Goal: Task Accomplishment & Management: Complete application form

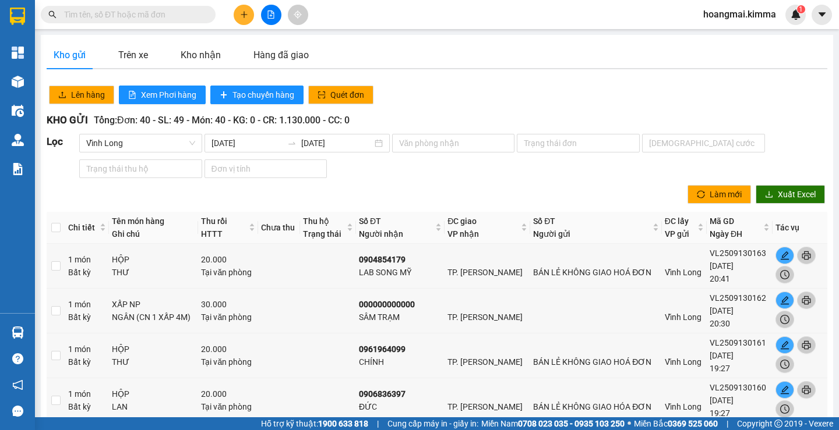
click at [112, 10] on input "text" at bounding box center [132, 14] width 137 height 13
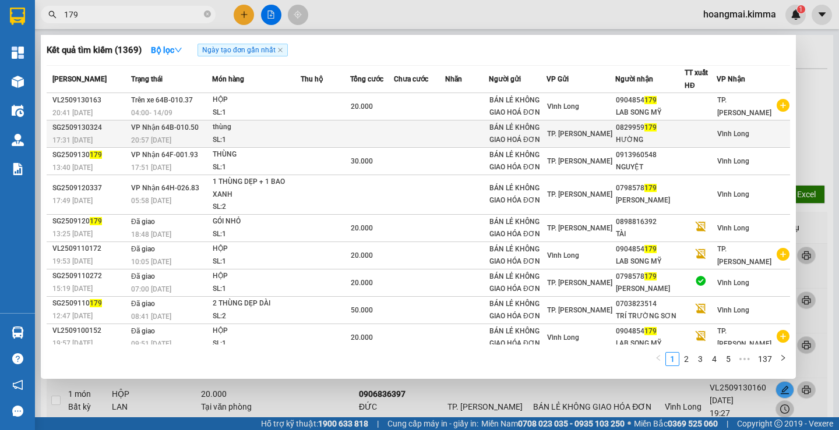
type input "179"
click at [658, 132] on div "0829959 179" at bounding box center [650, 128] width 68 height 12
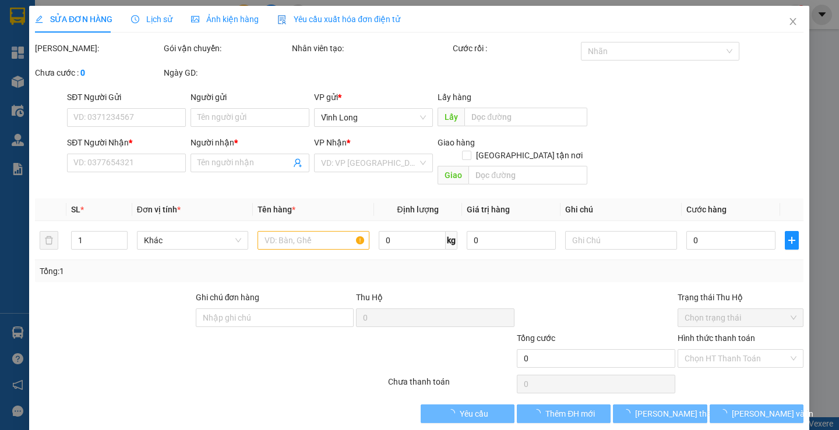
type input "BÁN LẺ KHÔNG GIAO HOÁ ĐƠN"
type input "0829959179"
type input "HƯỜNG"
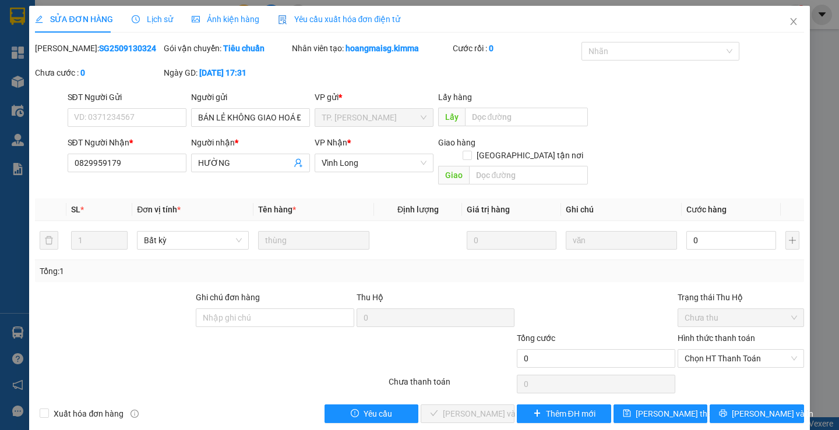
click at [244, 291] on div "Ghi chú đơn hàng" at bounding box center [275, 299] width 158 height 17
drag, startPoint x: 244, startPoint y: 291, endPoint x: 233, endPoint y: 313, distance: 24.7
click at [235, 309] on div "Ghi chú đơn hàng" at bounding box center [275, 311] width 158 height 41
click at [233, 313] on input "Ghi chú đơn hàng" at bounding box center [275, 318] width 158 height 19
click at [211, 293] on div "Ghi chú đơn hàng" at bounding box center [275, 299] width 158 height 17
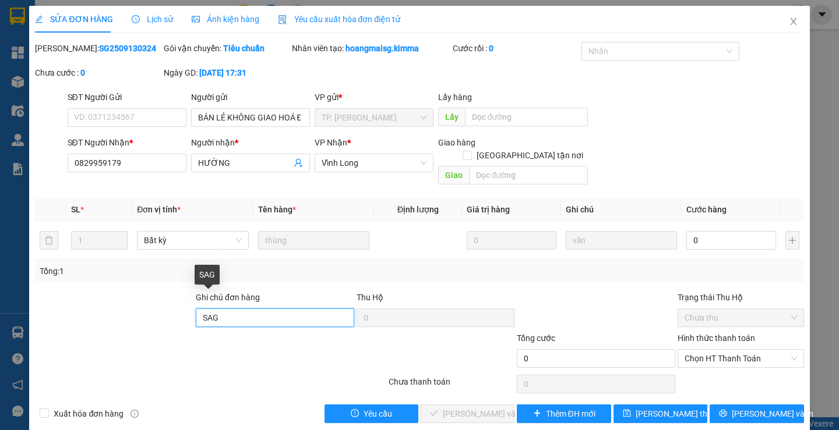
click at [210, 309] on input "SAG" at bounding box center [275, 318] width 158 height 19
type input "SA G"
click at [739, 260] on div "Tổng: 1" at bounding box center [419, 271] width 768 height 22
click at [729, 241] on td "0" at bounding box center [730, 240] width 99 height 39
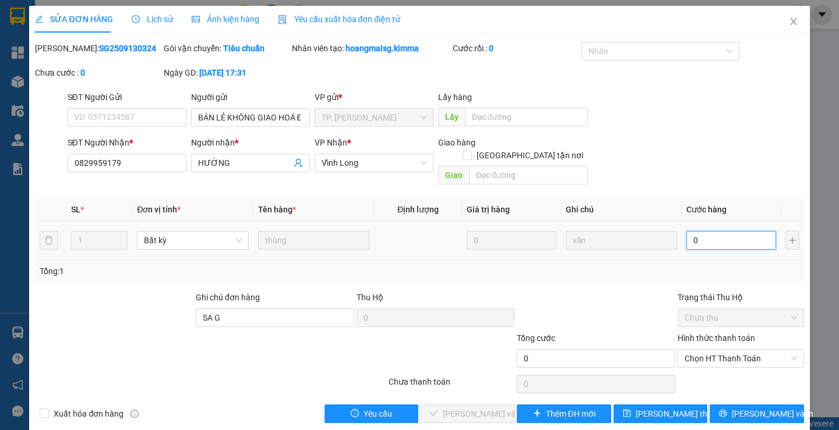
click at [725, 231] on input "0" at bounding box center [731, 240] width 90 height 19
type input "3"
type input "30"
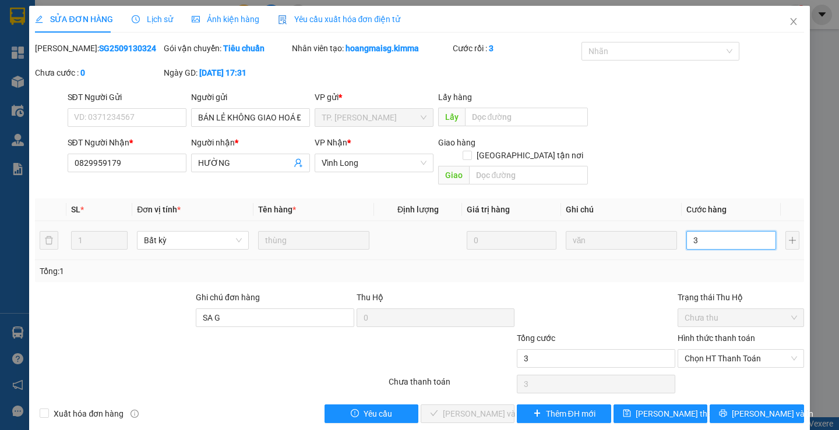
type input "30"
type input "30.000"
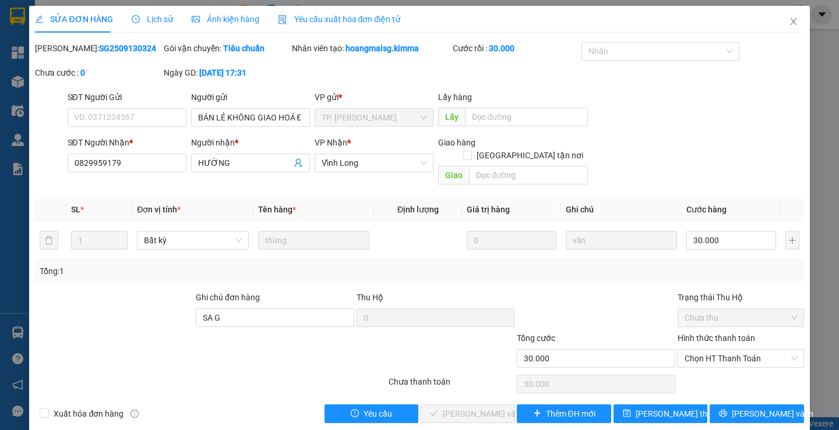
drag, startPoint x: 729, startPoint y: 386, endPoint x: 717, endPoint y: 383, distance: 12.2
click at [718, 383] on div "Total Paid Fee 0 Total UnPaid Fee 0 Cash Collection Total Fee Mã ĐH: SG25091303…" at bounding box center [419, 232] width 768 height 381
click at [708, 350] on span "Chọn HT Thanh Toán" at bounding box center [740, 358] width 112 height 17
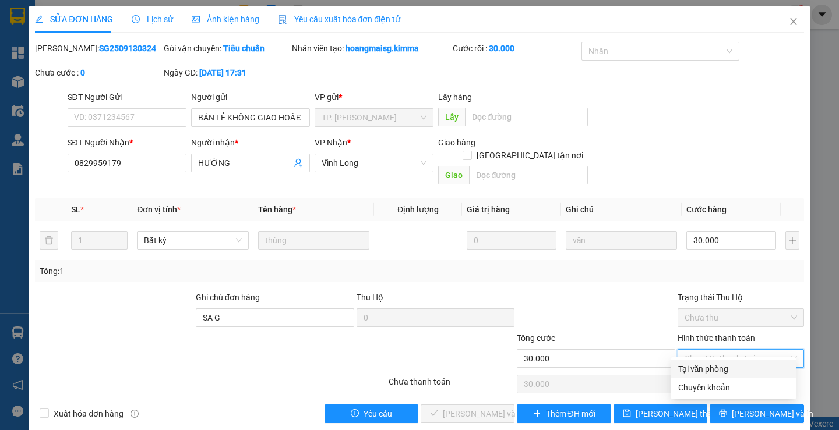
click at [711, 363] on div "Tại văn phòng" at bounding box center [733, 369] width 111 height 13
type input "0"
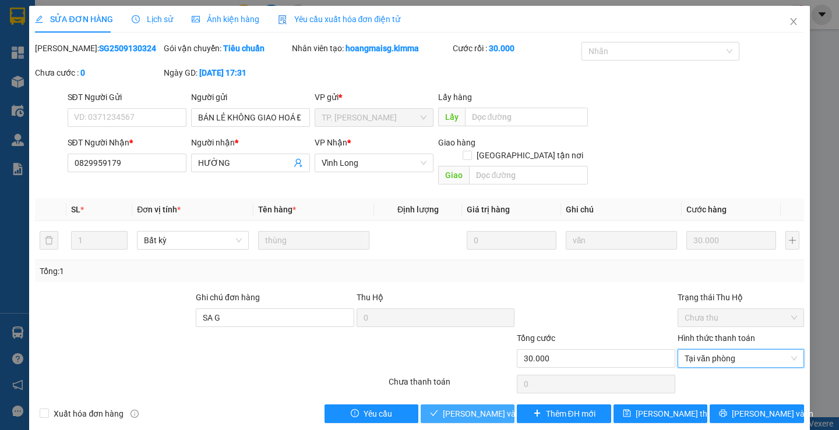
click at [471, 408] on span "Lưu và Giao hàng" at bounding box center [499, 414] width 112 height 13
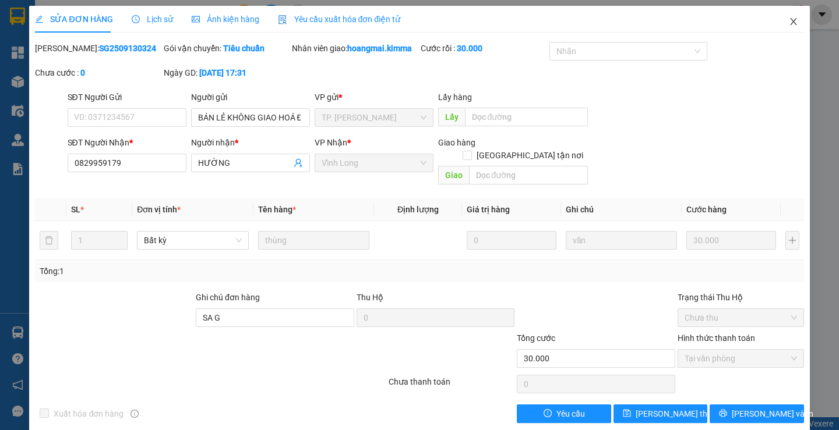
click at [790, 22] on span "Close" at bounding box center [793, 22] width 33 height 33
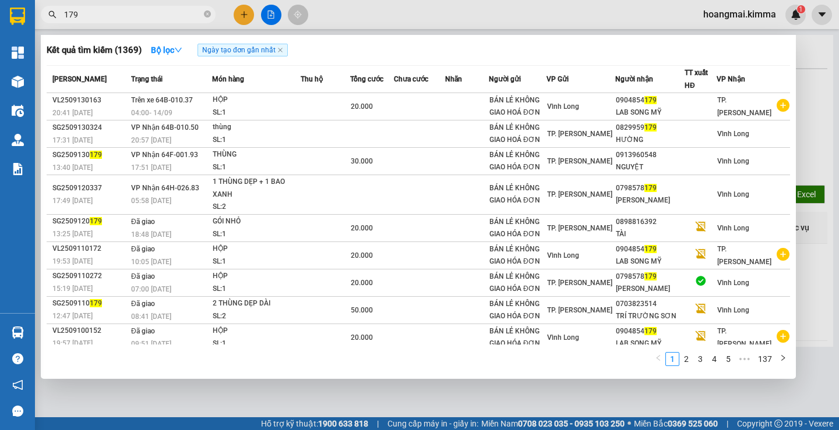
click at [100, 17] on input "179" at bounding box center [132, 14] width 137 height 13
click at [278, 16] on div at bounding box center [419, 215] width 839 height 430
click at [278, 16] on button at bounding box center [271, 15] width 20 height 20
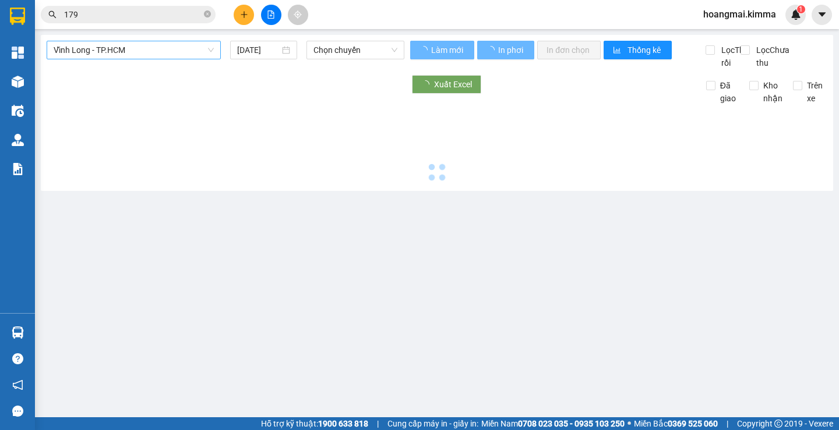
type input "[DATE]"
click at [128, 54] on span "Vĩnh Long - TP.HCM" at bounding box center [134, 49] width 160 height 17
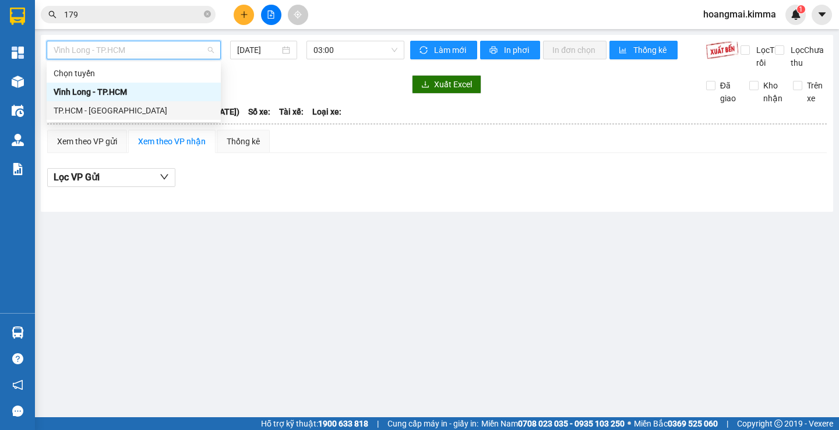
click at [107, 109] on div "TP.HCM - Vĩnh Long" at bounding box center [134, 110] width 160 height 13
type input "[DATE]"
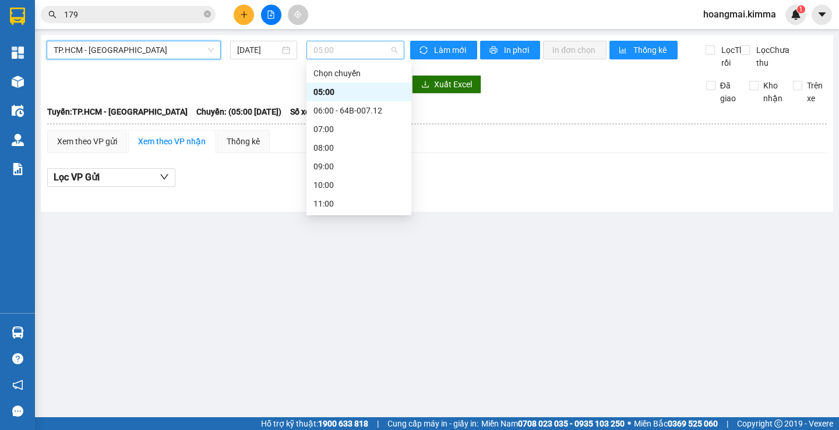
click at [335, 55] on span "05:00" at bounding box center [355, 49] width 84 height 17
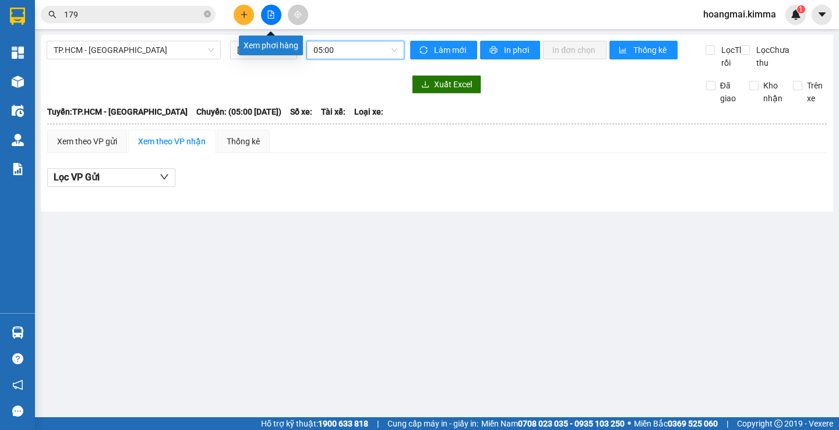
click at [246, 12] on icon "plus" at bounding box center [244, 14] width 8 height 8
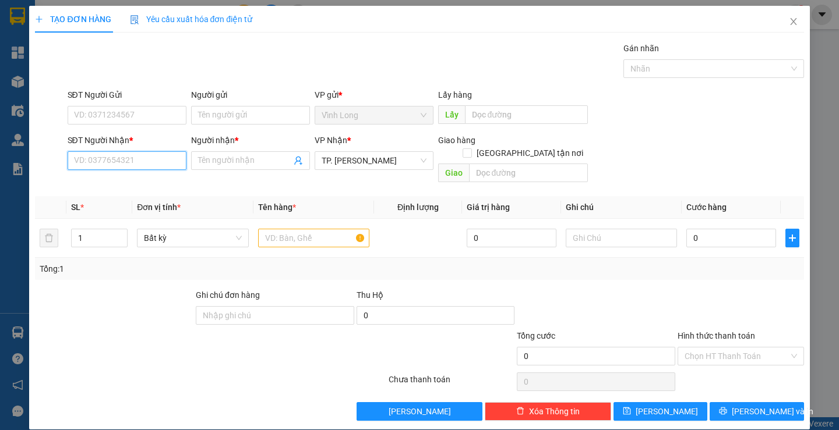
click at [114, 161] on input "SĐT Người Nhận *" at bounding box center [127, 160] width 119 height 19
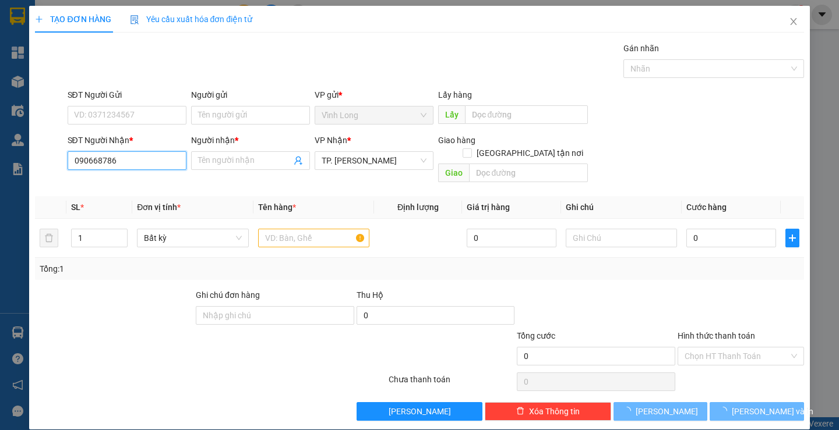
type input "0906687869"
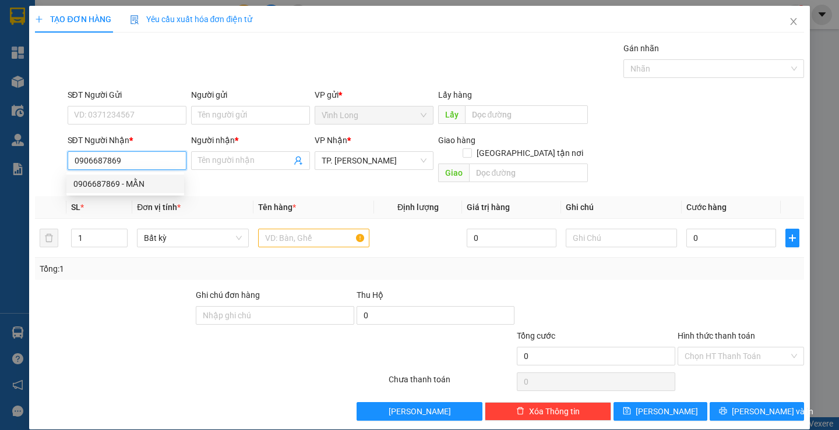
click at [135, 175] on div "0906687869 - MẰN" at bounding box center [125, 184] width 118 height 19
type input "MẰN"
type input "0906687869"
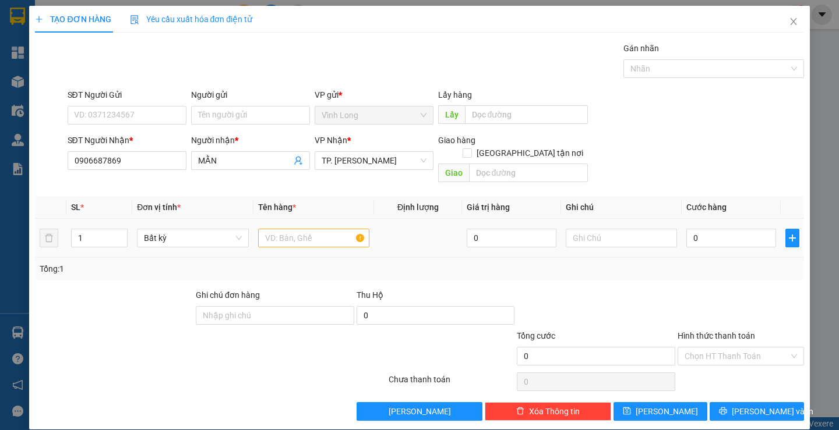
click at [283, 227] on div at bounding box center [313, 238] width 111 height 23
click at [281, 229] on input "text" at bounding box center [313, 238] width 111 height 19
type input "THÙNG"
click at [203, 112] on input "Người gửi" at bounding box center [250, 115] width 119 height 19
type input "BAN"
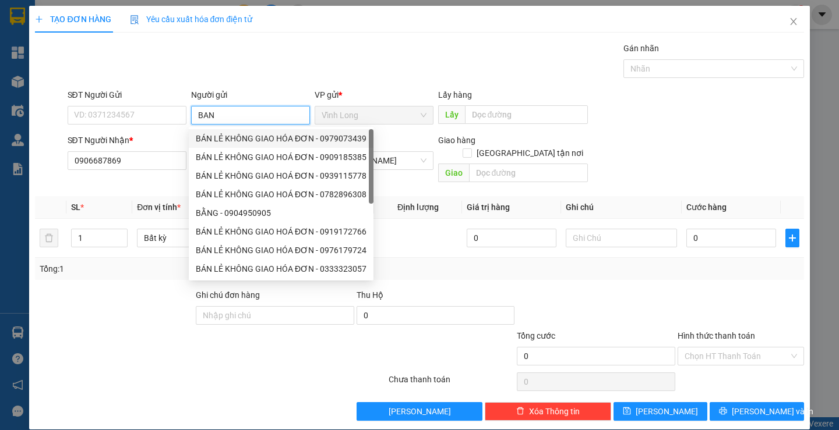
click at [245, 142] on div "BÁN LẺ KHÔNG GIAO HÓA ĐƠN - 0979073439" at bounding box center [281, 138] width 171 height 13
type input "0979073439"
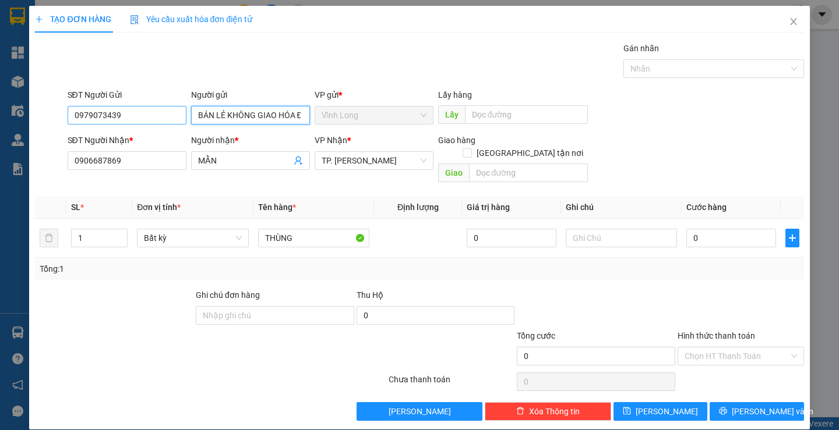
type input "BÁN LẺ KHÔNG GIAO HÓA ĐƠN"
drag, startPoint x: 132, startPoint y: 109, endPoint x: 0, endPoint y: 84, distance: 134.6
click at [0, 104] on div "TẠO ĐƠN HÀNG Yêu cầu xuất hóa đơn điện tử Transit Pickup Surcharge Ids Transit …" at bounding box center [419, 215] width 839 height 430
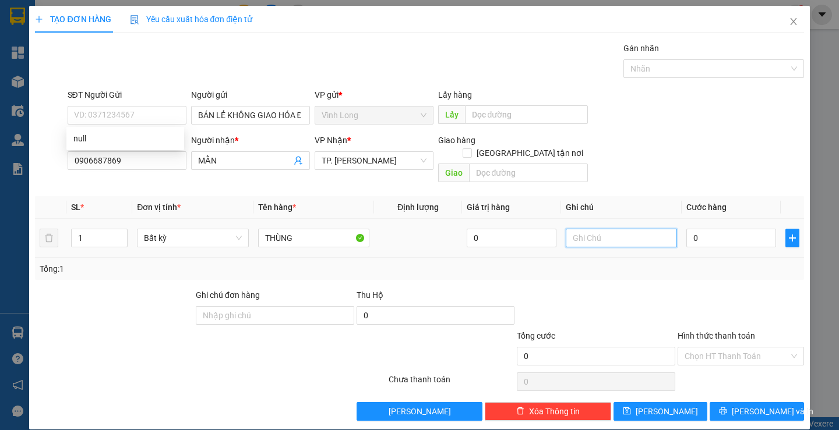
click at [628, 229] on input "text" at bounding box center [621, 238] width 111 height 19
type input "SA"
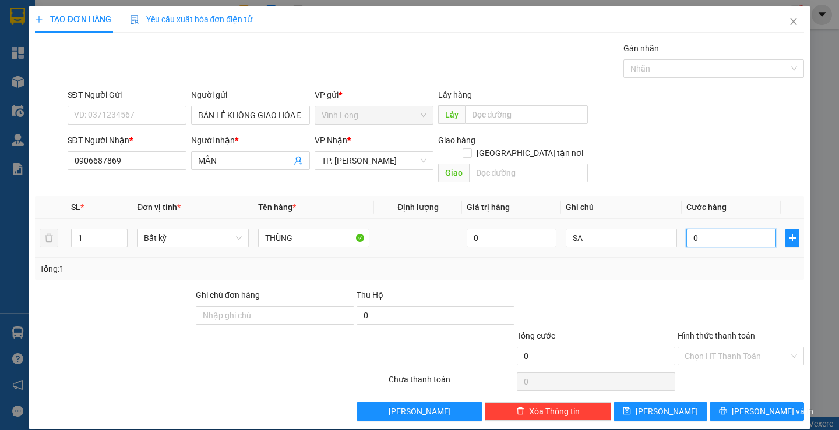
type input "3"
type input "30"
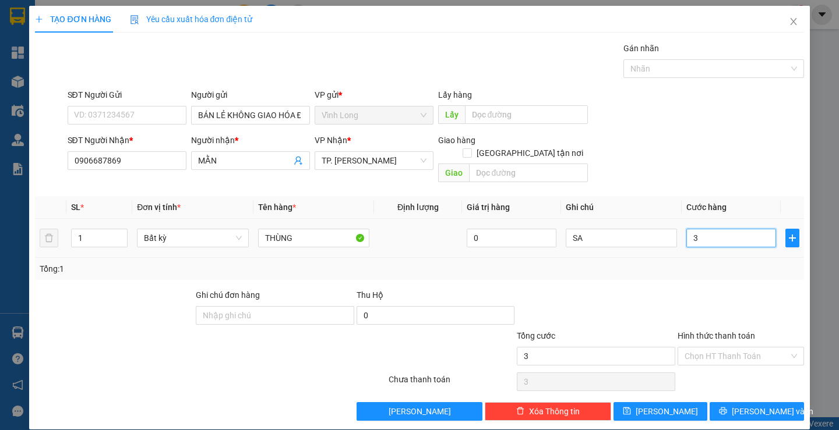
type input "30"
type input "30.000"
click at [707, 227] on div "30.000" at bounding box center [731, 238] width 90 height 23
click at [722, 348] on input "Hình thức thanh toán" at bounding box center [736, 356] width 104 height 17
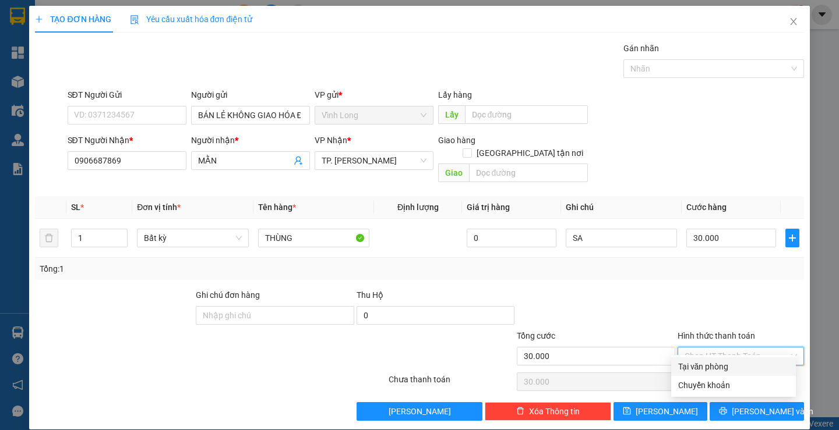
drag, startPoint x: 721, startPoint y: 367, endPoint x: 653, endPoint y: 380, distance: 68.8
click at [720, 367] on div "Tại văn phòng" at bounding box center [733, 367] width 111 height 13
type input "0"
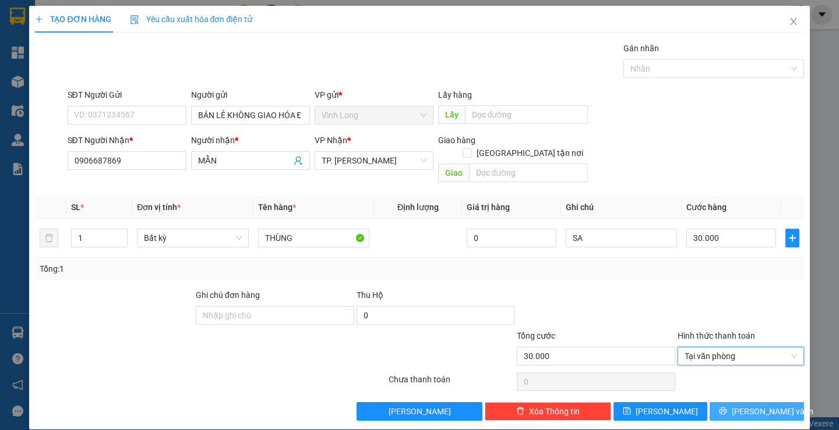
click at [739, 405] on span "[PERSON_NAME] và In" at bounding box center [772, 411] width 82 height 13
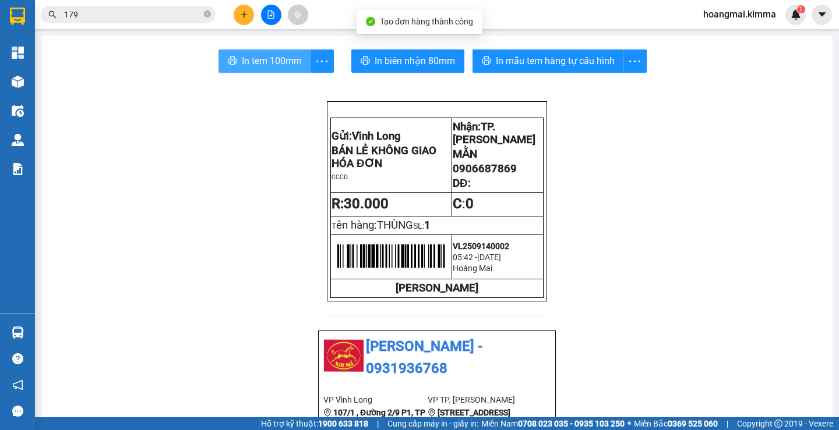
click at [231, 63] on icon "printer" at bounding box center [232, 60] width 9 height 9
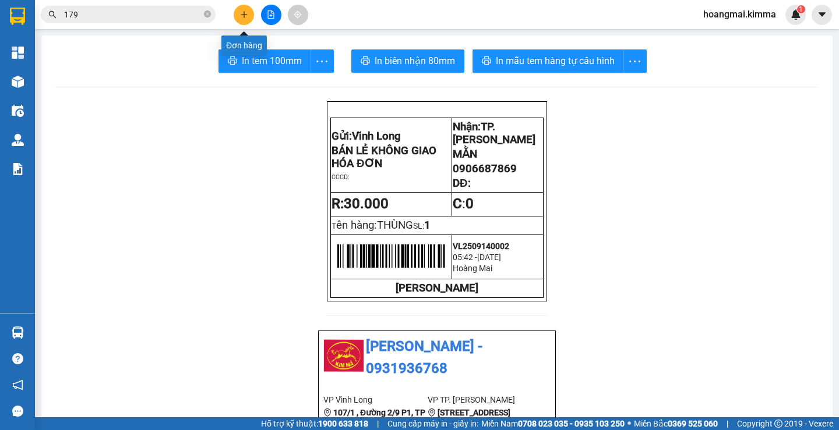
click at [242, 13] on icon "plus" at bounding box center [244, 14] width 8 height 8
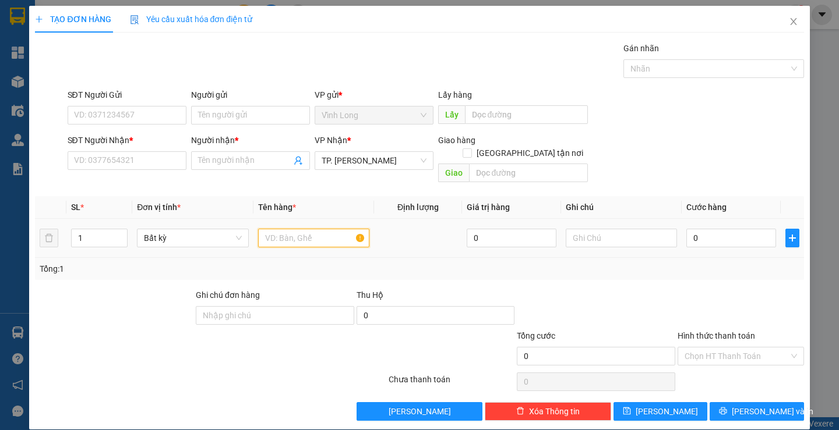
click at [307, 230] on input "text" at bounding box center [313, 238] width 111 height 19
type input "HỘP CHIM"
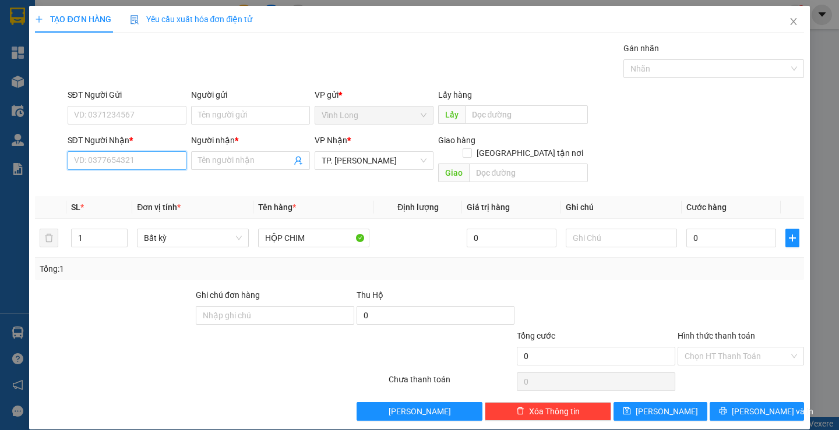
click at [130, 162] on input "SĐT Người Nhận *" at bounding box center [127, 160] width 119 height 19
click at [95, 162] on input "09688828130" at bounding box center [127, 160] width 119 height 19
type input "0968828130"
click at [136, 183] on div "0968828130 - TRANG" at bounding box center [125, 184] width 104 height 13
type input "TRANG"
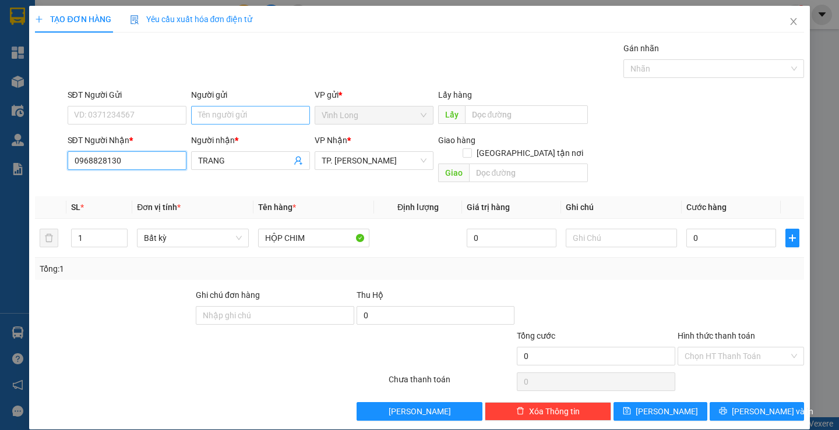
type input "0968828130"
click at [256, 114] on input "Người gửi" at bounding box center [250, 115] width 119 height 19
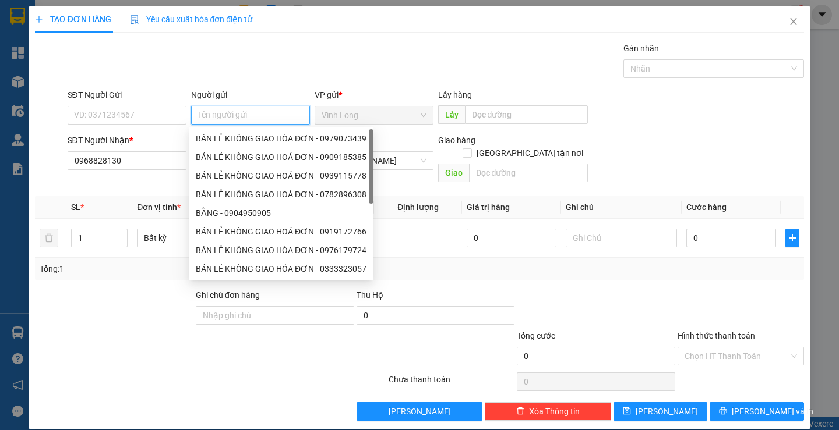
type input "V"
type input "BAN"
click at [265, 131] on div "BÁN LẺ KHÔNG GIAO HÓA ĐƠN - 0979073439" at bounding box center [281, 138] width 185 height 19
type input "0979073439"
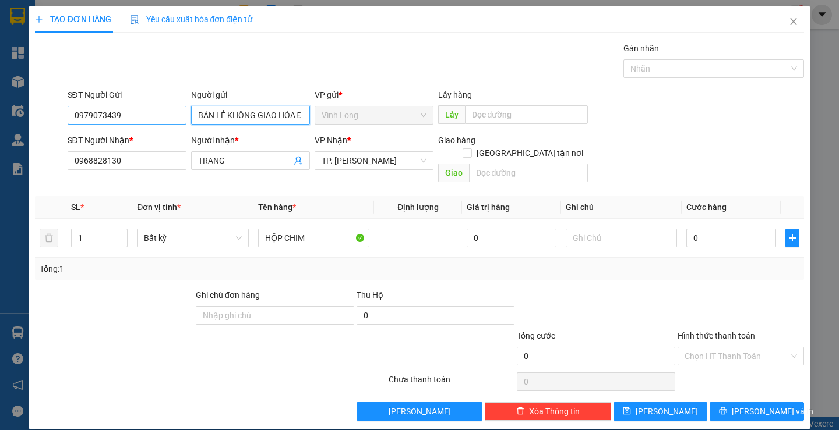
type input "BÁN LẺ KHÔNG GIAO HÓA ĐƠN"
drag, startPoint x: 95, startPoint y: 108, endPoint x: 54, endPoint y: 118, distance: 42.4
click at [50, 118] on div "SĐT Người Gửi 0979073439 Người gửi BÁN LẺ KHÔNG GIAO HÓA ĐƠN BÁN LẺ KHÔNG GIAO …" at bounding box center [419, 109] width 771 height 41
drag, startPoint x: 121, startPoint y: 112, endPoint x: 0, endPoint y: 101, distance: 121.6
click at [0, 116] on div "TẠO ĐƠN HÀNG Yêu cầu xuất hóa đơn điện tử Transit Pickup Surcharge Ids Transit …" at bounding box center [419, 215] width 839 height 430
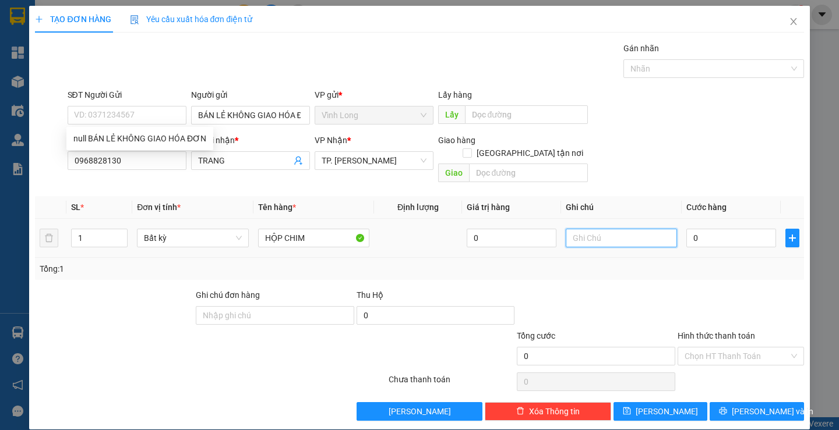
click at [588, 229] on input "text" at bounding box center [621, 238] width 111 height 19
type input "SA"
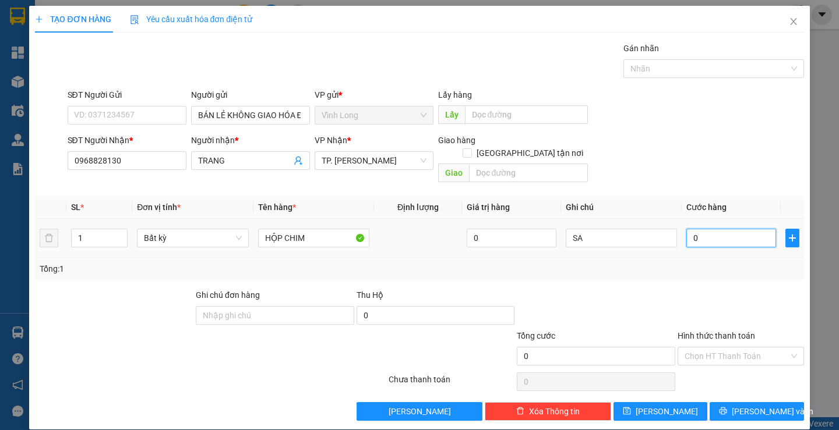
click at [740, 229] on input "0" at bounding box center [731, 238] width 90 height 19
type input "3"
type input "30"
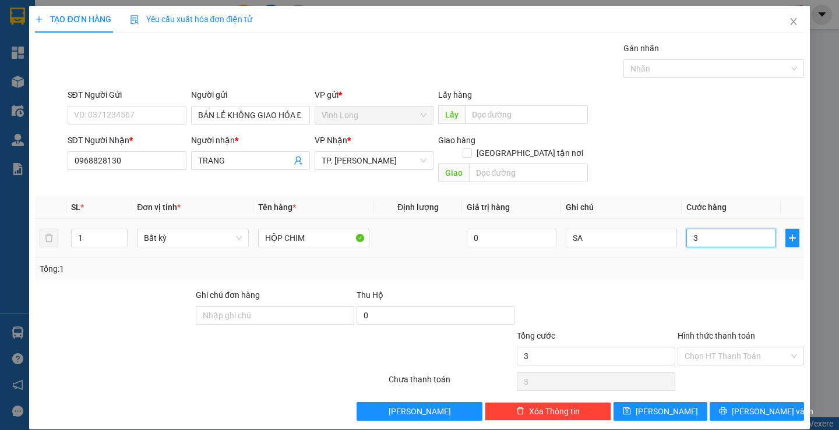
type input "30"
type input "30.000"
click at [727, 205] on th "Cước hàng" at bounding box center [730, 207] width 99 height 23
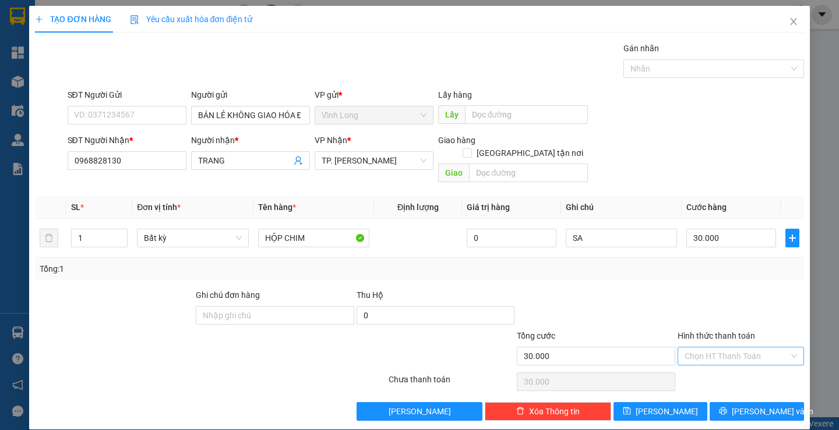
click at [706, 348] on input "Hình thức thanh toán" at bounding box center [736, 356] width 104 height 17
click at [710, 362] on div "Tại văn phòng" at bounding box center [733, 367] width 111 height 13
type input "0"
click at [737, 406] on button "[PERSON_NAME] và In" at bounding box center [756, 411] width 94 height 19
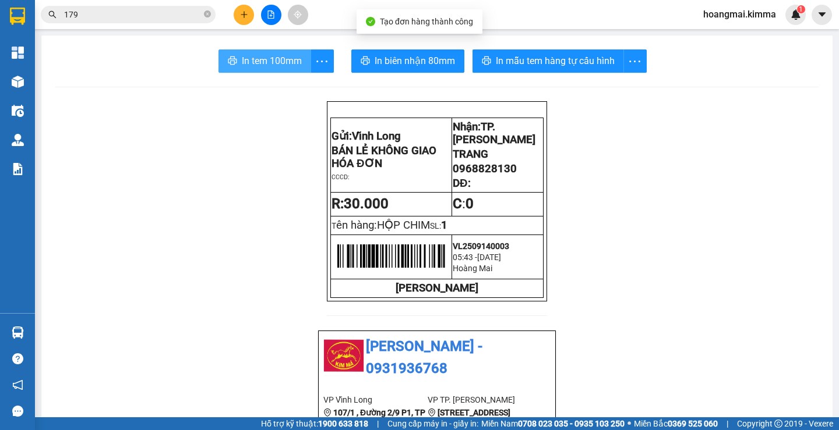
click at [242, 56] on span "In tem 100mm" at bounding box center [272, 61] width 60 height 15
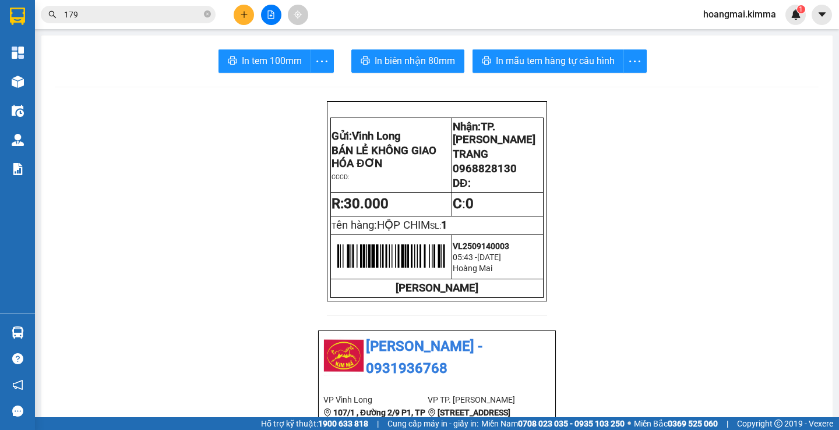
click at [248, 10] on icon "plus" at bounding box center [244, 14] width 8 height 8
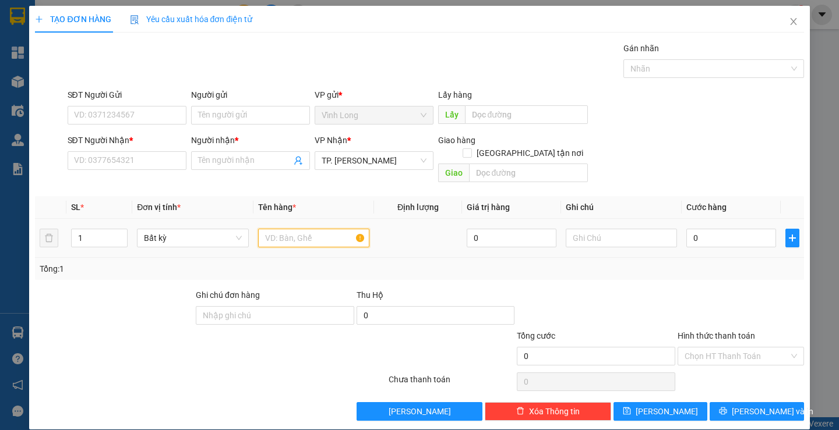
click at [292, 229] on input "text" at bounding box center [313, 238] width 111 height 19
type input "THÙNG MUS"
click at [584, 229] on input "text" at bounding box center [621, 238] width 111 height 19
type input "SA"
click at [699, 230] on input "0" at bounding box center [731, 238] width 90 height 19
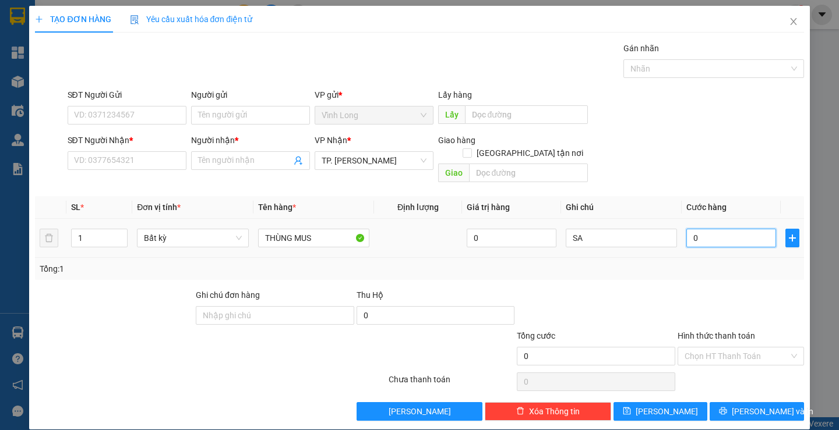
type input "5"
type input "50"
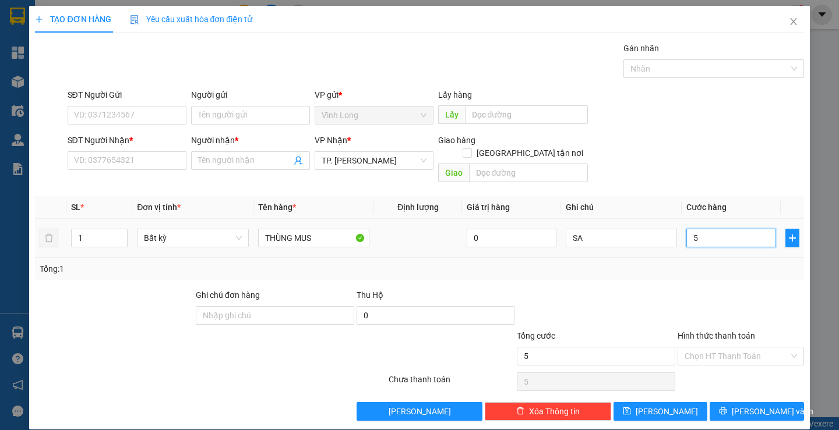
type input "50"
type input "50.000"
drag, startPoint x: 677, startPoint y: 123, endPoint x: 688, endPoint y: 190, distance: 67.8
click at [678, 123] on div "SĐT Người Gửi VD: 0371234567 Người gửi Tên người gửi VP gửi * Vĩnh Long Lấy hà…" at bounding box center [435, 109] width 741 height 41
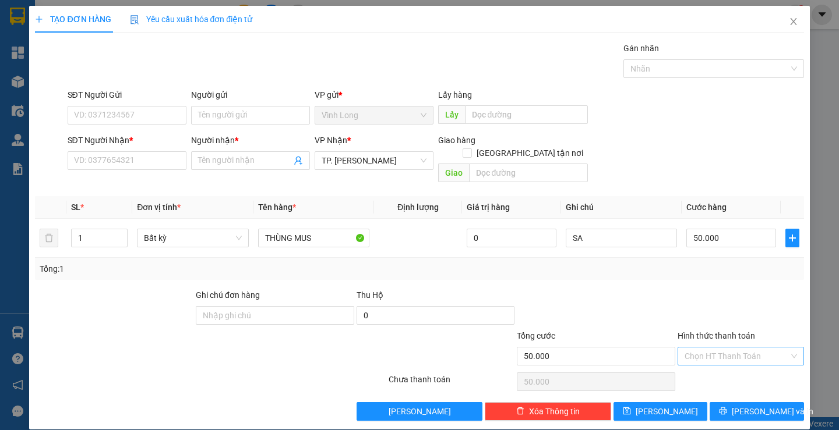
click at [699, 353] on div "Hình thức thanh toán Chọn HT Thanh Toán" at bounding box center [740, 350] width 126 height 41
click at [701, 348] on input "Hình thức thanh toán" at bounding box center [736, 356] width 104 height 17
click at [705, 362] on div "Tại văn phòng" at bounding box center [733, 367] width 111 height 13
type input "0"
click at [126, 162] on input "SĐT Người Nhận *" at bounding box center [127, 160] width 119 height 19
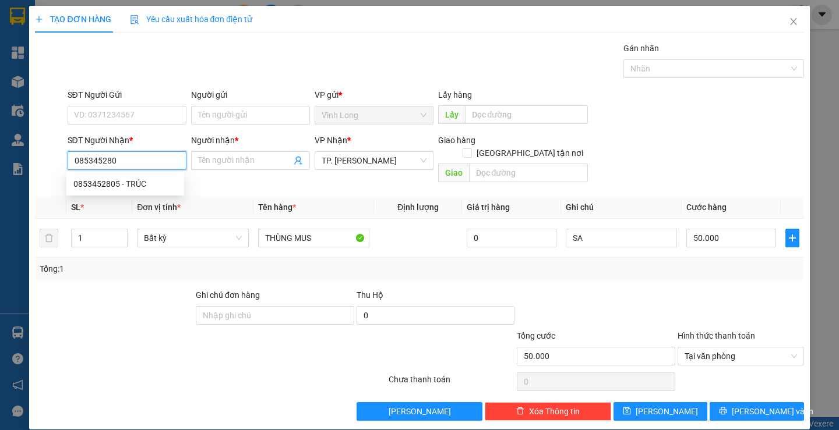
type input "0853452805"
click at [135, 183] on div "0853452805 - TRÚC" at bounding box center [125, 184] width 104 height 13
type input "TRÚC"
type input "0853452805"
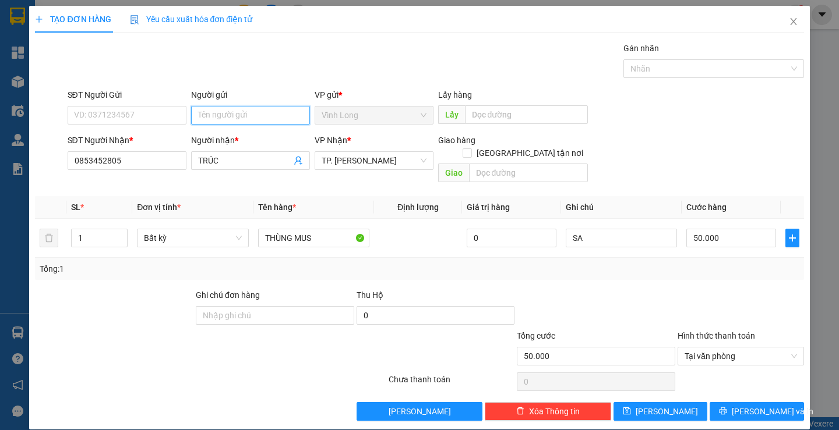
click at [220, 114] on input "Người gửi" at bounding box center [250, 115] width 119 height 19
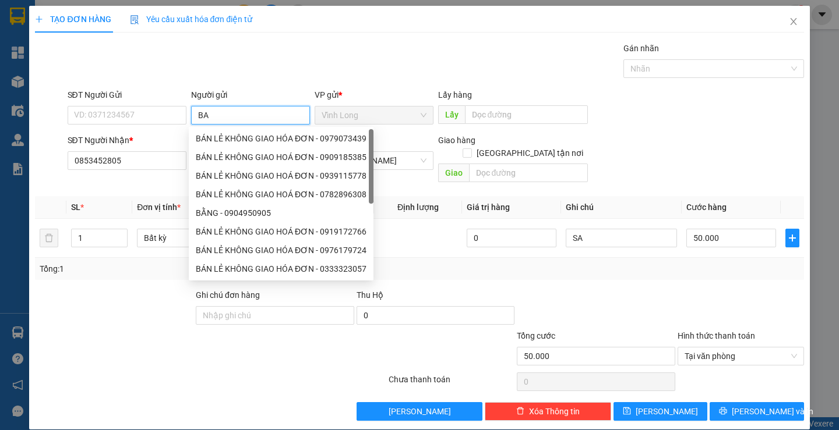
type input "BAN"
click at [253, 140] on div "BÁN LẺ KHÔNG GIAO HÓA ĐƠN - 0979073439" at bounding box center [281, 138] width 171 height 13
type input "0979073439"
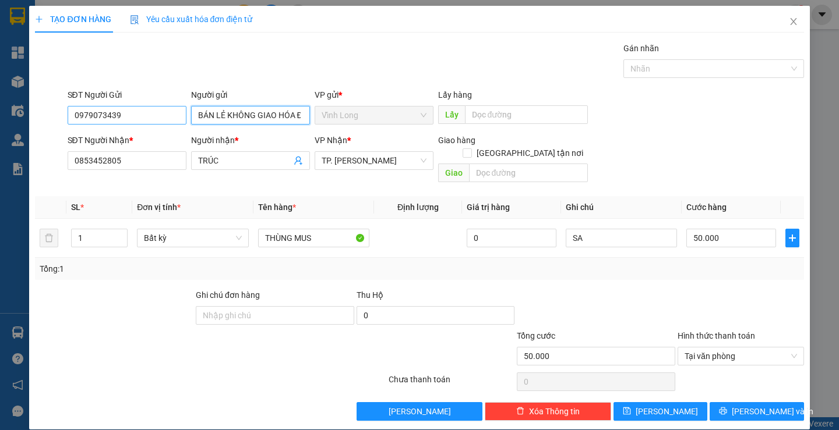
type input "BÁN LẺ KHÔNG GIAO HÓA ĐƠN"
drag, startPoint x: 143, startPoint y: 112, endPoint x: 0, endPoint y: 101, distance: 143.2
click at [10, 111] on div "TẠO ĐƠN HÀNG Yêu cầu xuất hóa đơn điện tử Transit Pickup Surcharge Ids Transit …" at bounding box center [419, 215] width 839 height 430
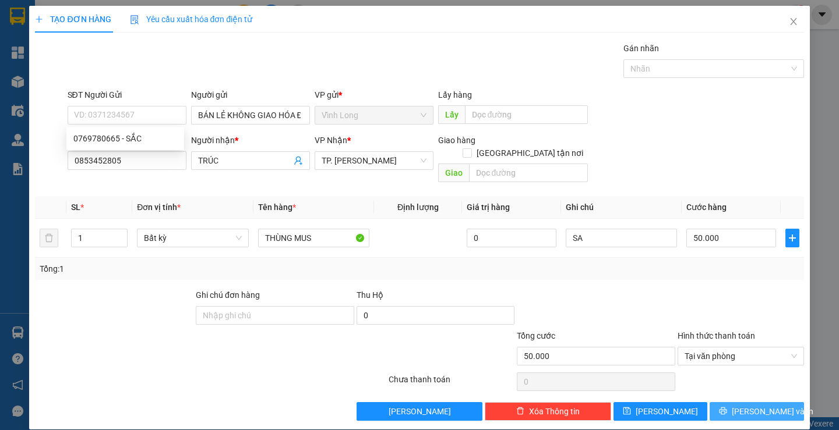
click at [753, 402] on button "[PERSON_NAME] và In" at bounding box center [756, 411] width 94 height 19
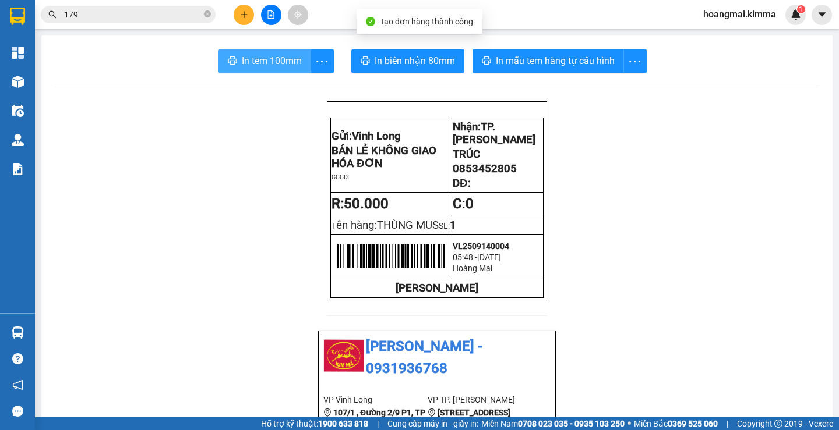
click at [271, 59] on span "In tem 100mm" at bounding box center [272, 61] width 60 height 15
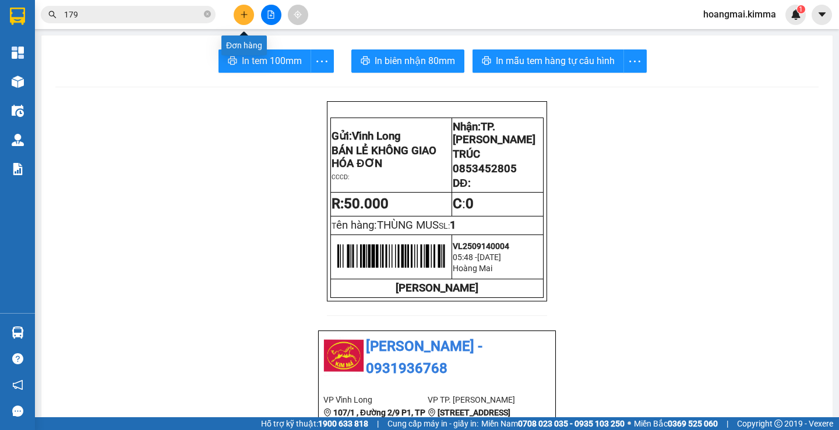
click at [273, 9] on button at bounding box center [271, 15] width 20 height 20
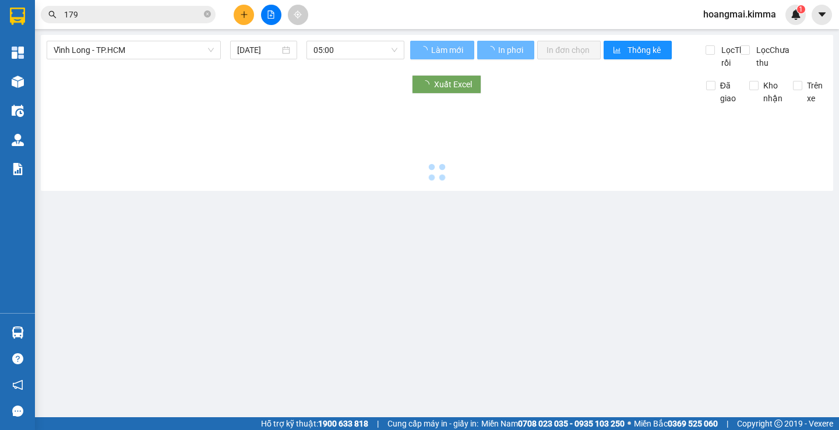
click at [273, 9] on button at bounding box center [271, 15] width 20 height 20
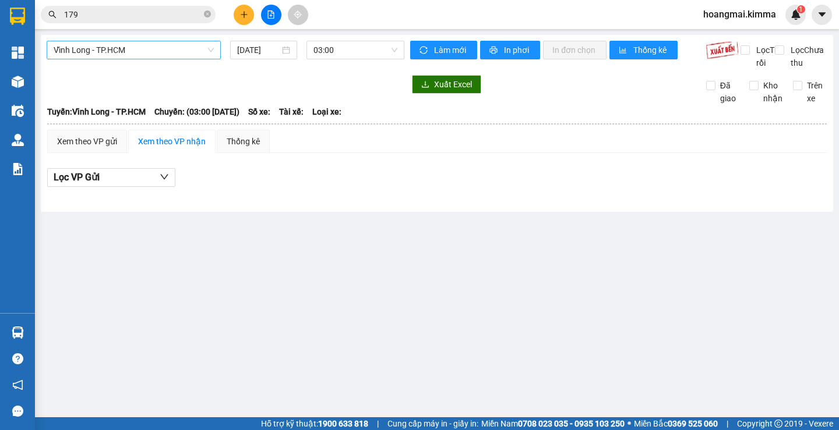
click at [121, 48] on span "Vĩnh Long - TP.HCM" at bounding box center [134, 49] width 160 height 17
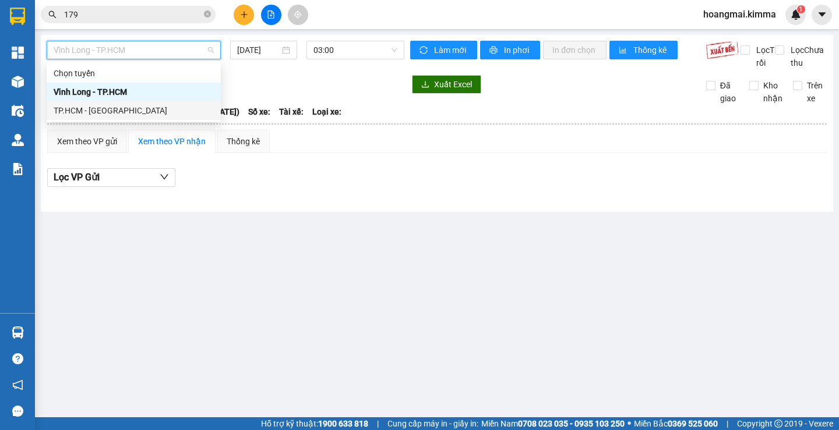
click at [96, 102] on div "TP.HCM - Vĩnh Long" at bounding box center [134, 110] width 174 height 19
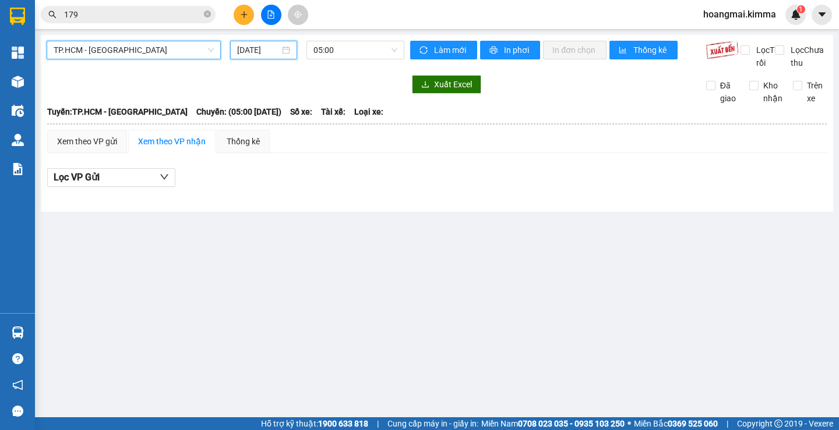
click at [243, 45] on input "[DATE]" at bounding box center [258, 50] width 43 height 13
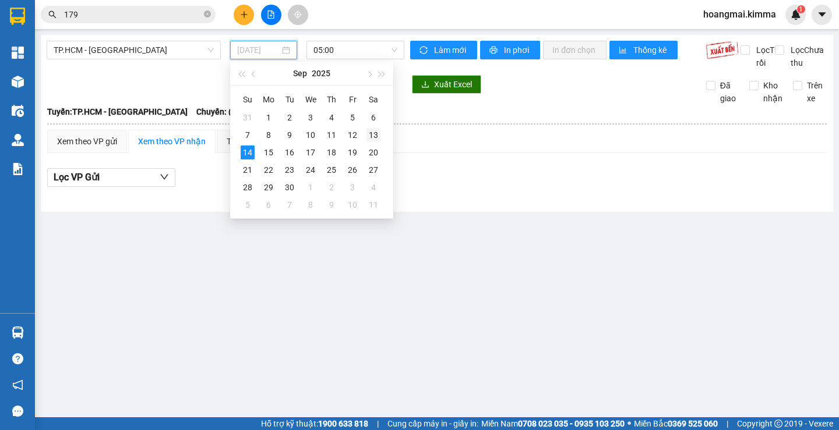
click at [373, 133] on div "13" at bounding box center [373, 135] width 14 height 14
type input "13/09/2025"
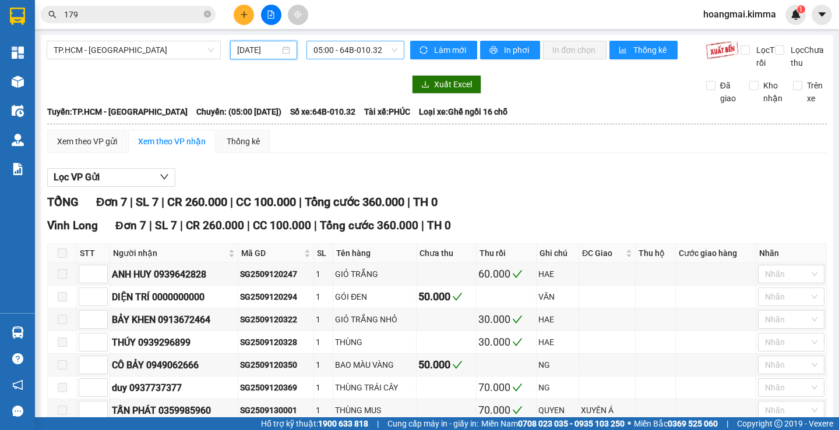
click at [335, 54] on span "05:00 - 64B-010.32" at bounding box center [355, 49] width 84 height 17
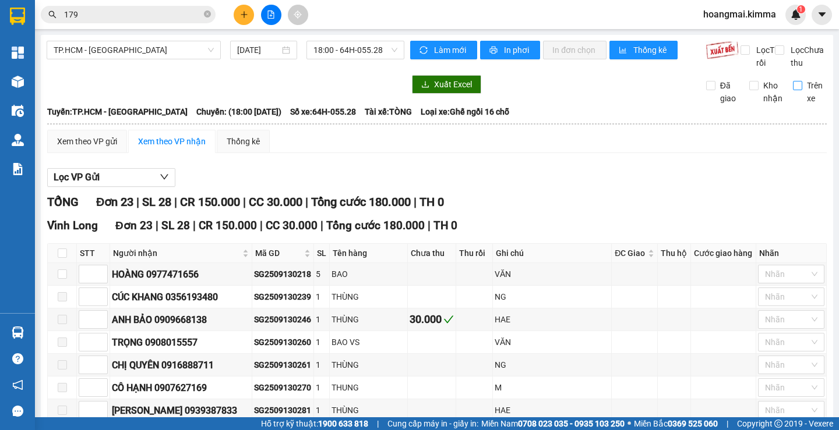
click at [793, 92] on label "Trên xe" at bounding box center [810, 92] width 34 height 26
click at [793, 90] on input "Trên xe" at bounding box center [797, 85] width 9 height 9
checkbox input "true"
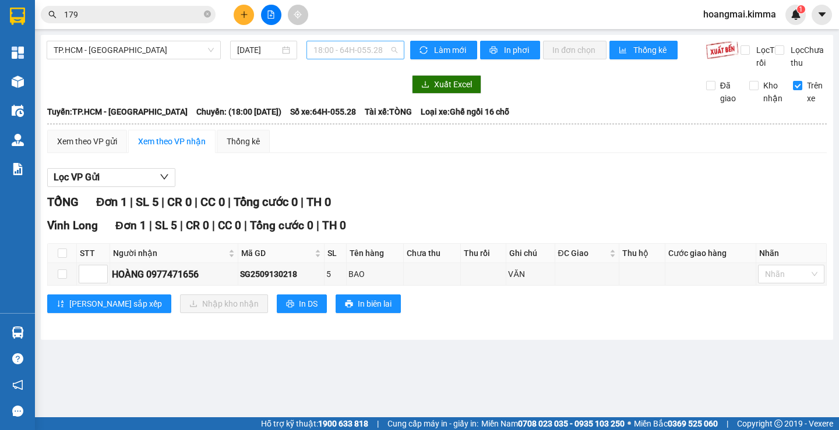
click at [366, 56] on span "18:00 - 64H-055.28" at bounding box center [355, 49] width 84 height 17
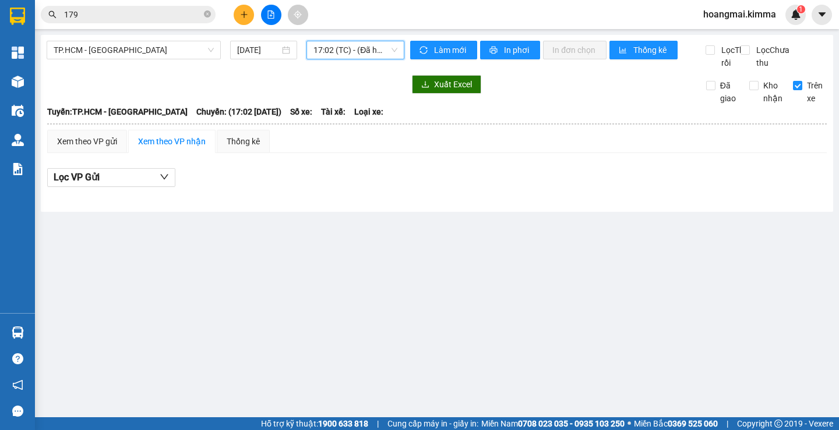
click at [344, 40] on div "TP.HCM - Vĩnh Long 13/09/2025 17:02 17:02 (TC) - (Đã hủy) Làm mới In phơi In đơ…" at bounding box center [437, 123] width 792 height 177
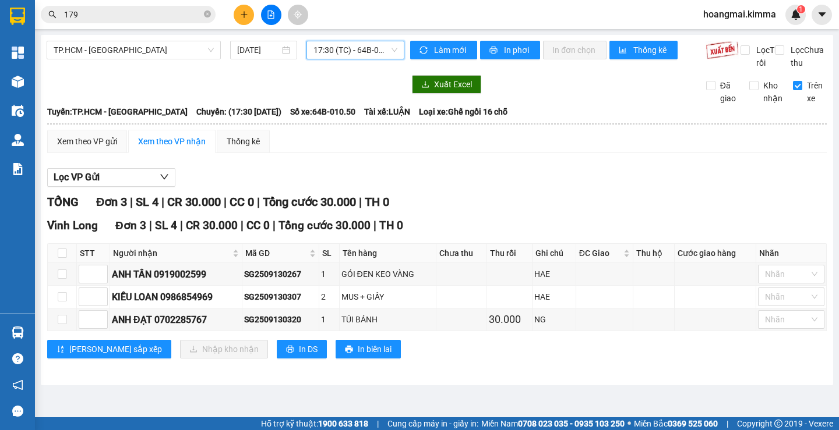
click at [351, 51] on span "17:30 (TC) - 64B-010.50" at bounding box center [355, 49] width 84 height 17
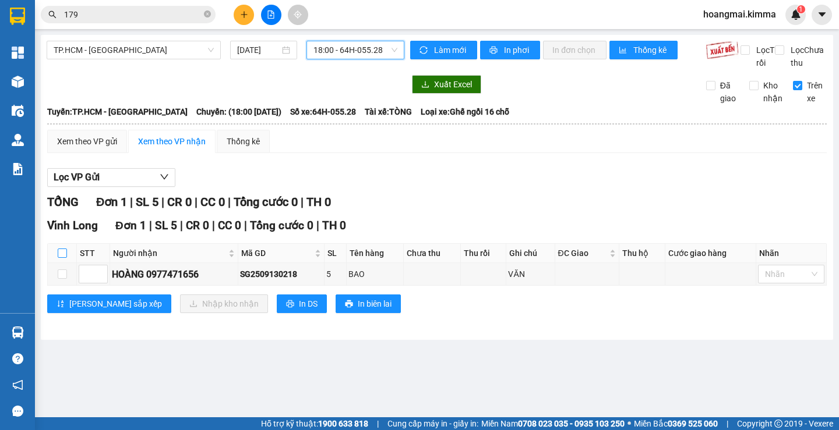
click at [61, 258] on input "checkbox" at bounding box center [62, 253] width 9 height 9
checkbox input "true"
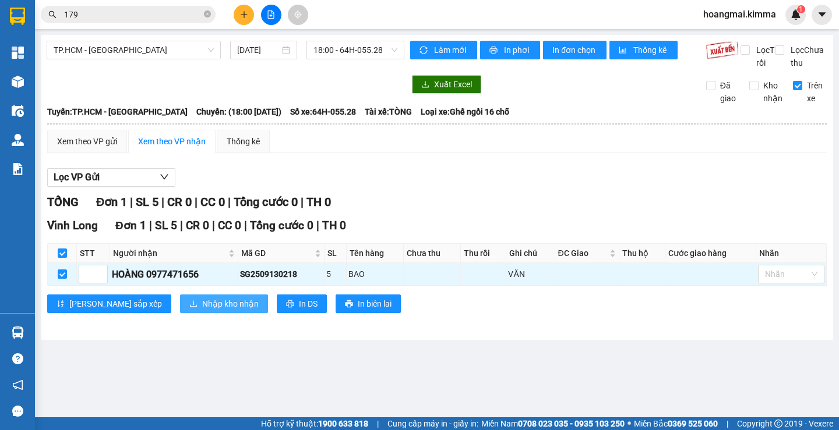
click at [202, 310] on span "Nhập kho nhận" at bounding box center [230, 304] width 56 height 13
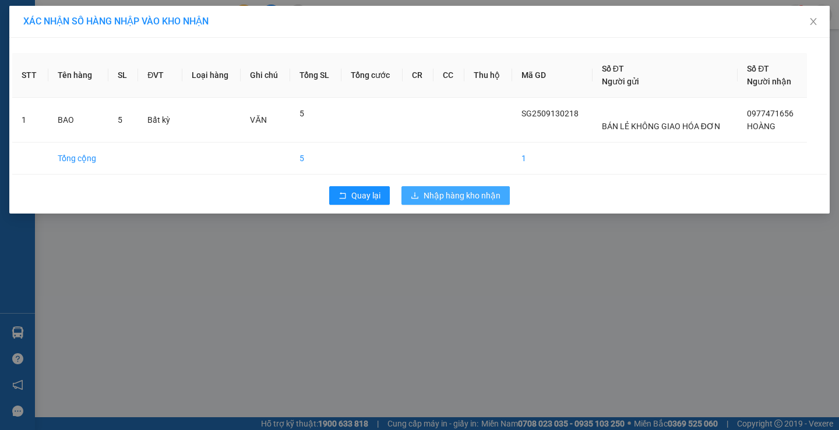
click at [443, 199] on span "Nhập hàng kho nhận" at bounding box center [461, 195] width 77 height 13
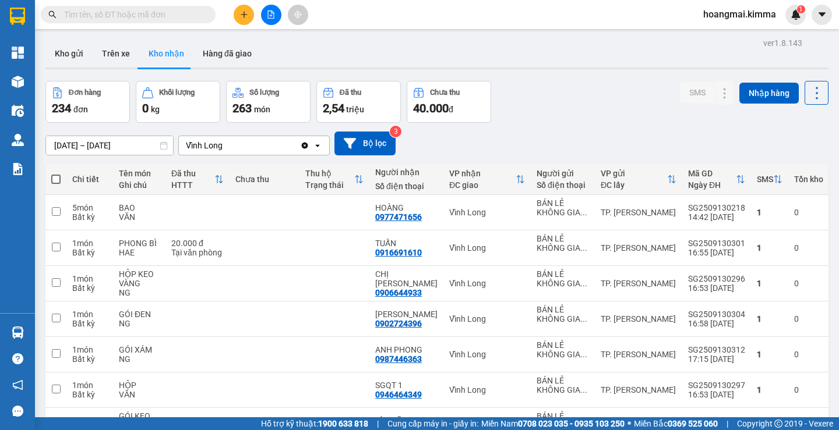
click at [122, 10] on input "text" at bounding box center [132, 14] width 137 height 13
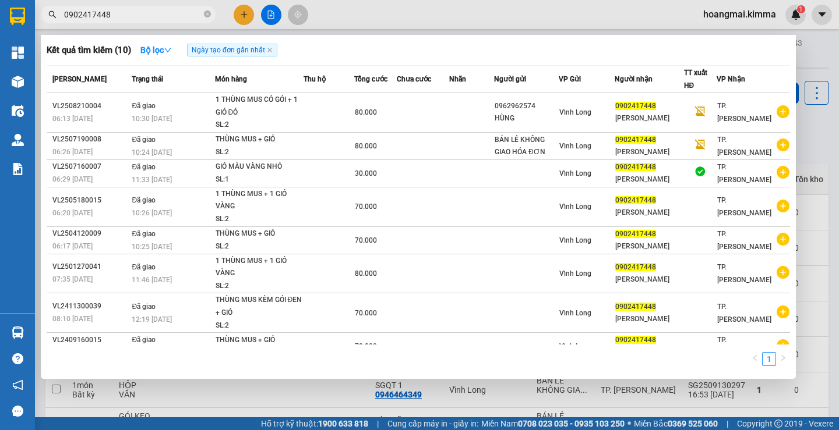
click at [119, 12] on input "0902417448" at bounding box center [132, 14] width 137 height 13
type input "0902417448"
click at [248, 17] on div at bounding box center [419, 215] width 839 height 430
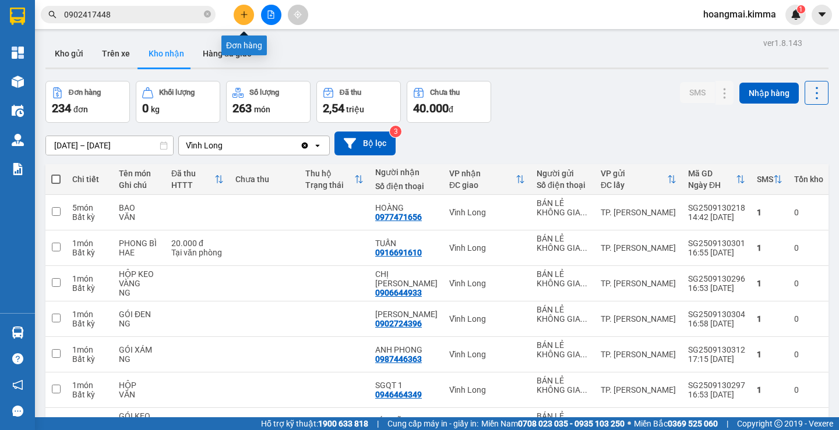
click at [245, 20] on button at bounding box center [244, 15] width 20 height 20
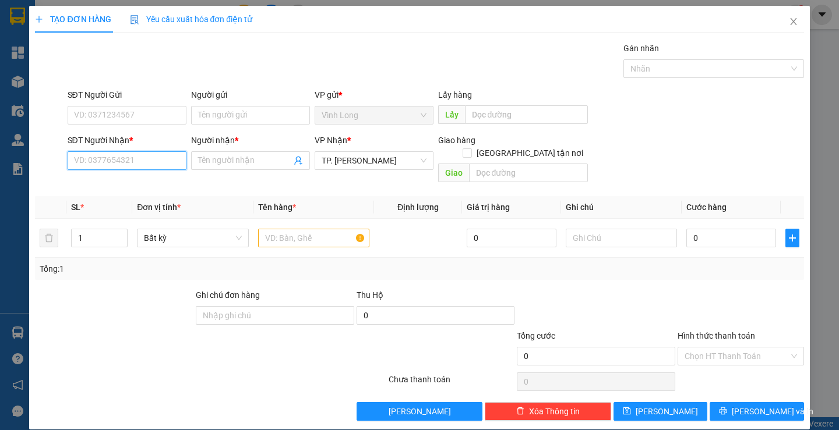
click at [126, 164] on input "SĐT Người Nhận *" at bounding box center [127, 160] width 119 height 19
paste input "0902417448"
type input "0902417448"
click at [136, 181] on div "0902417448 - [PERSON_NAME]" at bounding box center [130, 184] width 115 height 13
type input "[PERSON_NAME]"
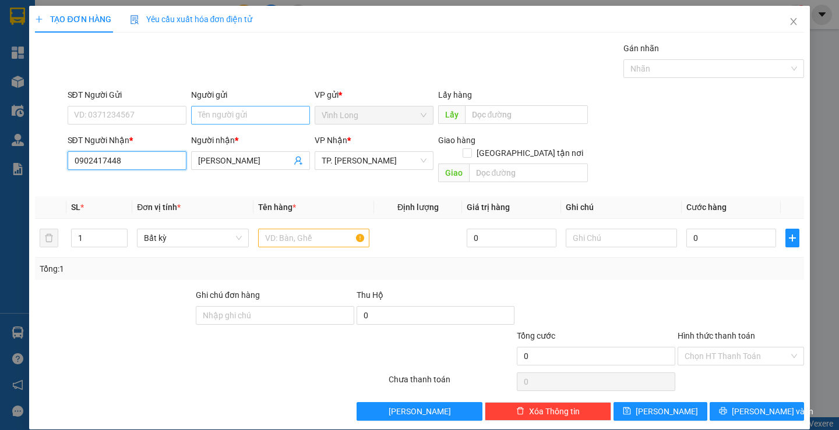
type input "0902417448"
click at [207, 111] on input "Người gửi" at bounding box center [250, 115] width 119 height 19
type input "BAN"
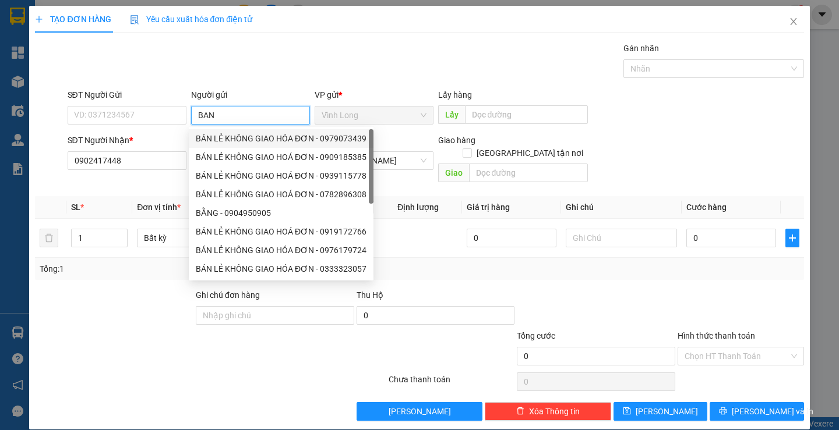
click at [249, 143] on div "BÁN LẺ KHÔNG GIAO HÓA ĐƠN - 0979073439" at bounding box center [281, 138] width 171 height 13
type input "0979073439"
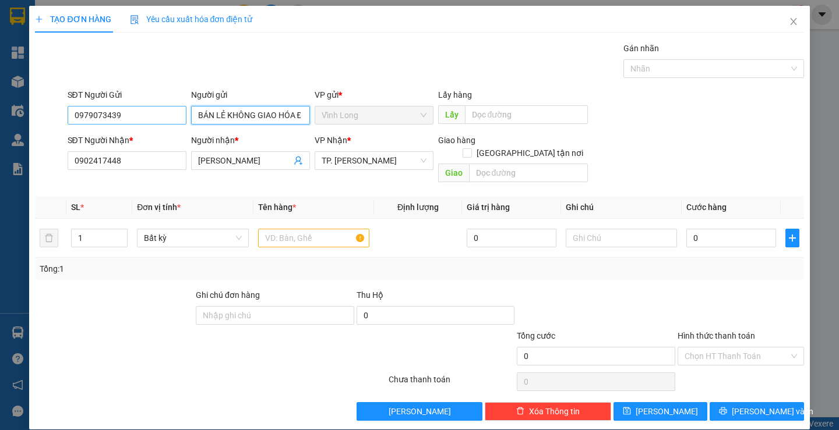
type input "BÁN LẺ KHÔNG GIAO HÓA ĐƠN"
drag, startPoint x: 134, startPoint y: 120, endPoint x: 30, endPoint y: 129, distance: 104.0
click at [30, 129] on div "TẠO ĐƠN HÀNG Yêu cầu xuất hóa đơn điện tử Transit Pickup Surcharge Ids Transit …" at bounding box center [419, 218] width 780 height 424
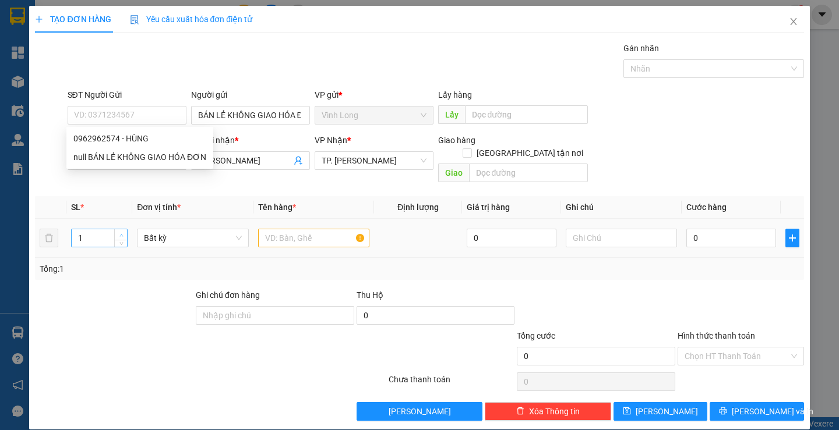
type input "2"
click at [119, 234] on icon "up" at bounding box center [121, 236] width 4 height 4
click at [280, 231] on input "text" at bounding box center [313, 238] width 111 height 19
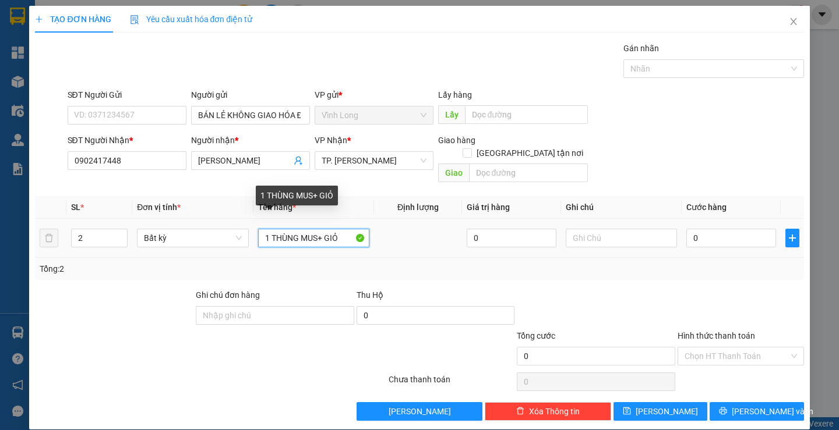
click at [322, 229] on input "1 THÙNG MUS+ GIỎ" at bounding box center [313, 238] width 111 height 19
type input "1 THÙNG MUS+1 GIỎ"
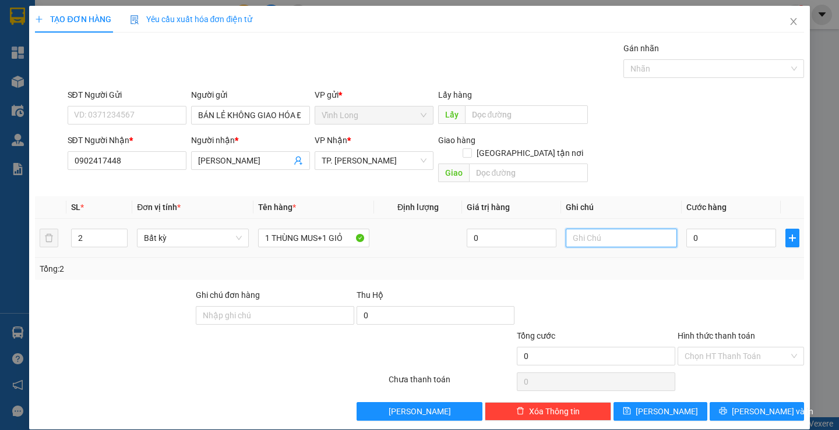
click at [631, 229] on input "text" at bounding box center [621, 238] width 111 height 19
type input "SA"
type input "8"
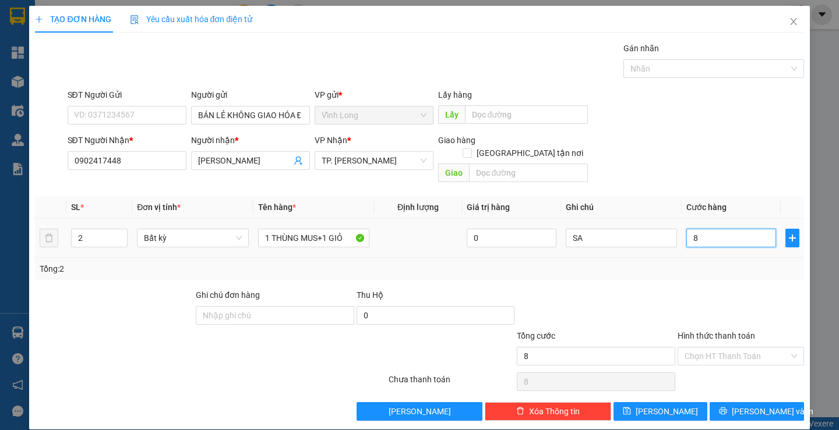
type input "80"
type input "80.000"
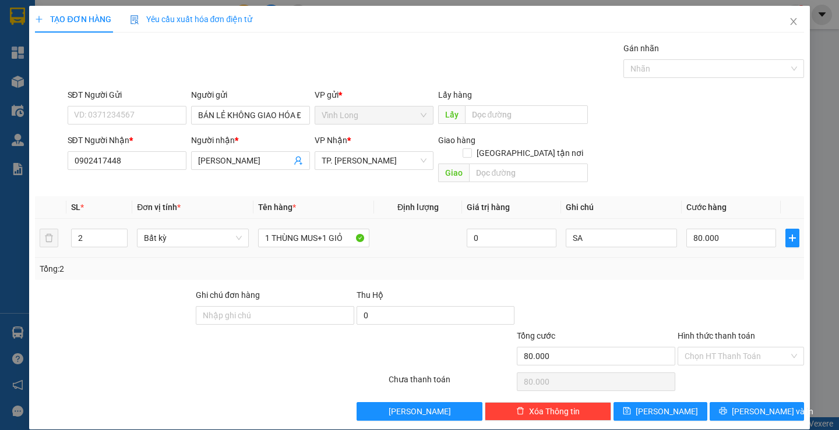
drag, startPoint x: 736, startPoint y: 236, endPoint x: 735, endPoint y: 244, distance: 8.2
click at [736, 238] on td "80.000" at bounding box center [730, 238] width 99 height 39
drag, startPoint x: 709, startPoint y: 338, endPoint x: 715, endPoint y: 357, distance: 19.9
click at [711, 348] on input "Hình thức thanh toán" at bounding box center [736, 356] width 104 height 17
click at [711, 369] on div "Tại văn phòng" at bounding box center [733, 367] width 111 height 13
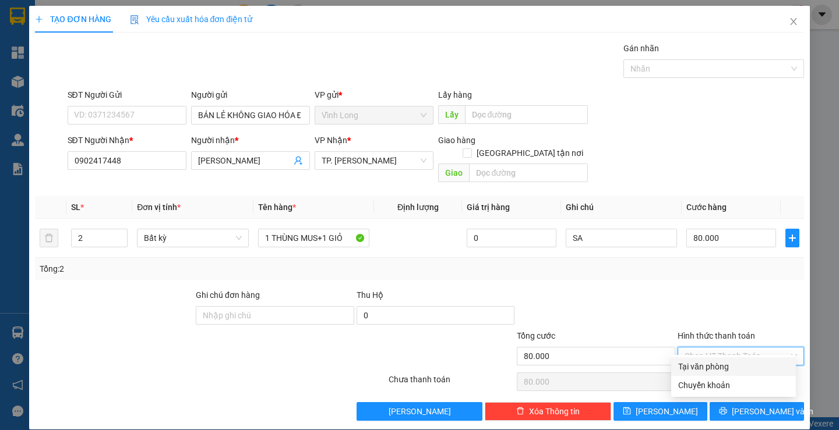
type input "0"
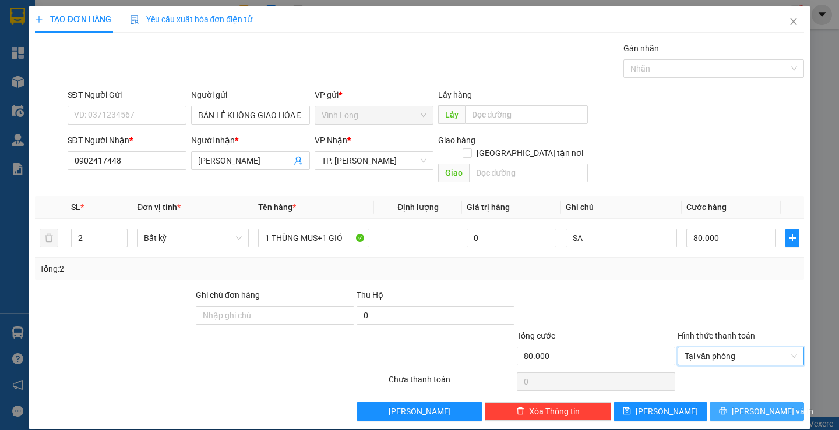
click at [741, 405] on span "[PERSON_NAME] và In" at bounding box center [772, 411] width 82 height 13
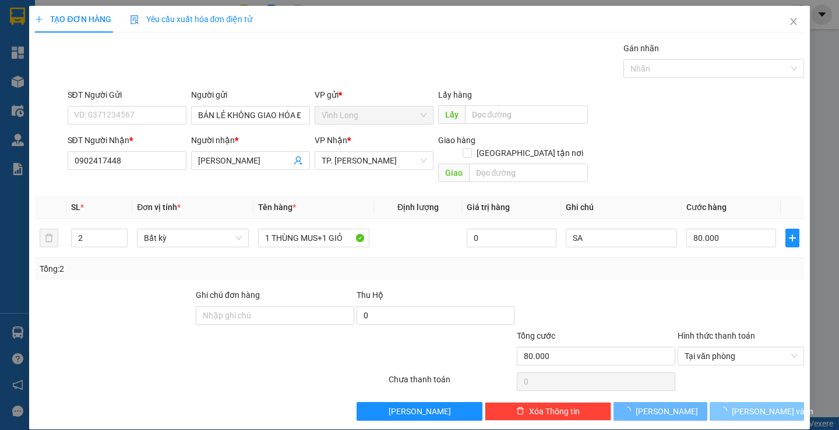
click at [741, 405] on span "[PERSON_NAME] và In" at bounding box center [772, 411] width 82 height 13
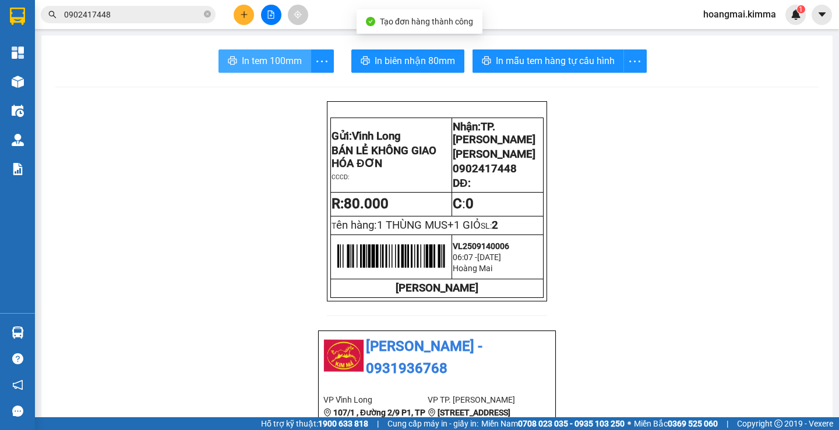
click at [263, 65] on span "In tem 100mm" at bounding box center [272, 61] width 60 height 15
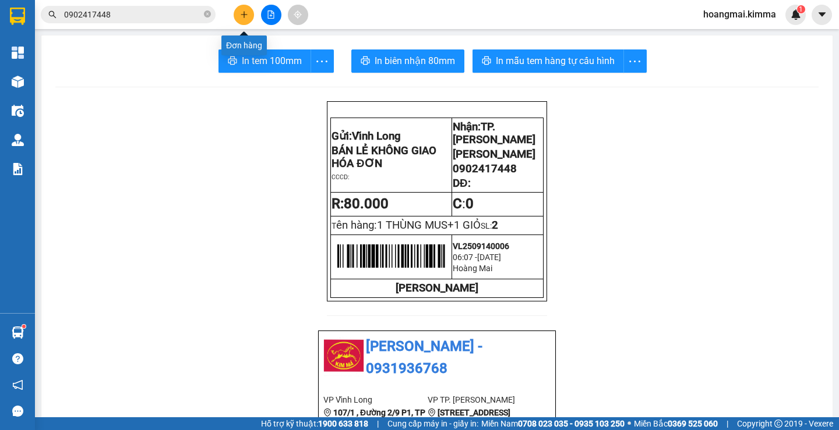
click at [246, 13] on icon "plus" at bounding box center [244, 14] width 8 height 8
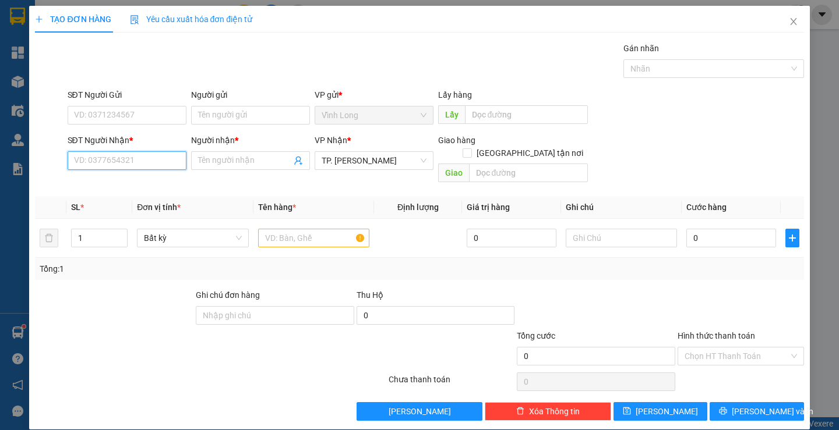
click at [161, 157] on input "SĐT Người Nhận *" at bounding box center [127, 160] width 119 height 19
drag, startPoint x: 86, startPoint y: 158, endPoint x: 74, endPoint y: 162, distance: 12.9
click at [74, 162] on input "0397733661" at bounding box center [127, 160] width 119 height 19
type input "0937733661"
click at [123, 185] on div "0937733661 - CHỊ [PERSON_NAME]" at bounding box center [138, 184] width 130 height 13
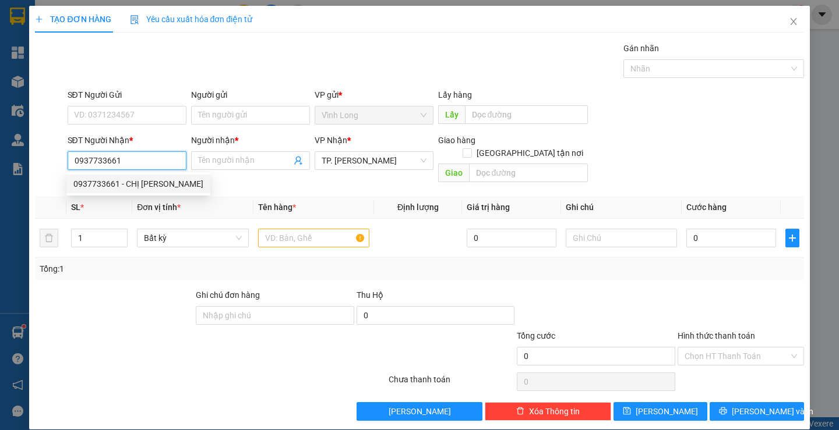
type input "CHỊ [PERSON_NAME]"
type input "0937733661"
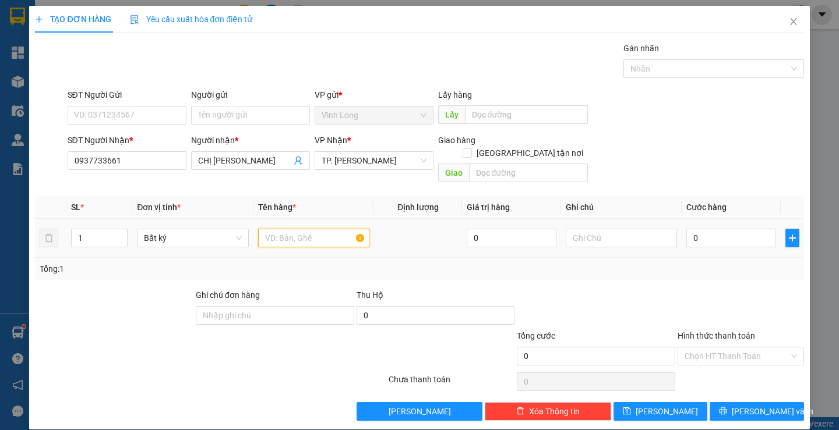
click at [327, 231] on input "text" at bounding box center [313, 238] width 111 height 19
type input "BAO CÁ"
click at [609, 229] on input "text" at bounding box center [621, 238] width 111 height 19
type input "H"
click at [730, 229] on input "0" at bounding box center [731, 238] width 90 height 19
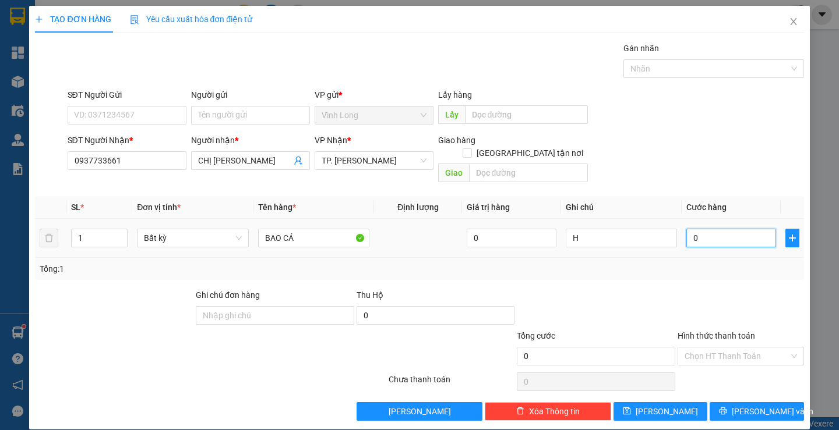
type input "6"
type input "60"
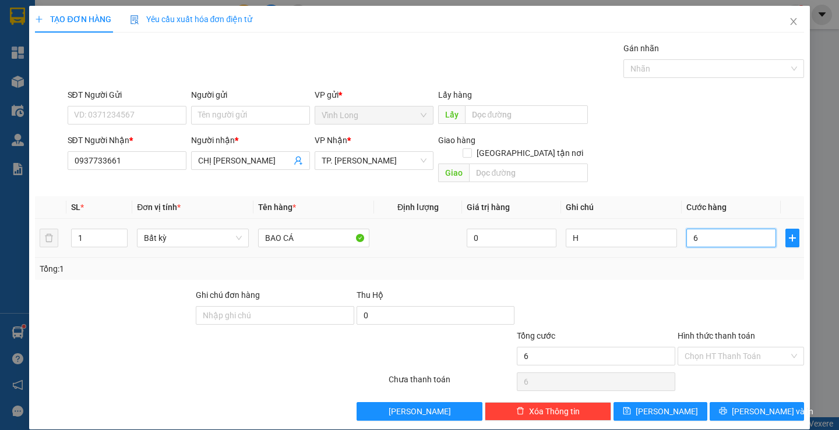
type input "60"
type input "60.000"
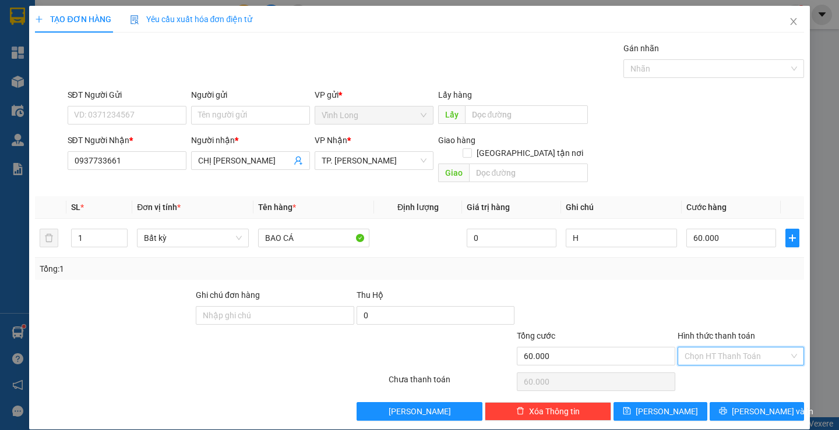
click at [708, 348] on input "Hình thức thanh toán" at bounding box center [736, 356] width 104 height 17
click at [731, 365] on div "Tại văn phòng" at bounding box center [733, 367] width 111 height 13
type input "0"
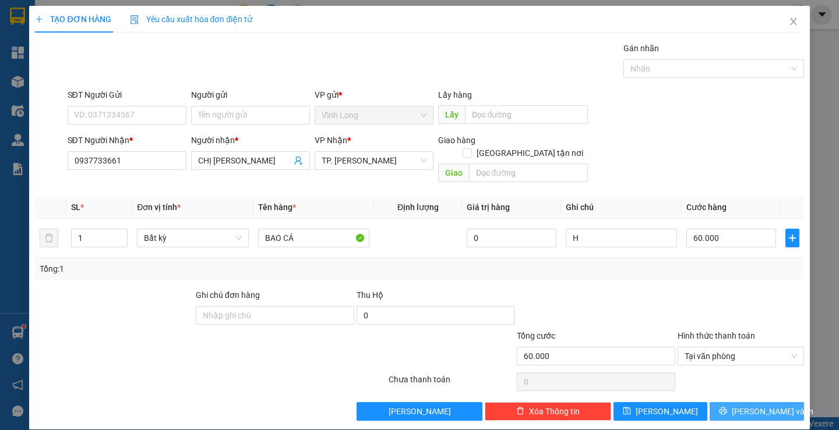
click at [740, 405] on span "[PERSON_NAME] và In" at bounding box center [772, 411] width 82 height 13
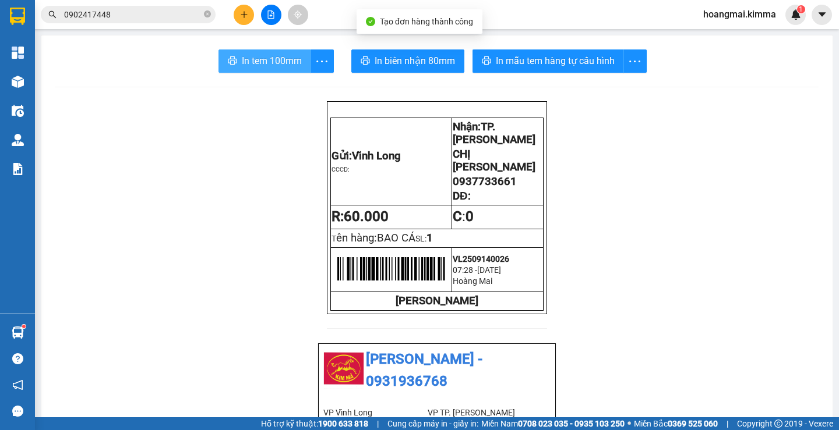
click at [275, 65] on span "In tem 100mm" at bounding box center [272, 61] width 60 height 15
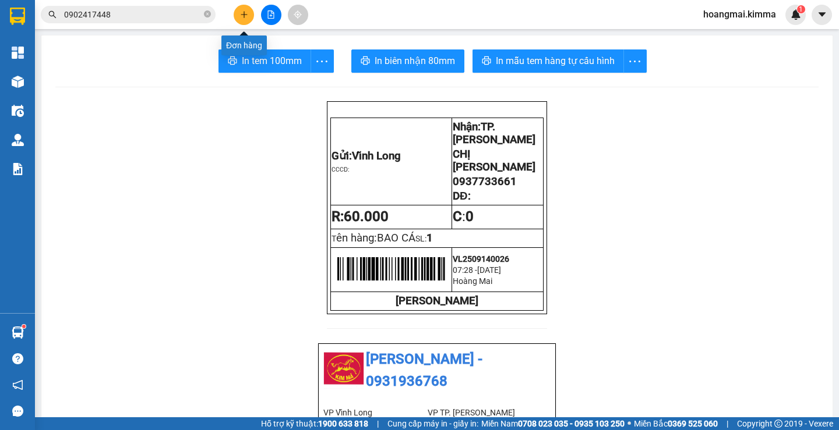
click at [243, 16] on icon "plus" at bounding box center [244, 14] width 8 height 8
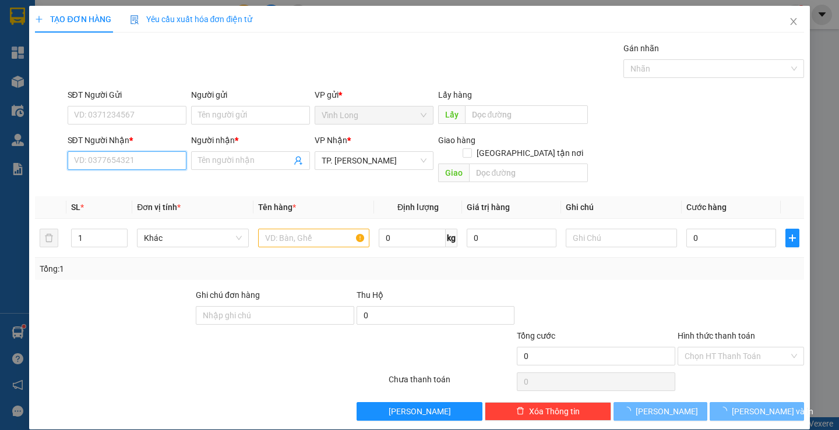
click at [147, 156] on input "SĐT Người Nhận *" at bounding box center [127, 160] width 119 height 19
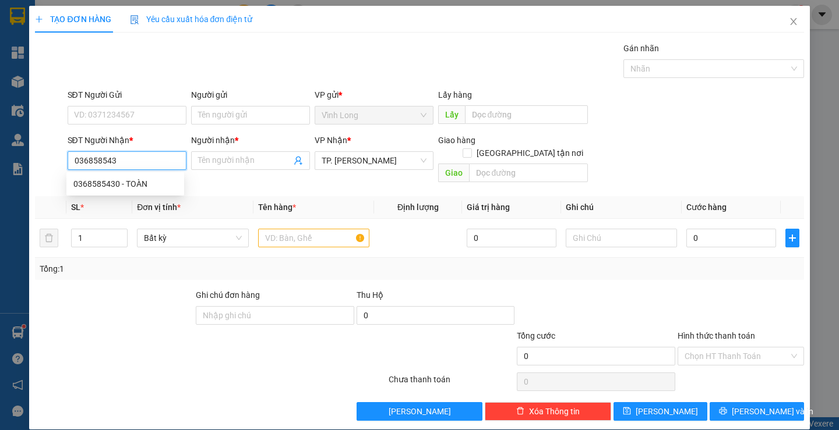
type input "0368585430"
drag, startPoint x: 149, startPoint y: 187, endPoint x: 168, endPoint y: 182, distance: 20.3
click at [149, 188] on div "0368585430 - TOÀN" at bounding box center [125, 184] width 104 height 13
type input "TOÀN"
type input "0368585430"
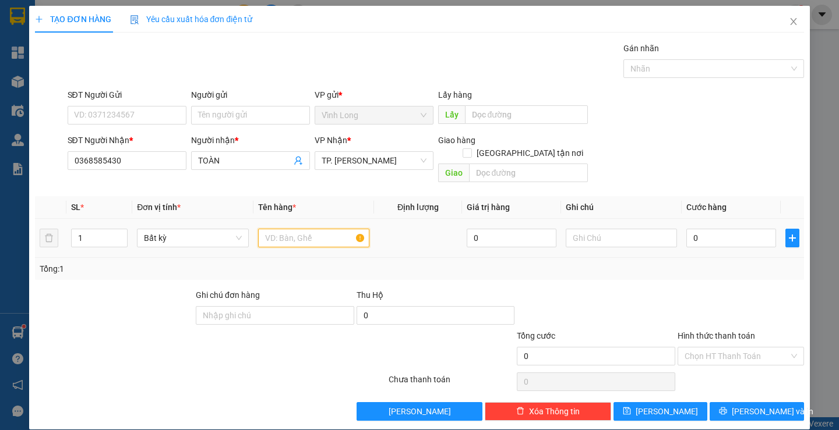
click at [321, 229] on input "text" at bounding box center [313, 238] width 111 height 19
type input "KIỆN"
click at [613, 229] on input "text" at bounding box center [621, 238] width 111 height 19
type input "H"
click at [719, 229] on input "0" at bounding box center [731, 238] width 90 height 19
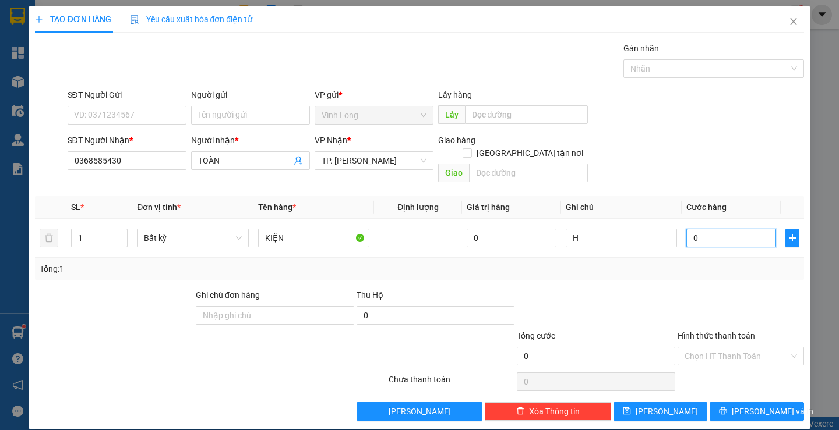
type input "5"
type input "50"
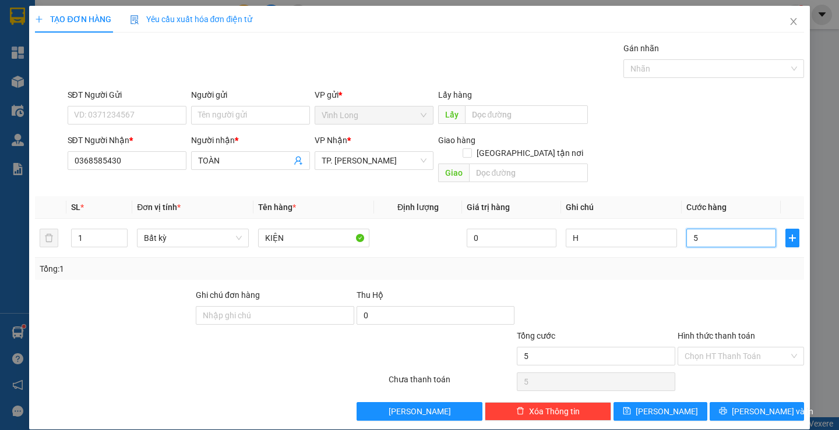
type input "50"
type input "50.000"
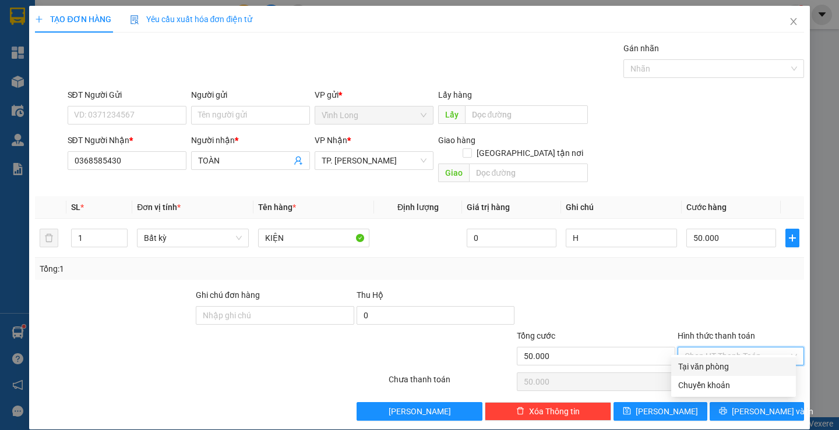
click at [699, 348] on input "Hình thức thanh toán" at bounding box center [736, 356] width 104 height 17
click at [706, 366] on div "Tại văn phòng" at bounding box center [733, 367] width 111 height 13
type input "0"
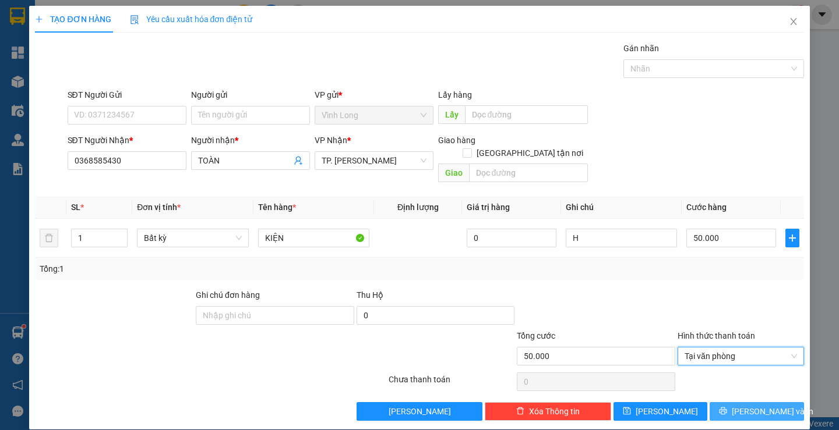
click at [741, 405] on button "[PERSON_NAME] và In" at bounding box center [756, 411] width 94 height 19
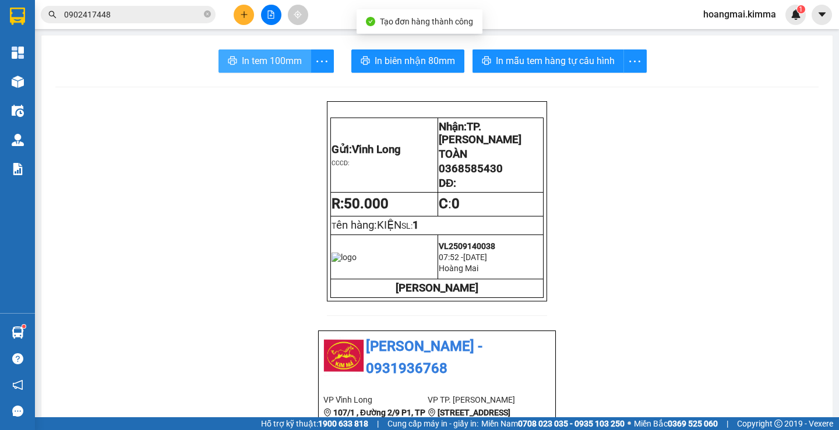
click at [289, 62] on span "In tem 100mm" at bounding box center [272, 61] width 60 height 15
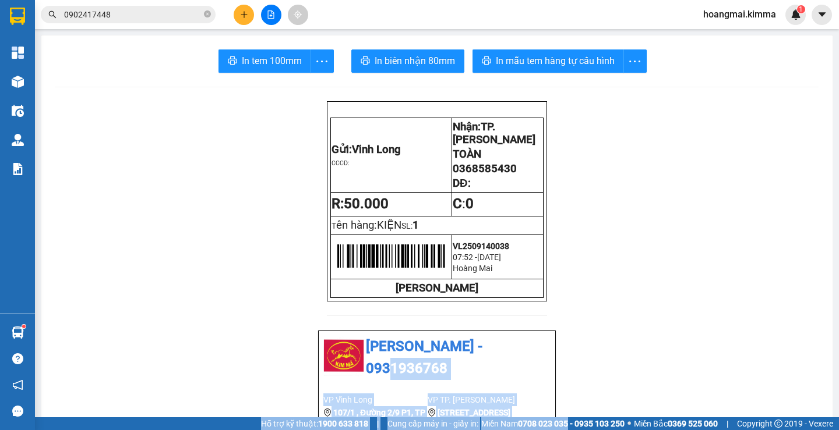
click at [550, 430] on html "Kết quả tìm kiếm ( 10 ) Bộ lọc Ngày tạo đơn gần nhất Mã ĐH Trạng thái Món hàng …" at bounding box center [419, 215] width 839 height 430
click at [245, 19] on button at bounding box center [244, 15] width 20 height 20
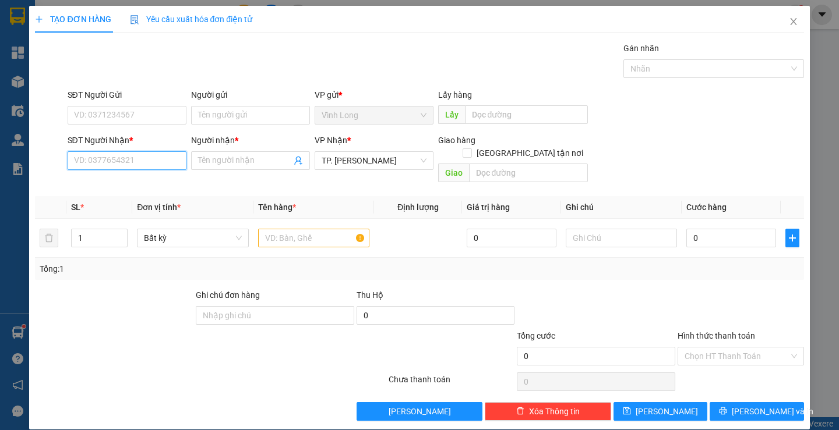
click at [156, 164] on input "SĐT Người Nhận *" at bounding box center [127, 160] width 119 height 19
click at [122, 164] on input "SĐT Người Nhận *" at bounding box center [127, 160] width 119 height 19
type input "0909647679"
click at [147, 183] on div "0909647679 - [PERSON_NAME]" at bounding box center [130, 184] width 115 height 13
type input "[PERSON_NAME]"
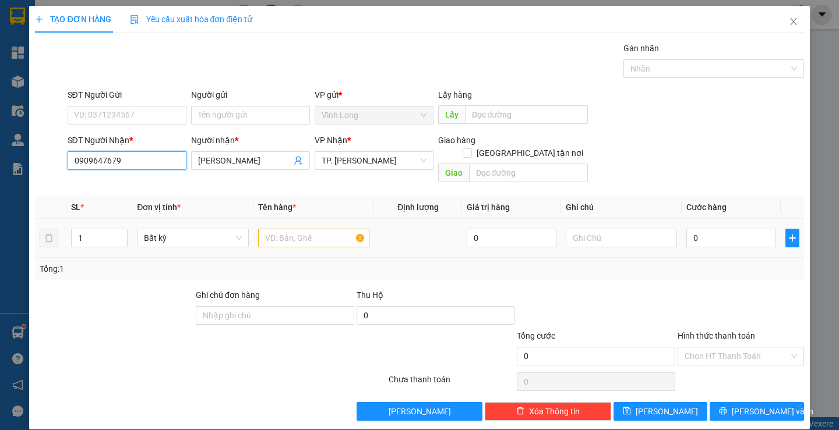
type input "0909647679"
click at [317, 234] on input "text" at bounding box center [313, 238] width 111 height 19
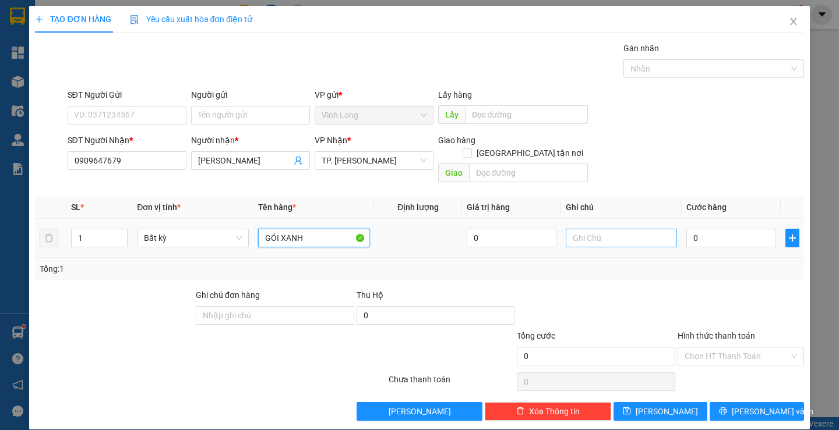
type input "GÓI XANH"
click at [641, 234] on input "text" at bounding box center [621, 238] width 111 height 19
type input "H"
click at [726, 229] on input "0" at bounding box center [731, 238] width 90 height 19
type input "3"
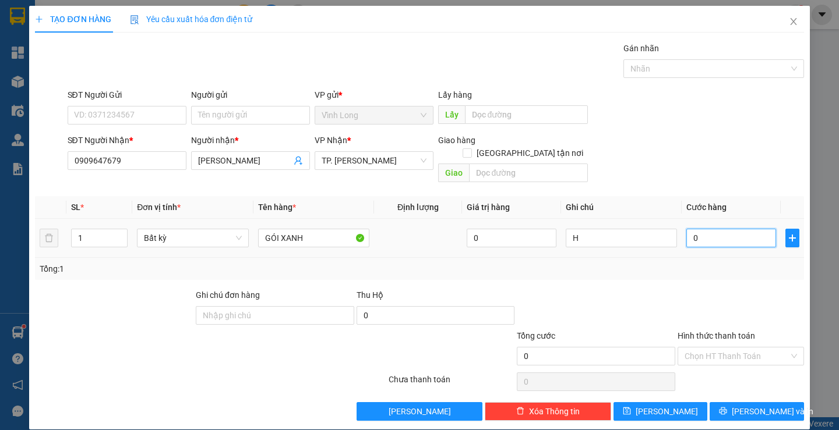
type input "3"
type input "30"
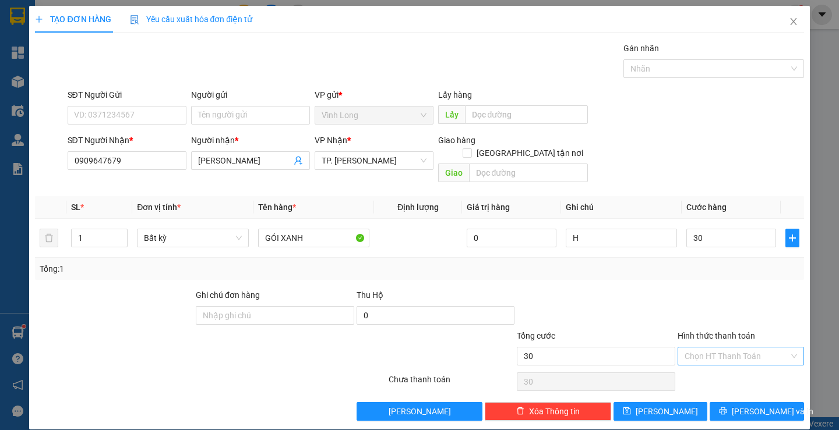
type input "30.000"
click at [716, 348] on input "Hình thức thanh toán" at bounding box center [736, 356] width 104 height 17
click at [729, 365] on div "Tại văn phòng" at bounding box center [733, 367] width 111 height 13
type input "0"
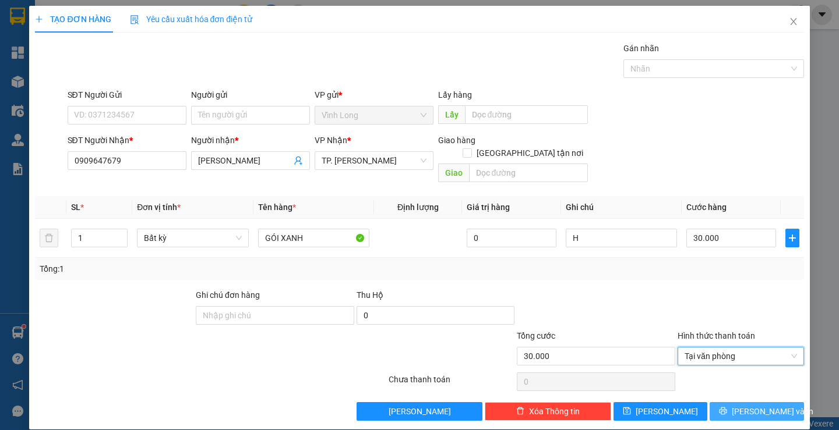
click at [727, 408] on icon "printer" at bounding box center [723, 412] width 8 height 8
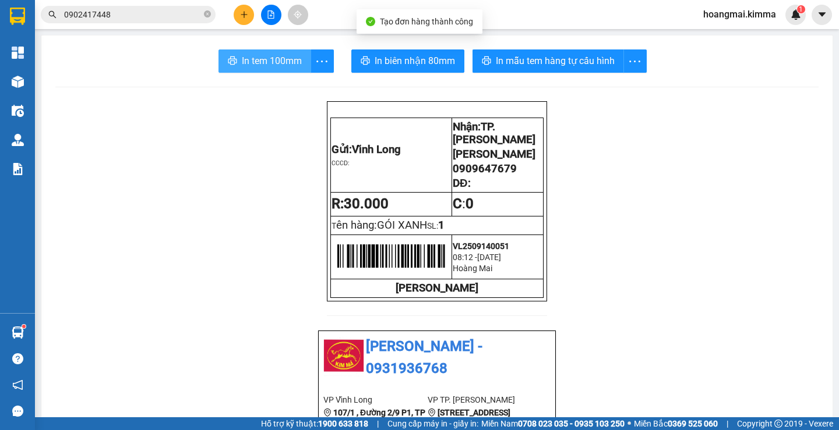
click at [272, 64] on span "In tem 100mm" at bounding box center [272, 61] width 60 height 15
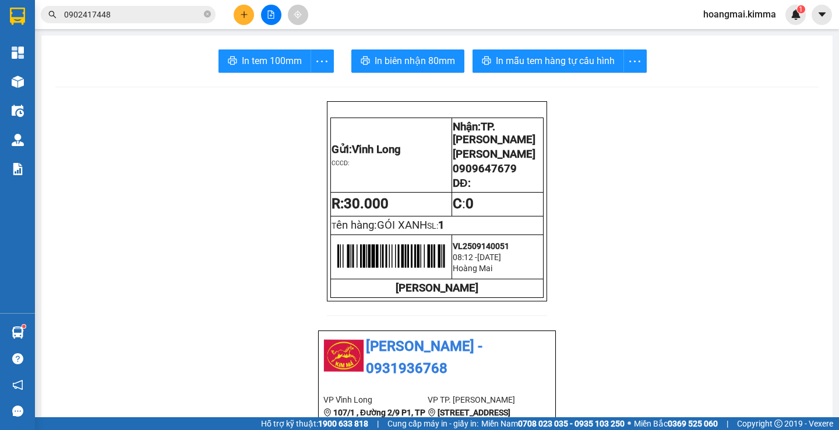
click at [256, 17] on div at bounding box center [270, 15] width 87 height 20
click at [238, 14] on button at bounding box center [244, 15] width 20 height 20
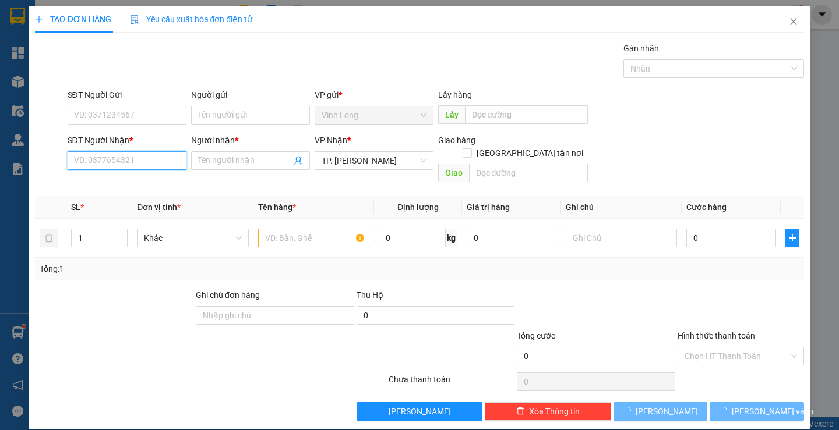
click at [163, 167] on input "SĐT Người Nhận *" at bounding box center [127, 160] width 119 height 19
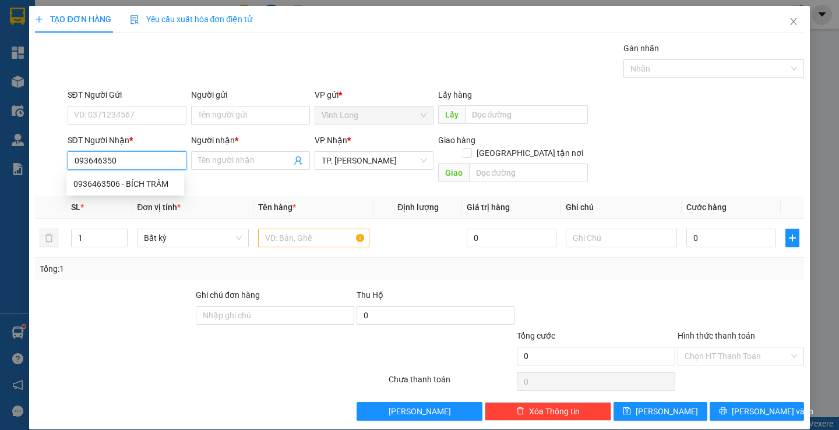
type input "0936463506"
click at [131, 181] on div "0936463506 - BÍCH TRÂM" at bounding box center [125, 184] width 104 height 13
type input "BÍCH TRÂM"
type input "0936463506"
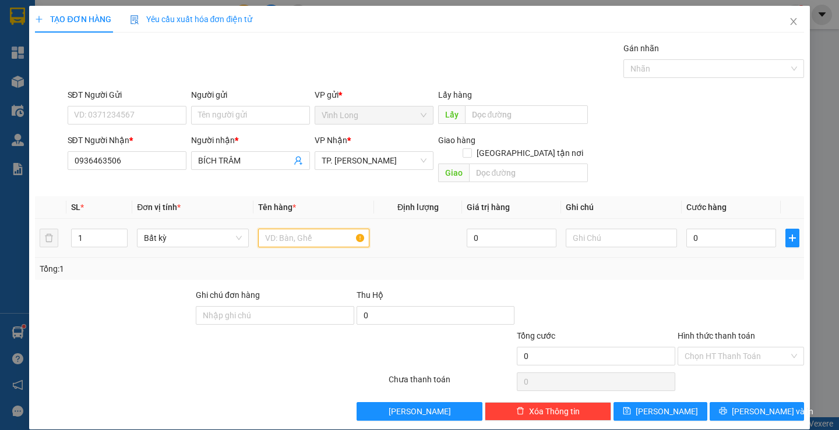
click at [280, 229] on input "text" at bounding box center [313, 238] width 111 height 19
type input "GÓI"
click at [616, 229] on input "text" at bounding box center [621, 238] width 111 height 19
type input "H"
click at [718, 229] on input "0" at bounding box center [731, 238] width 90 height 19
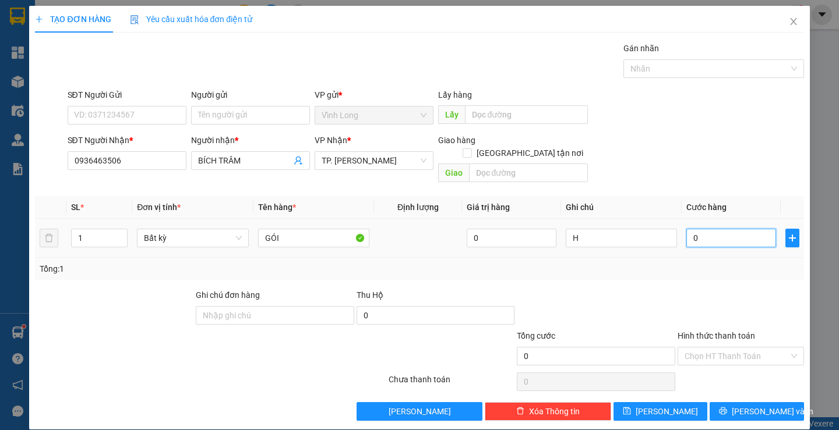
type input "2"
type input "20"
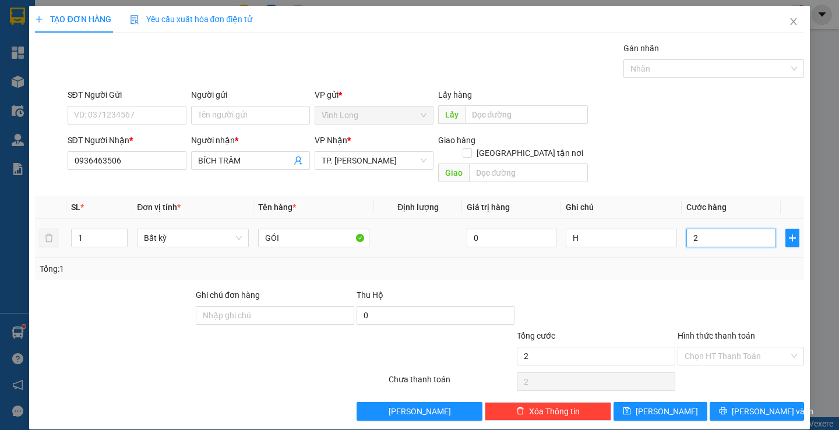
type input "20"
type input "20.000"
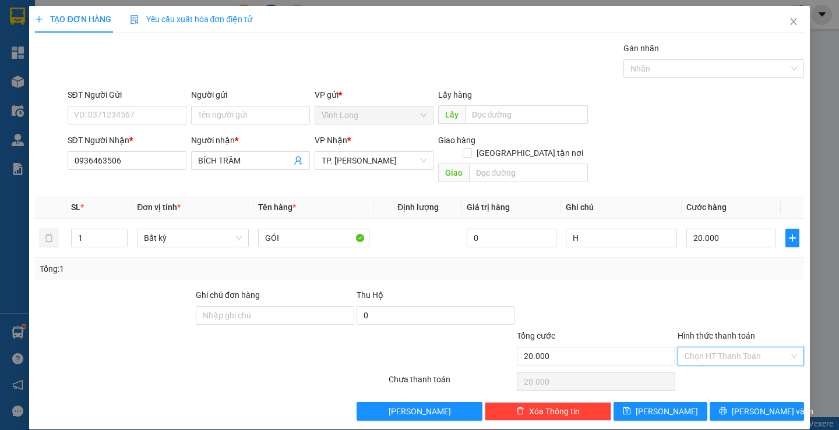
click at [727, 348] on input "Hình thức thanh toán" at bounding box center [736, 356] width 104 height 17
click at [725, 363] on div "Tại văn phòng" at bounding box center [733, 367] width 111 height 13
type input "0"
click at [727, 407] on icon "printer" at bounding box center [723, 411] width 8 height 8
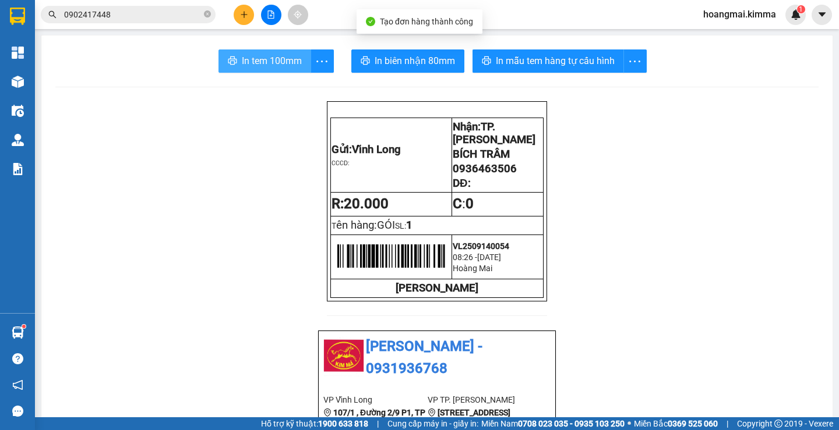
click at [264, 68] on span "In tem 100mm" at bounding box center [272, 61] width 60 height 15
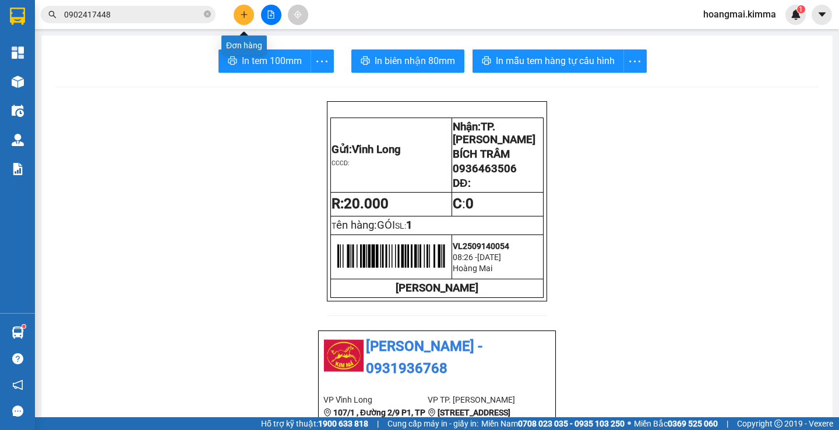
click at [243, 15] on icon "plus" at bounding box center [244, 14] width 8 height 8
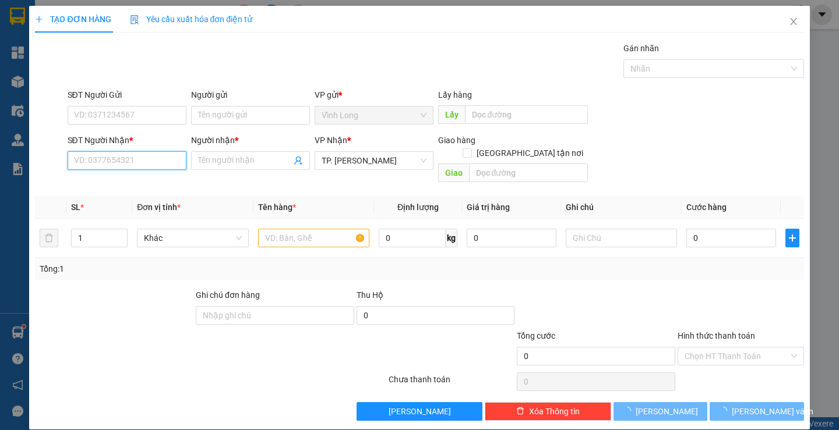
click at [139, 158] on input "SĐT Người Nhận *" at bounding box center [127, 160] width 119 height 19
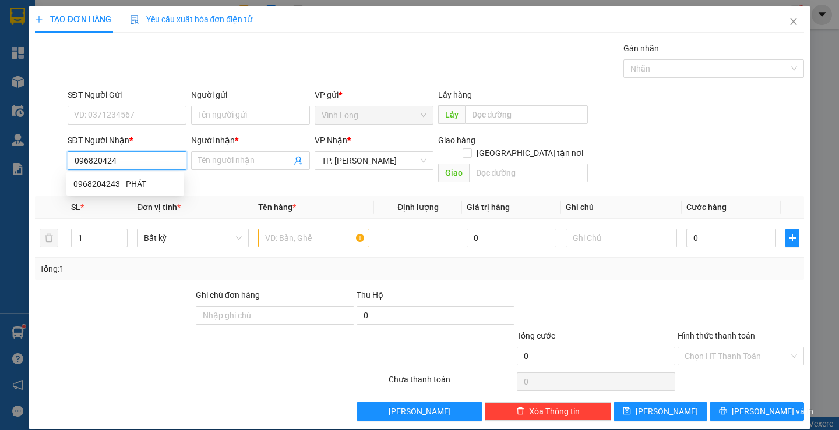
type input "0968204243"
click at [149, 188] on div "0968204243 - PHÁT" at bounding box center [125, 184] width 104 height 13
type input "PHÁT"
type input "0968204243"
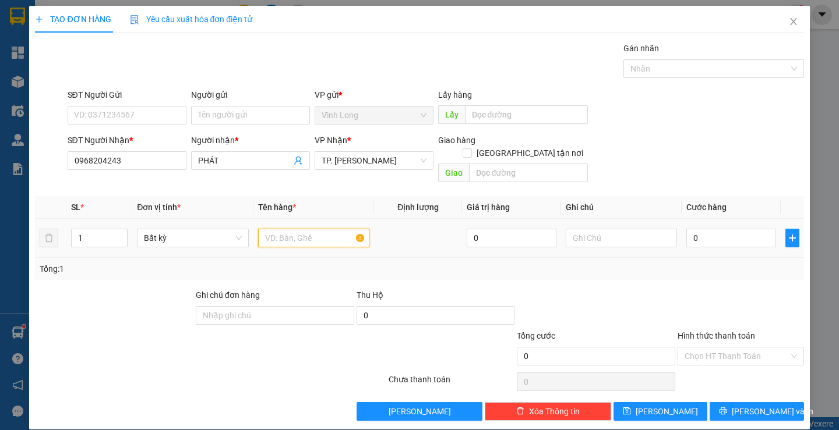
click at [301, 229] on input "text" at bounding box center [313, 238] width 111 height 19
type input "THÙNG"
click at [574, 229] on input "text" at bounding box center [621, 238] width 111 height 19
type input "H"
click at [738, 229] on input "0" at bounding box center [731, 238] width 90 height 19
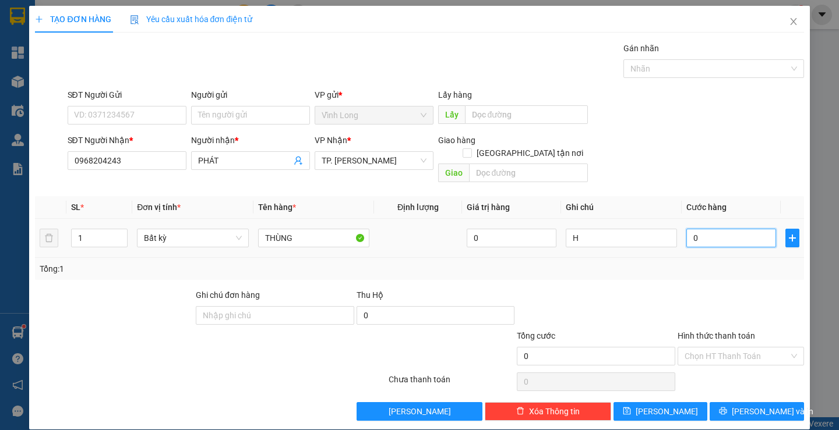
type input "3"
type input "30"
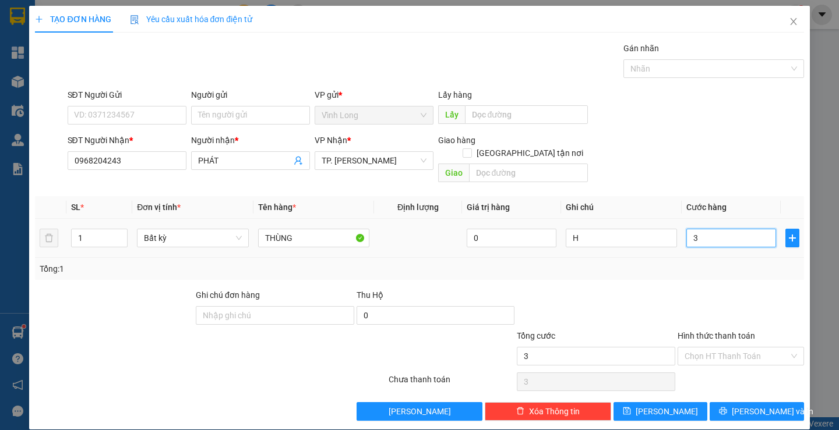
type input "30"
type input "30.000"
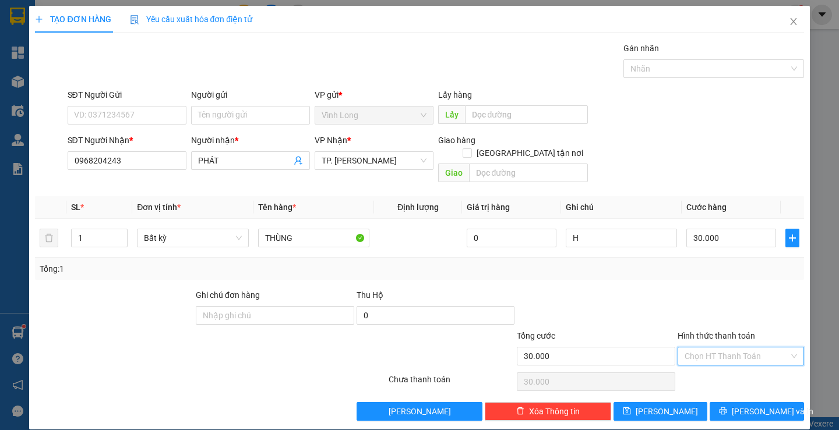
click at [711, 348] on input "Hình thức thanh toán" at bounding box center [736, 356] width 104 height 17
click at [706, 363] on div "Tại văn phòng" at bounding box center [733, 367] width 111 height 13
type input "0"
click at [727, 407] on icon "printer" at bounding box center [723, 411] width 8 height 8
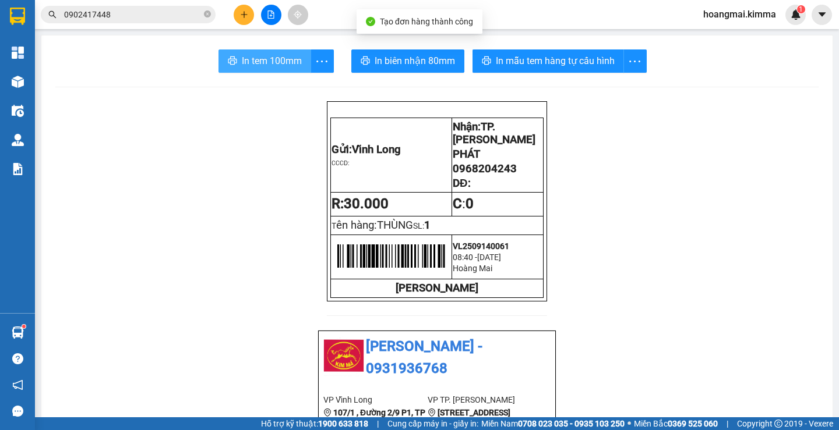
click at [252, 68] on span "In tem 100mm" at bounding box center [272, 61] width 60 height 15
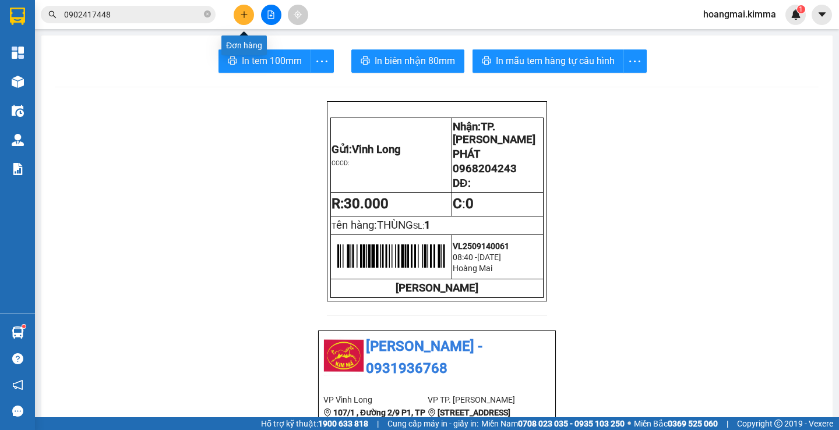
click at [240, 17] on icon "plus" at bounding box center [244, 14] width 8 height 8
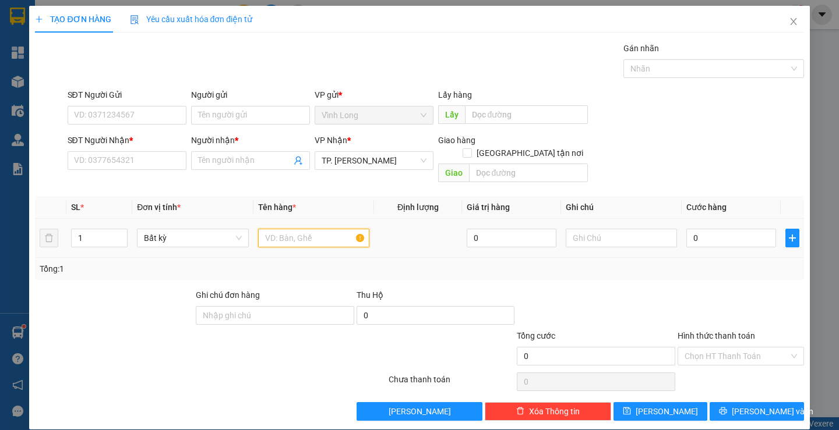
click at [319, 233] on input "text" at bounding box center [313, 238] width 111 height 19
click at [315, 229] on input "text" at bounding box center [313, 238] width 111 height 19
type input "GÓI ĐEN"
click at [589, 229] on input "text" at bounding box center [621, 238] width 111 height 19
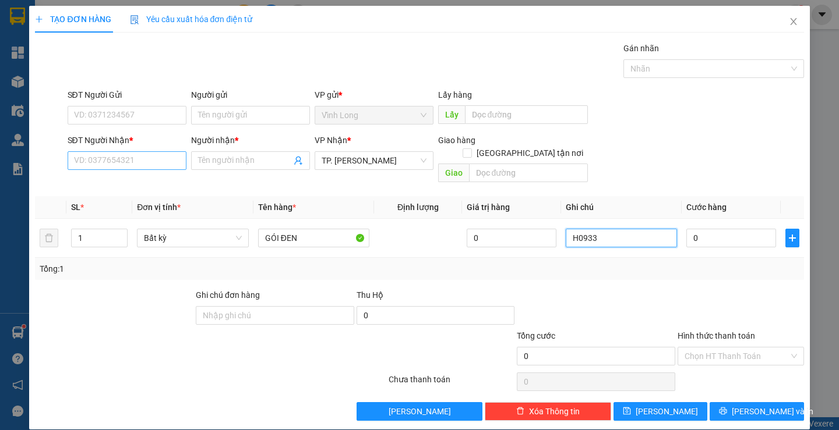
type input "H0933"
click at [114, 157] on input "SĐT Người Nhận *" at bounding box center [127, 160] width 119 height 19
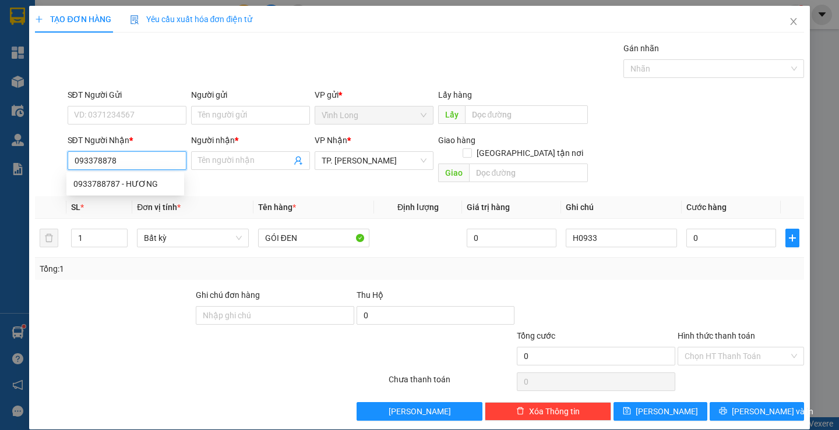
type input "0933788787"
click at [139, 186] on div "0933788787 - HƯƠNG" at bounding box center [125, 184] width 104 height 13
type input "HƯƠNG"
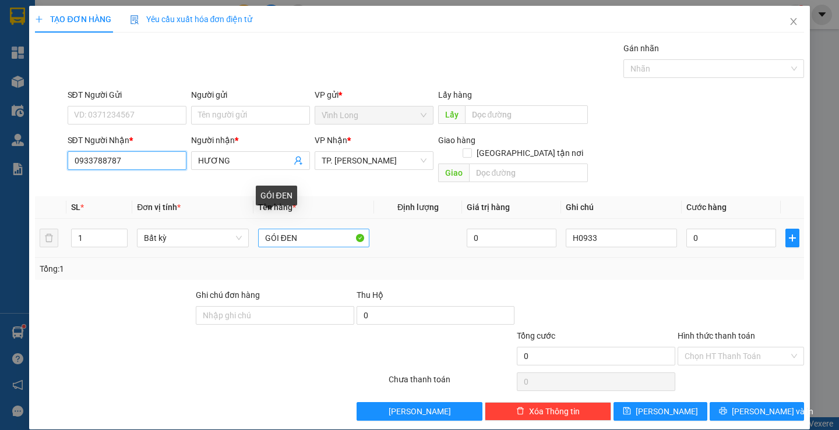
type input "0933788787"
drag, startPoint x: 324, startPoint y: 226, endPoint x: 214, endPoint y: 249, distance: 112.5
click at [214, 249] on div "SL * Đơn vị tính * Tên hàng * Định lượng Giá trị hàng Ghi chú Cước hàng 1 Bất k…" at bounding box center [419, 238] width 768 height 84
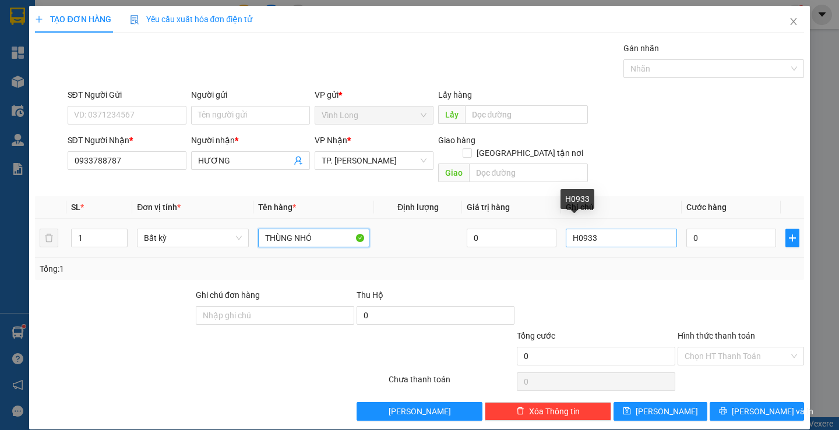
type input "THÙNG NHỎ"
drag, startPoint x: 592, startPoint y: 225, endPoint x: 562, endPoint y: 234, distance: 31.5
click at [566, 234] on input "H0933" at bounding box center [621, 238] width 111 height 19
type input "H"
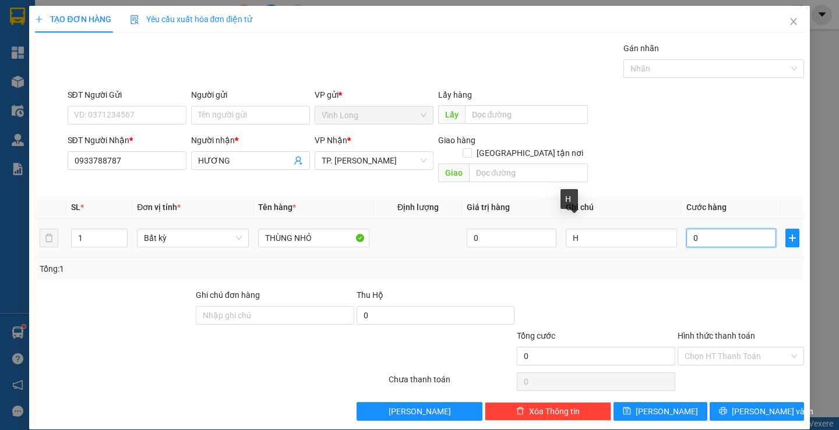
click at [703, 234] on input "0" at bounding box center [731, 238] width 90 height 19
type input "2"
type input "20"
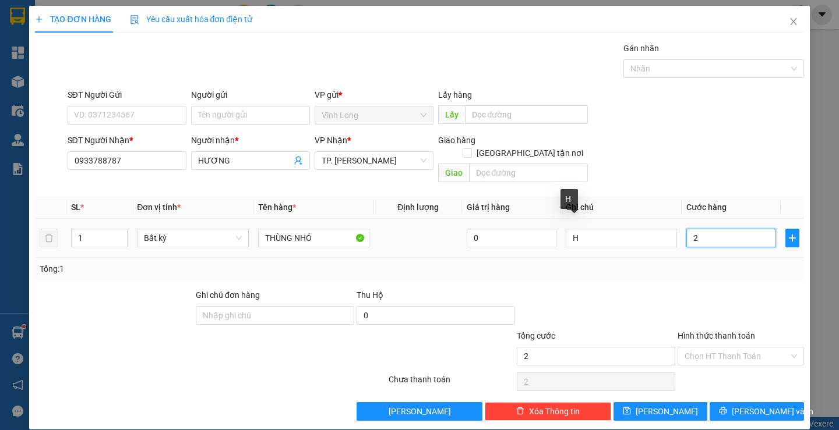
type input "20"
type input "20.000"
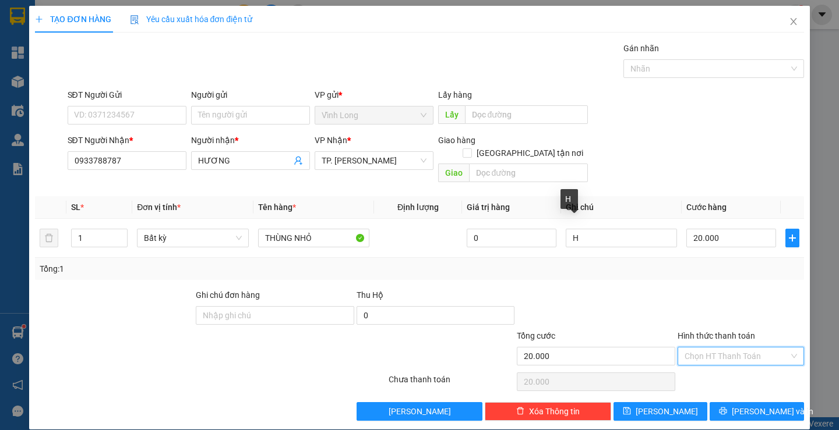
click at [718, 348] on input "Hình thức thanh toán" at bounding box center [736, 356] width 104 height 17
click at [706, 367] on div "Tại văn phòng" at bounding box center [733, 367] width 111 height 13
type input "0"
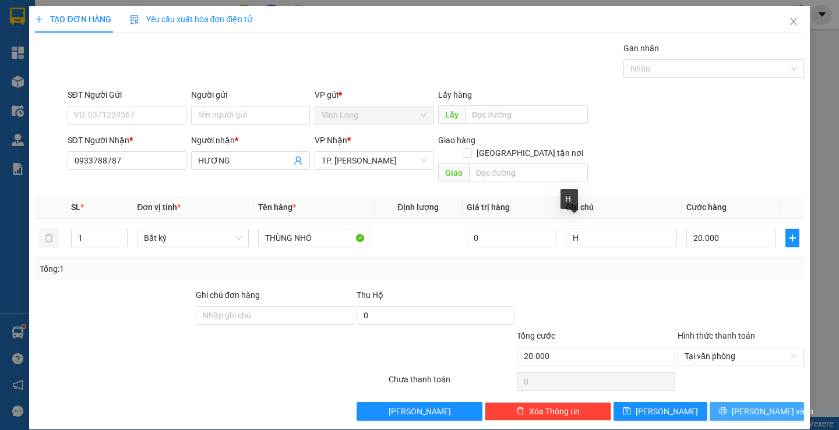
click at [727, 407] on icon "printer" at bounding box center [723, 411] width 8 height 8
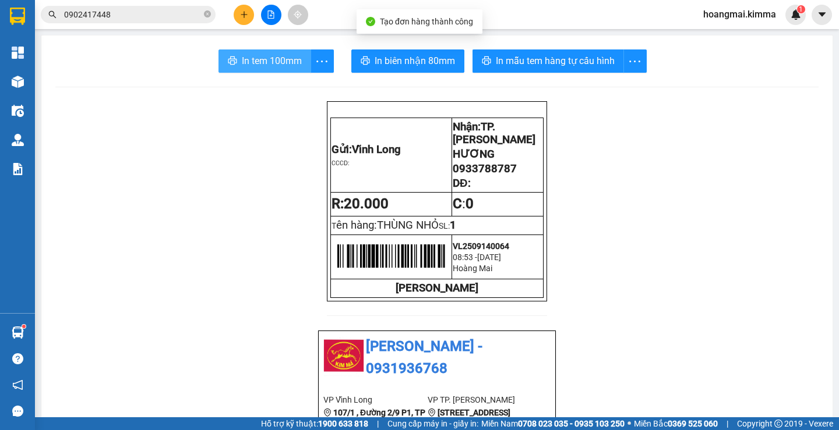
click at [264, 58] on span "In tem 100mm" at bounding box center [272, 61] width 60 height 15
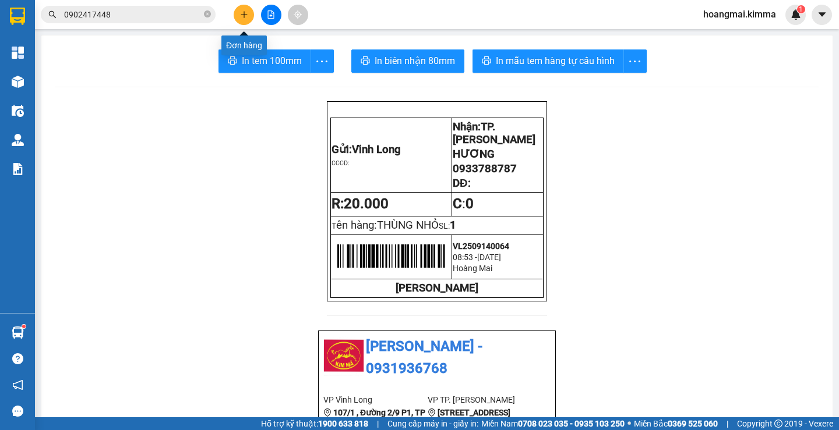
click at [243, 15] on icon "plus" at bounding box center [244, 14] width 6 height 1
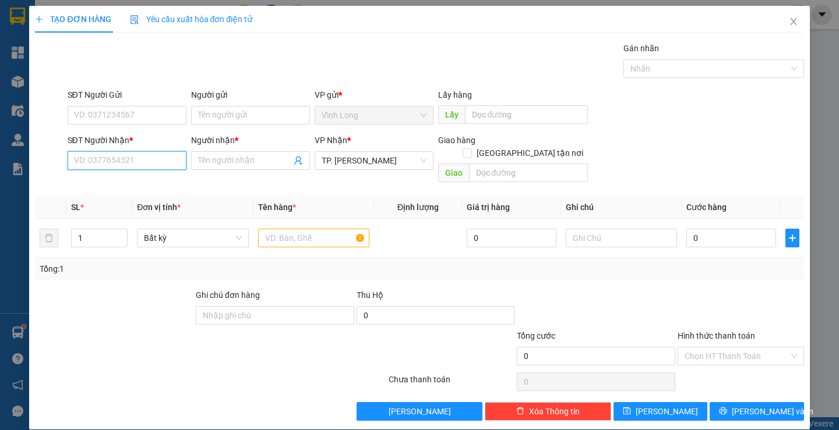
click at [174, 169] on input "SĐT Người Nhận *" at bounding box center [127, 160] width 119 height 19
click at [236, 115] on input "Người gửi" at bounding box center [250, 115] width 119 height 19
type input "TÍN MỸ"
click at [144, 156] on input "SĐT Người Nhận *" at bounding box center [127, 160] width 119 height 19
click at [108, 158] on input "0707689850" at bounding box center [127, 160] width 119 height 19
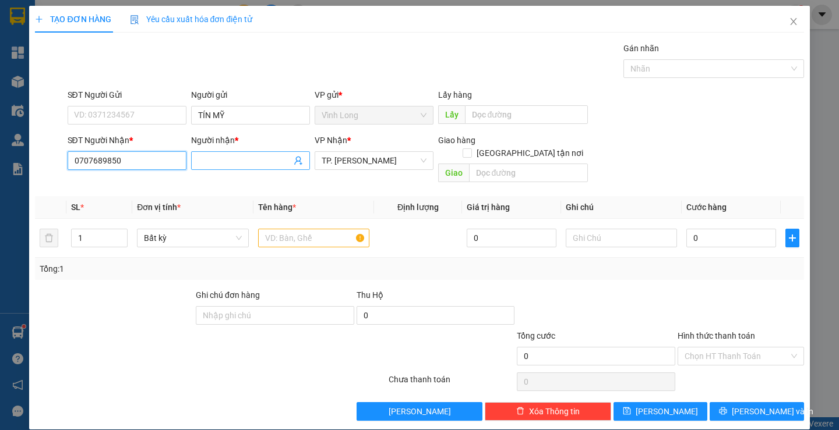
type input "0707689850"
click at [257, 163] on input "Người nhận *" at bounding box center [244, 160] width 93 height 13
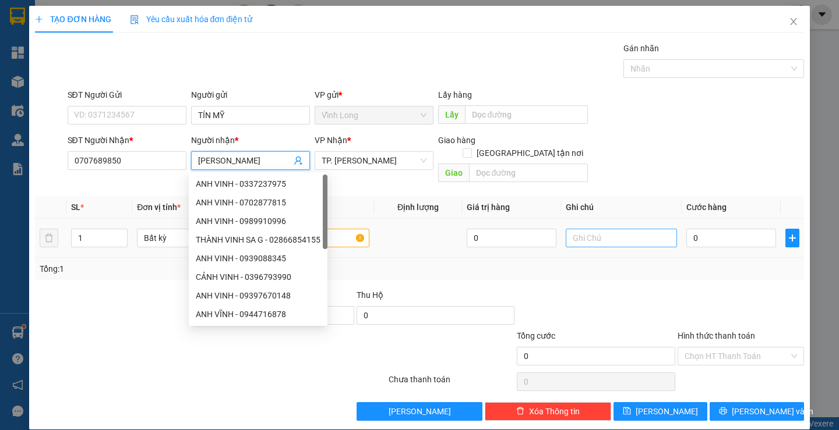
type input "[PERSON_NAME]"
click at [620, 232] on input "text" at bounding box center [621, 238] width 111 height 19
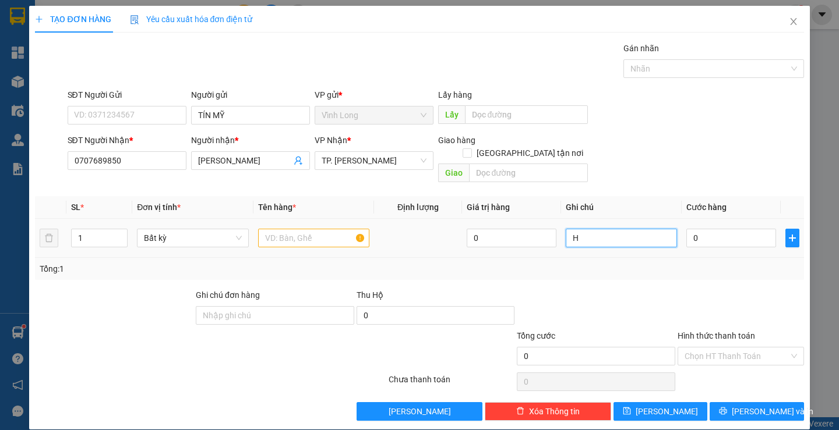
type input "H"
click at [320, 233] on input "text" at bounding box center [313, 238] width 111 height 19
type input "THƯ"
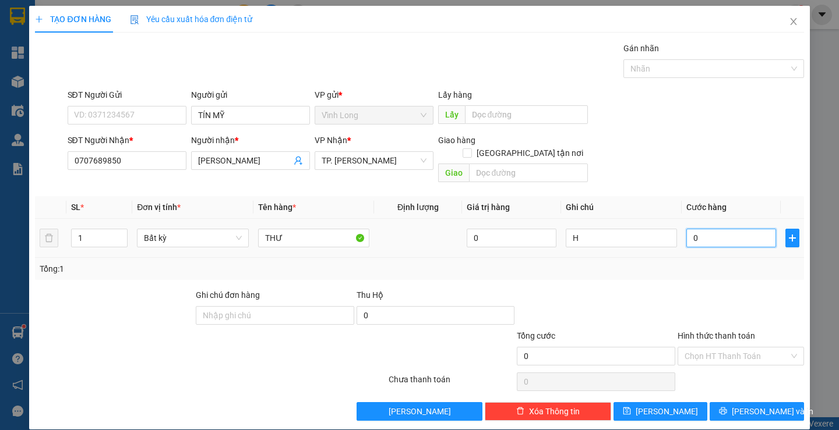
click at [730, 229] on input "0" at bounding box center [731, 238] width 90 height 19
type input "2"
type input "20"
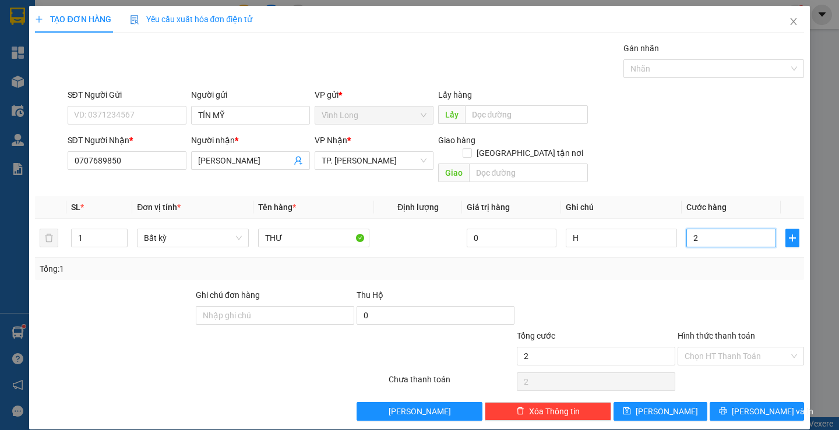
type input "20"
type input "20.000"
click at [730, 348] on input "Hình thức thanh toán" at bounding box center [736, 356] width 104 height 17
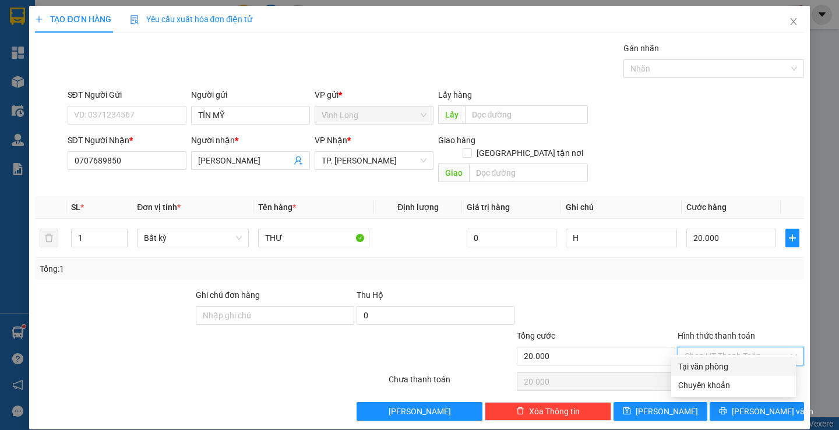
click at [726, 372] on div "Tại văn phòng" at bounding box center [733, 367] width 111 height 13
type input "0"
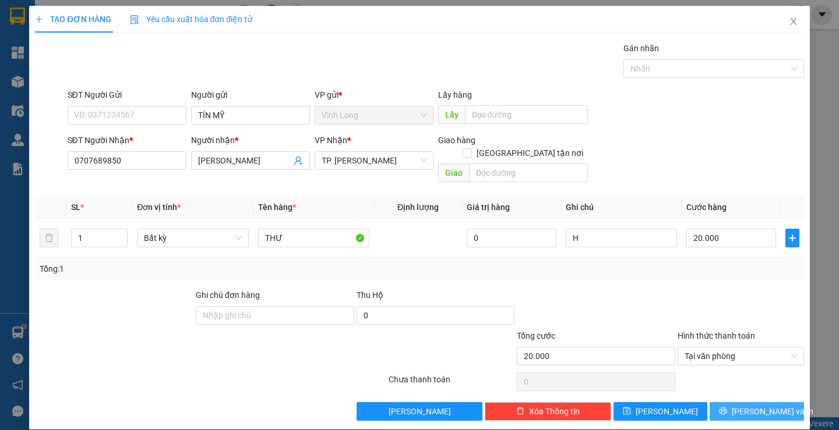
click at [727, 407] on icon "printer" at bounding box center [723, 411] width 8 height 8
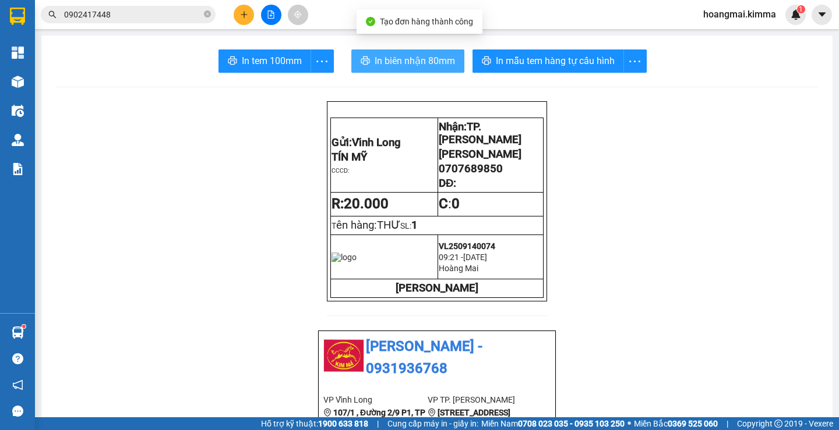
click at [404, 65] on span "In biên nhận 80mm" at bounding box center [414, 61] width 80 height 15
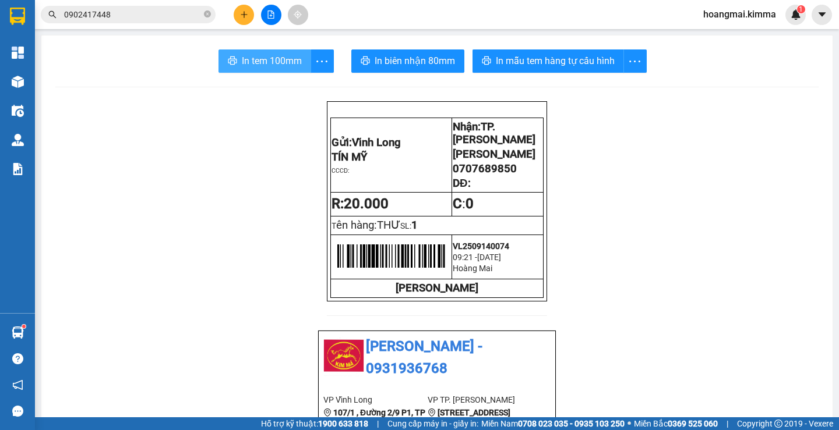
click at [259, 59] on span "In tem 100mm" at bounding box center [272, 61] width 60 height 15
click at [241, 12] on icon "plus" at bounding box center [244, 14] width 8 height 8
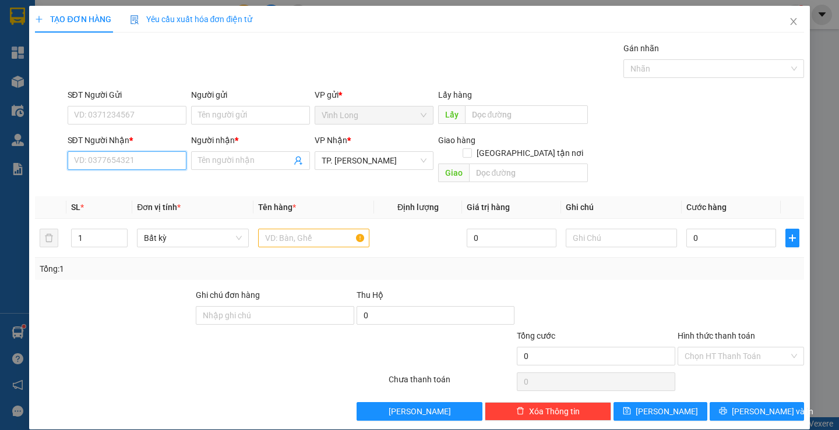
click at [151, 157] on input "SĐT Người Nhận *" at bounding box center [127, 160] width 119 height 19
click at [257, 121] on input "Người gửi" at bounding box center [250, 115] width 119 height 19
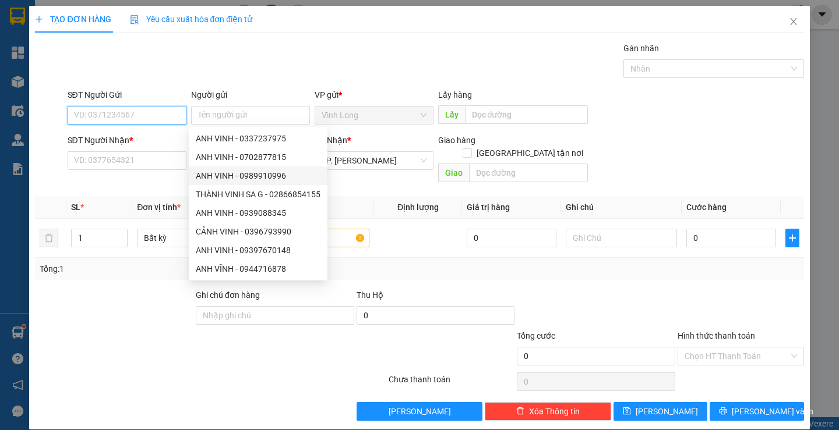
click at [135, 115] on input "SĐT Người Gửi" at bounding box center [127, 115] width 119 height 19
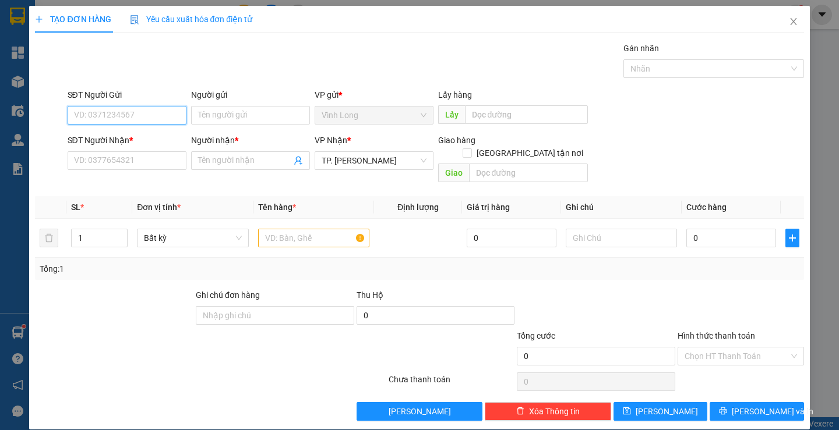
click at [113, 113] on input "SĐT Người Gửi" at bounding box center [127, 115] width 119 height 19
click at [218, 112] on input "Người gửi" at bounding box center [250, 115] width 119 height 19
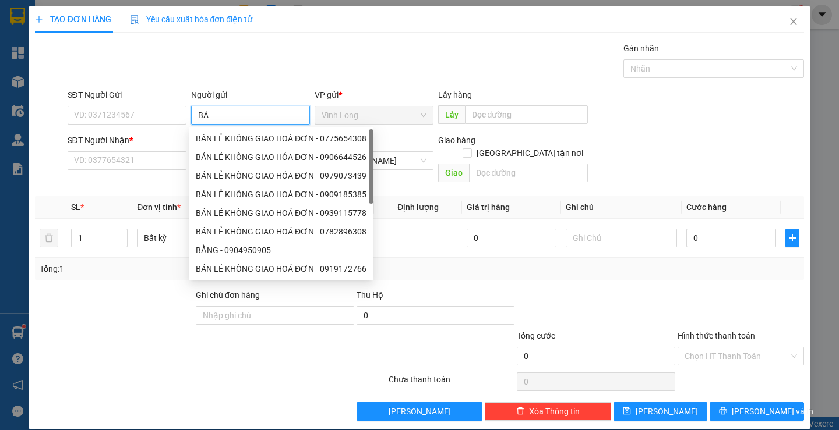
type input "BÁN"
click at [229, 136] on div "BÁN LẺ KHÔNG GIAO HOÁ ĐƠN - 0775654308" at bounding box center [281, 138] width 171 height 13
type input "0775654308"
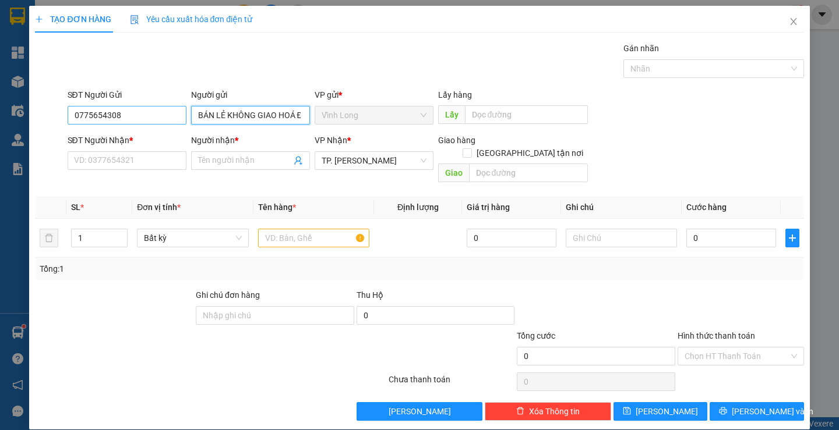
type input "BÁN LẺ KHÔNG GIAO HOÁ ĐƠN"
drag, startPoint x: 119, startPoint y: 116, endPoint x: 31, endPoint y: 142, distance: 91.2
click at [31, 142] on div "TẠO ĐƠN HÀNG Yêu cầu xuất hóa đơn điện tử Transit Pickup Surcharge Ids Transit …" at bounding box center [419, 218] width 780 height 424
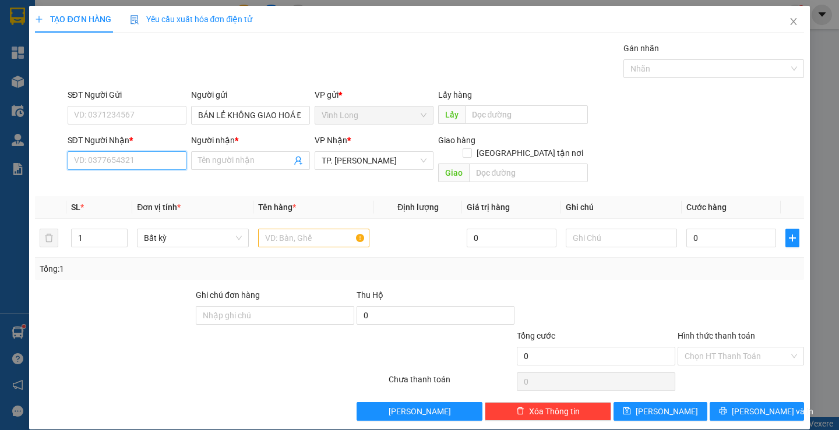
click at [128, 162] on input "SĐT Người Nhận *" at bounding box center [127, 160] width 119 height 19
type input "0847577677"
click at [164, 181] on div "0847577677 - LAB ĐÔNG PHƯƠNG" at bounding box center [139, 184] width 132 height 13
type input "LAB ĐÔNG PHƯƠNG"
type input "0847577677"
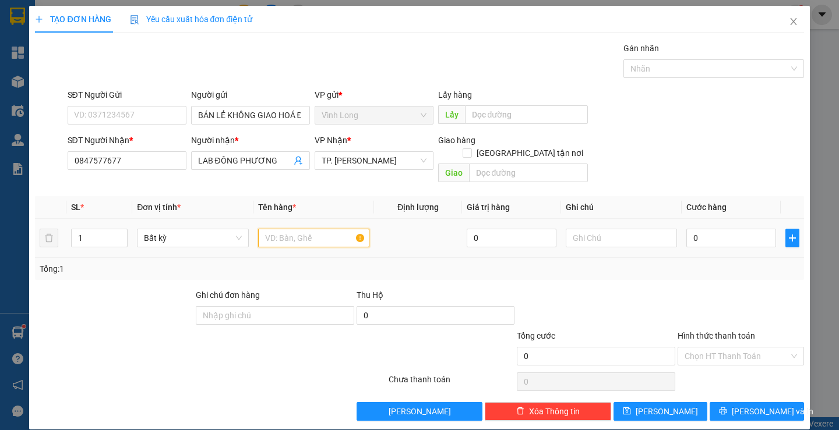
click at [324, 229] on input "text" at bounding box center [313, 238] width 111 height 19
type input "HỘP"
click at [627, 229] on input "text" at bounding box center [621, 238] width 111 height 19
type input "H"
type input "2"
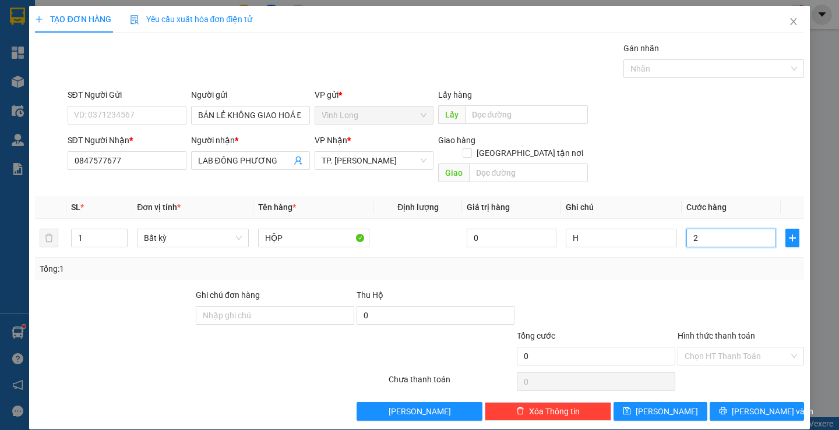
type input "2"
type input "20"
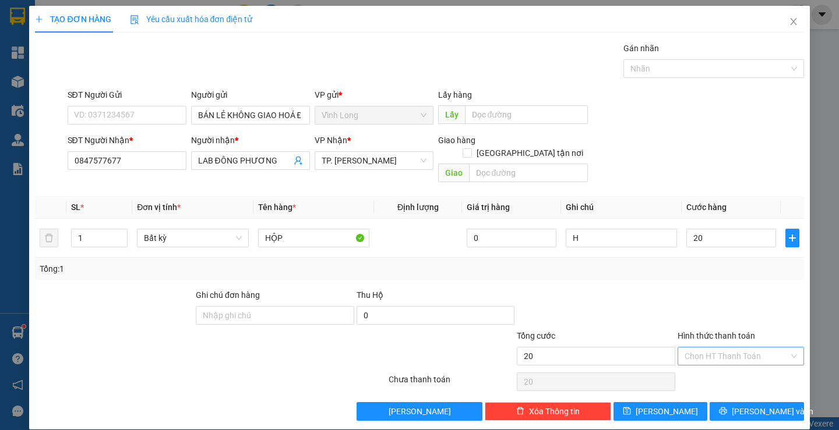
type input "20.000"
click at [717, 348] on input "Hình thức thanh toán" at bounding box center [736, 356] width 104 height 17
click at [717, 366] on div "Tại văn phòng" at bounding box center [733, 367] width 111 height 13
type input "0"
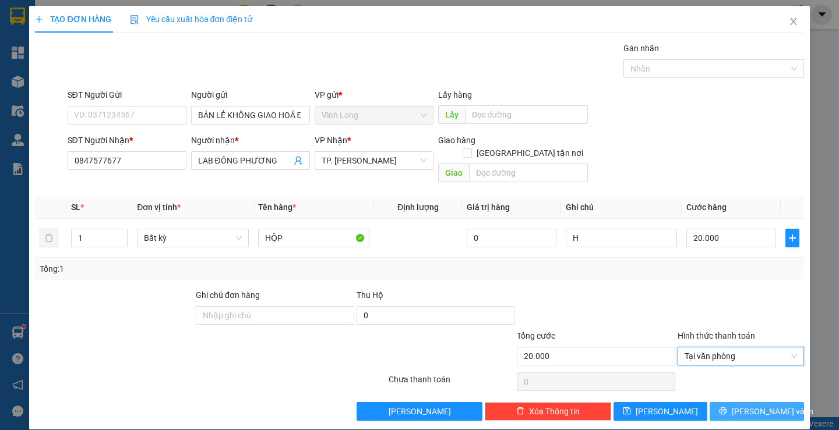
click at [726, 408] on icon "printer" at bounding box center [723, 412] width 8 height 8
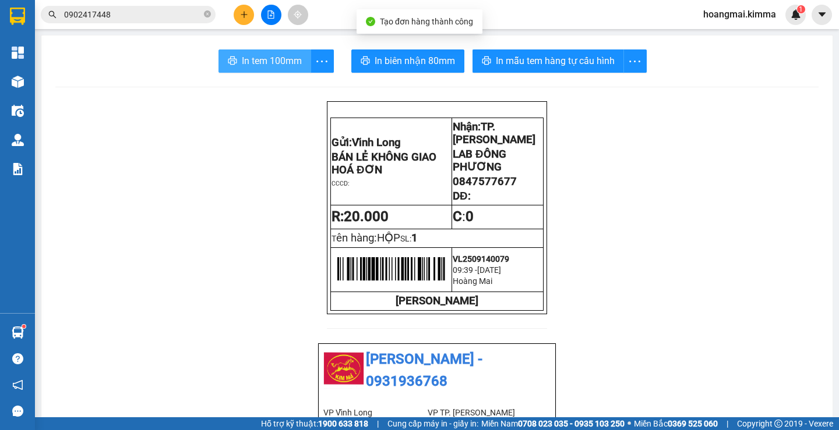
click at [275, 70] on button "In tem 100mm" at bounding box center [264, 61] width 93 height 23
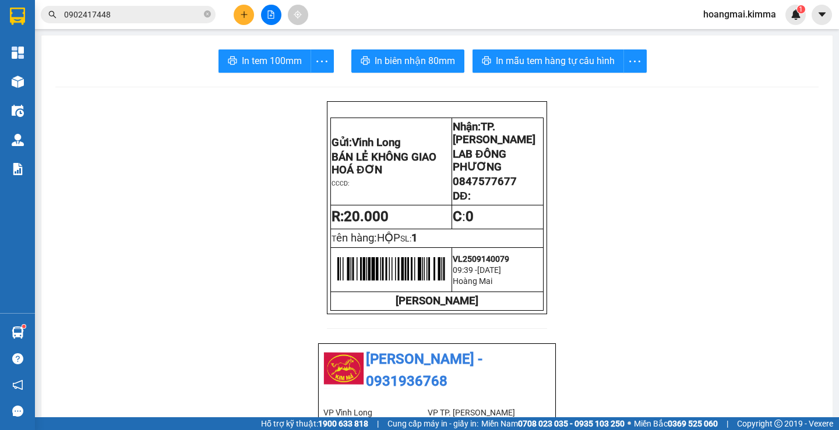
click at [245, 13] on icon "plus" at bounding box center [244, 14] width 8 height 8
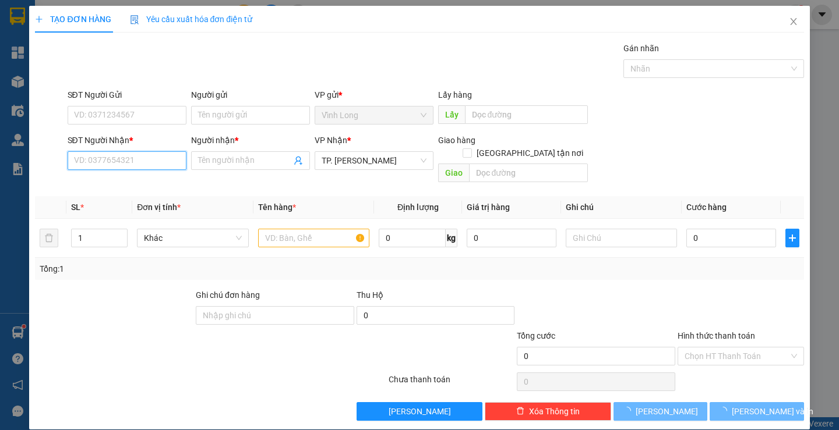
click at [142, 161] on input "SĐT Người Nhận *" at bounding box center [127, 160] width 119 height 19
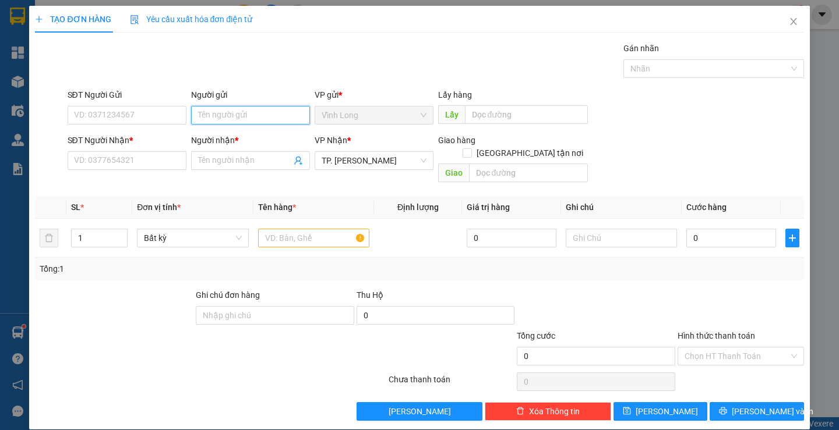
click at [221, 116] on input "Người gửi" at bounding box center [250, 115] width 119 height 19
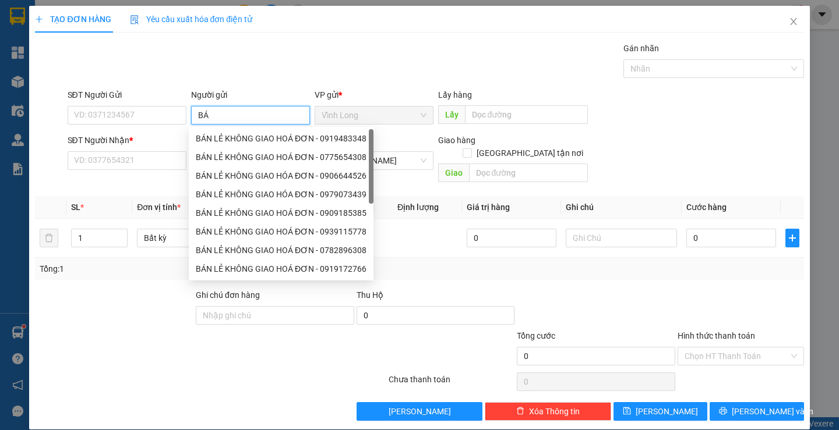
type input "B"
click at [208, 116] on input "Người gửi" at bounding box center [250, 115] width 119 height 19
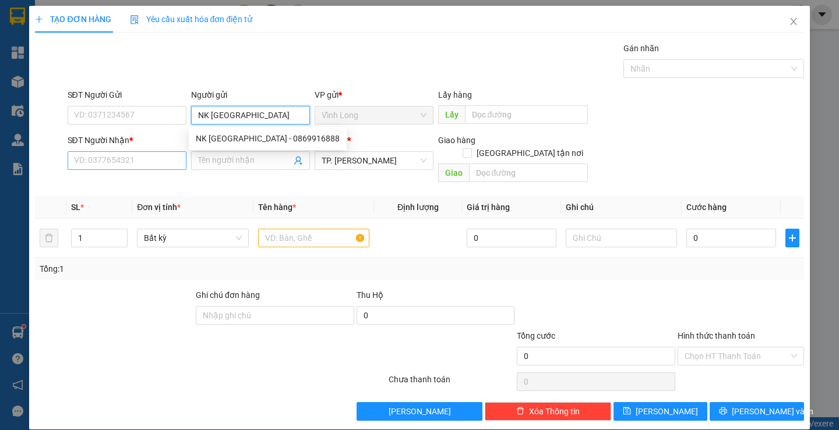
type input "NK [GEOGRAPHIC_DATA]"
click at [140, 159] on input "SĐT Người Nhận *" at bounding box center [127, 160] width 119 height 19
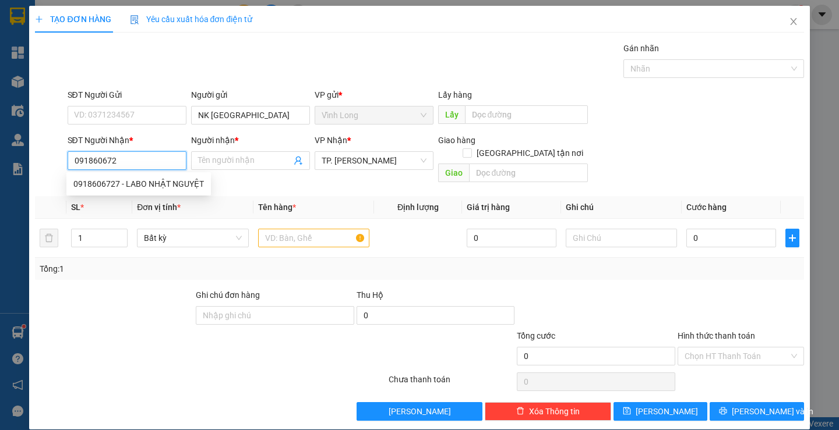
type input "0918606727"
click at [126, 180] on div "0918606727 - LABO NHẬT NGUYỆT" at bounding box center [138, 184] width 130 height 13
type input "LABO NHẬT NGUYỆT"
type input "0918606727"
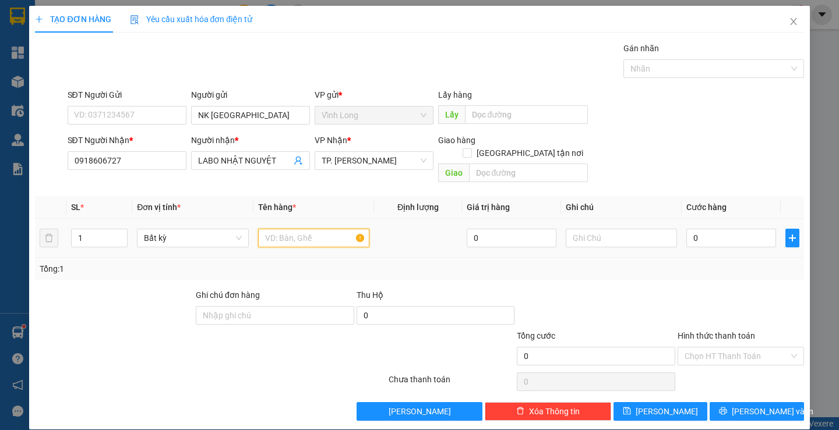
click at [344, 231] on input "text" at bounding box center [313, 238] width 111 height 19
type input "HỘP"
click at [621, 229] on input "text" at bounding box center [621, 238] width 111 height 19
type input "H"
click at [740, 229] on input "0" at bounding box center [731, 238] width 90 height 19
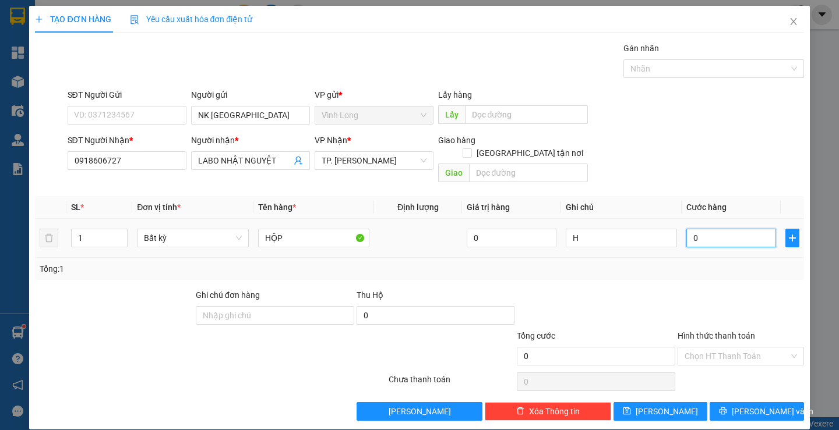
type input "2"
type input "20"
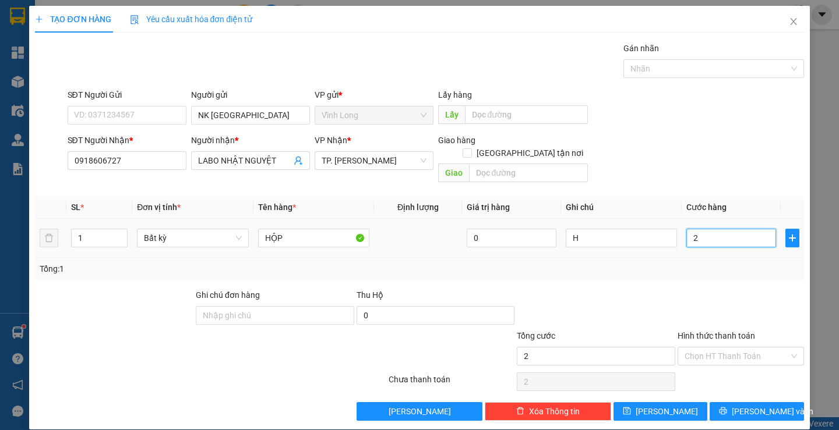
type input "20"
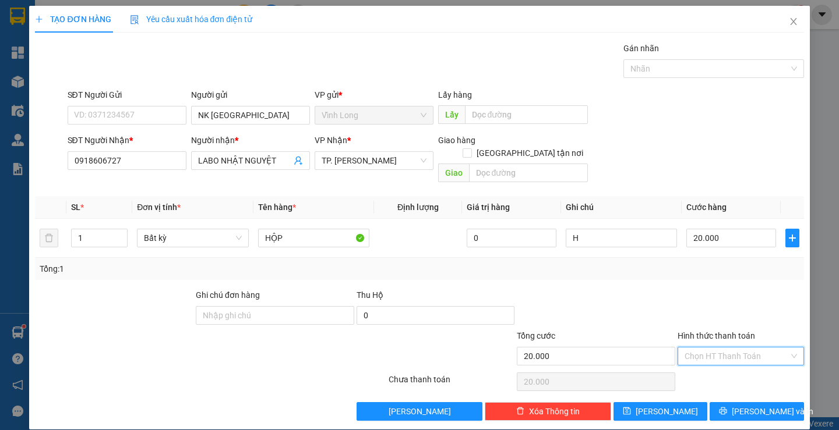
click at [717, 348] on input "Hình thức thanh toán" at bounding box center [736, 356] width 104 height 17
click at [719, 362] on div "Tại văn phòng" at bounding box center [733, 367] width 111 height 13
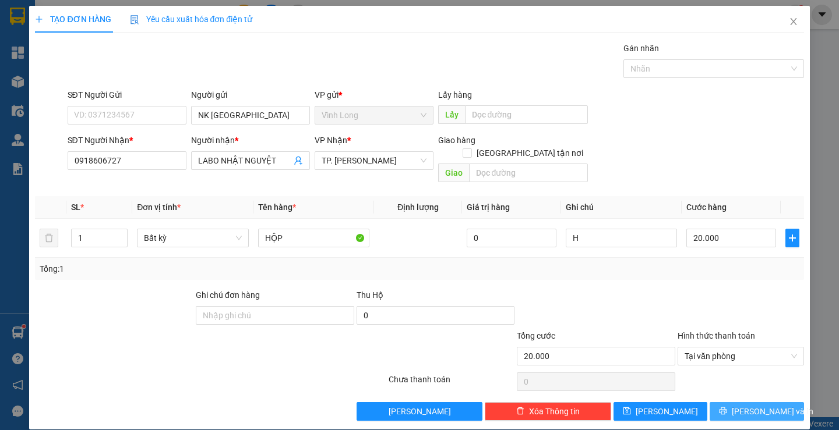
click at [727, 407] on icon "printer" at bounding box center [723, 411] width 8 height 8
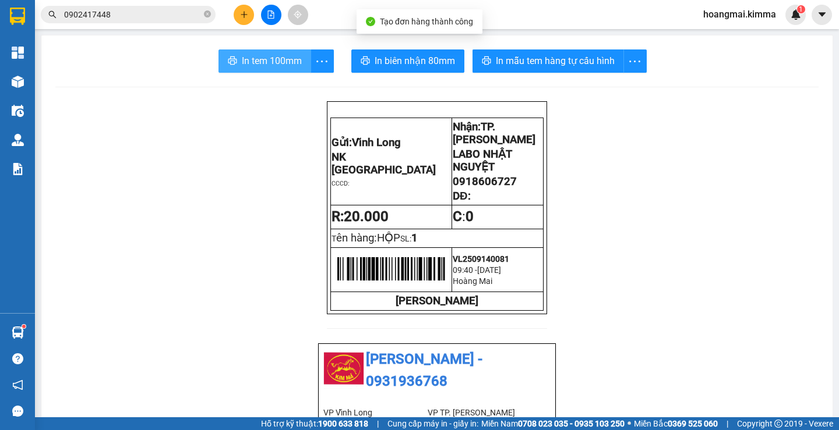
click at [252, 61] on span "In tem 100mm" at bounding box center [272, 61] width 60 height 15
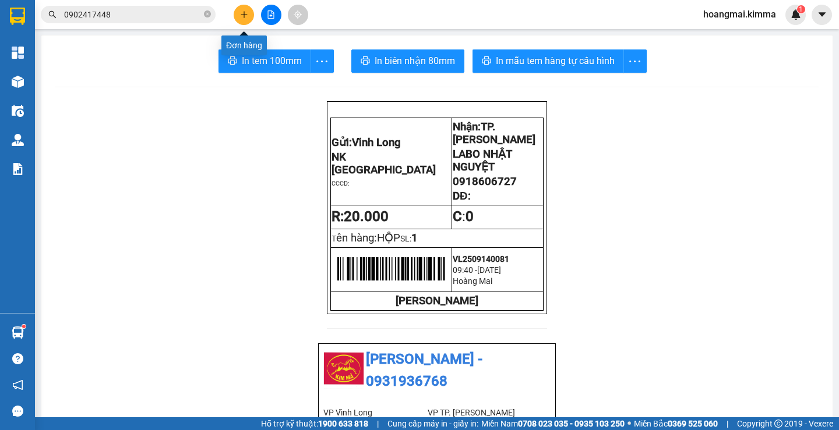
click at [243, 13] on icon "plus" at bounding box center [244, 14] width 8 height 8
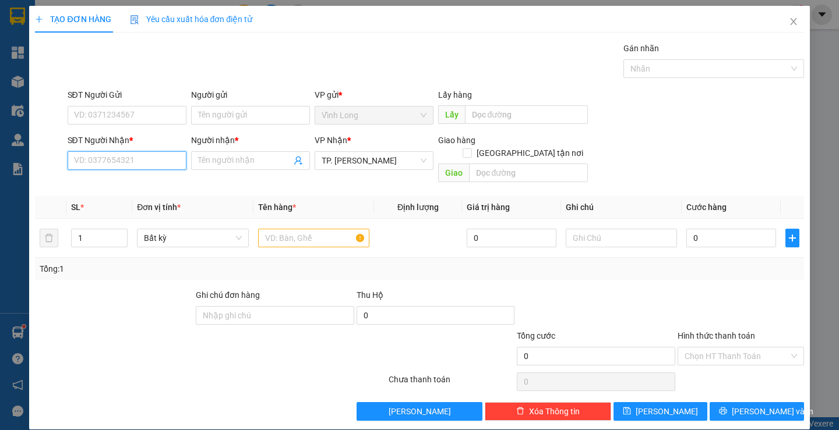
click at [142, 165] on input "SĐT Người Nhận *" at bounding box center [127, 160] width 119 height 19
type input "0832121134"
click at [143, 181] on div "0832121134 - LINH" at bounding box center [125, 184] width 104 height 13
type input "LINH"
type input "TX GIAO"
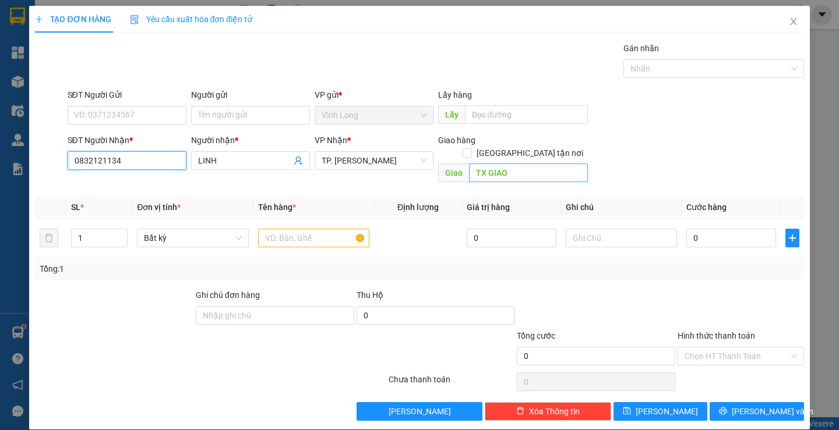
type input "0832121134"
click at [552, 164] on input "TX GIAO" at bounding box center [528, 173] width 119 height 19
click at [545, 164] on input "TX GIAO" at bounding box center [528, 173] width 119 height 19
type input "TX GIAO TRẠM LỘC MAI"
click at [299, 229] on input "text" at bounding box center [313, 238] width 111 height 19
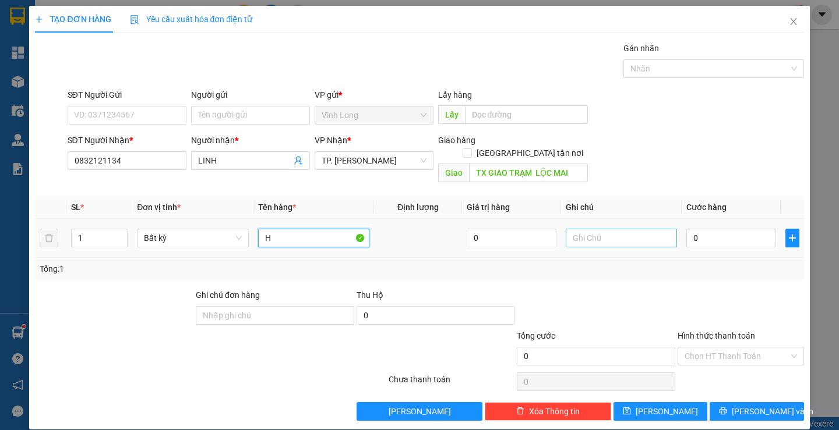
type input "H"
click at [633, 232] on input "text" at bounding box center [621, 238] width 111 height 19
type input "H"
click at [734, 229] on input "0" at bounding box center [731, 238] width 90 height 19
type input "6"
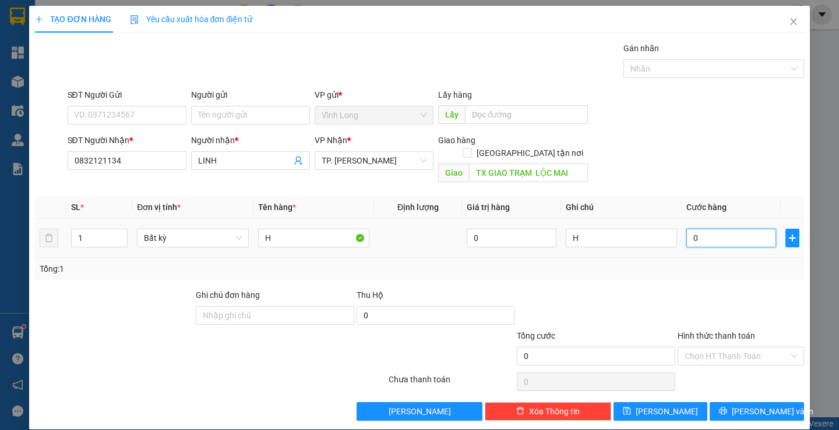
type input "6"
click at [708, 348] on input "Hình thức thanh toán" at bounding box center [736, 356] width 104 height 17
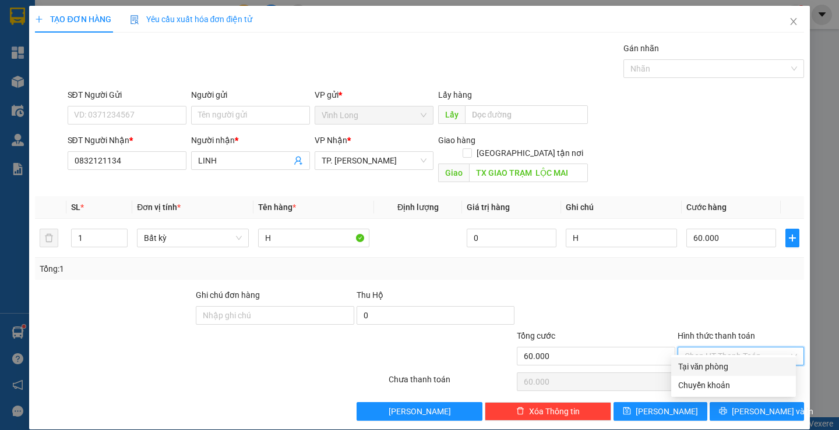
click at [702, 364] on div "Tại văn phòng" at bounding box center [733, 367] width 111 height 13
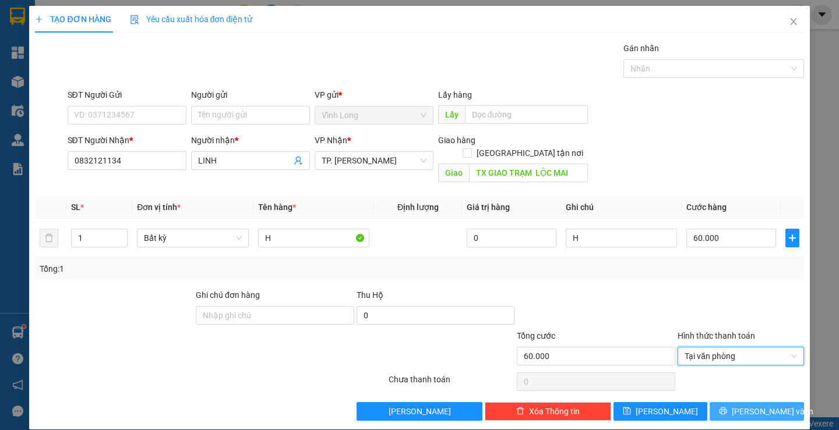
click at [734, 402] on button "[PERSON_NAME] và In" at bounding box center [756, 411] width 94 height 19
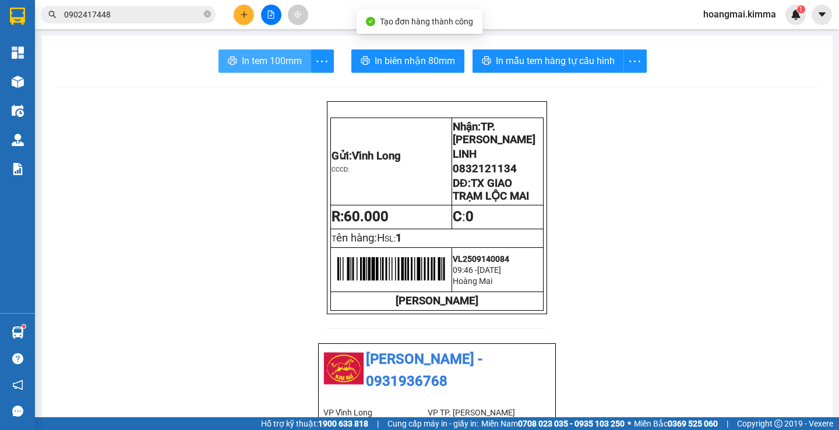
click at [276, 56] on span "In tem 100mm" at bounding box center [272, 61] width 60 height 15
click at [252, 53] on button "In tem 100mm" at bounding box center [264, 61] width 93 height 23
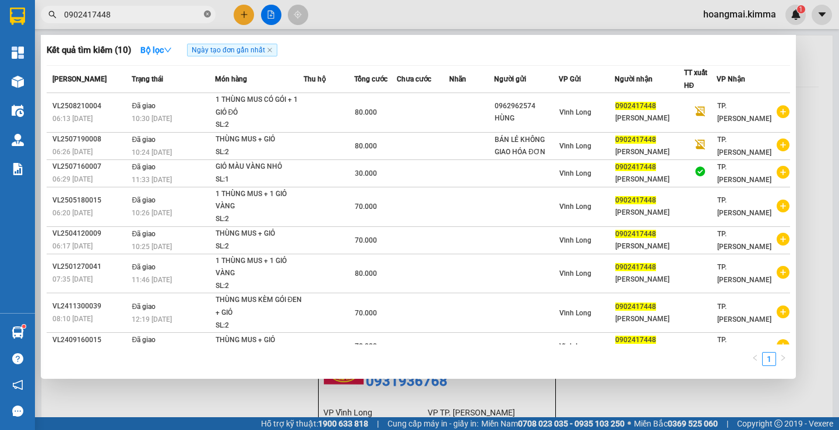
click at [206, 13] on icon "close-circle" at bounding box center [207, 13] width 7 height 7
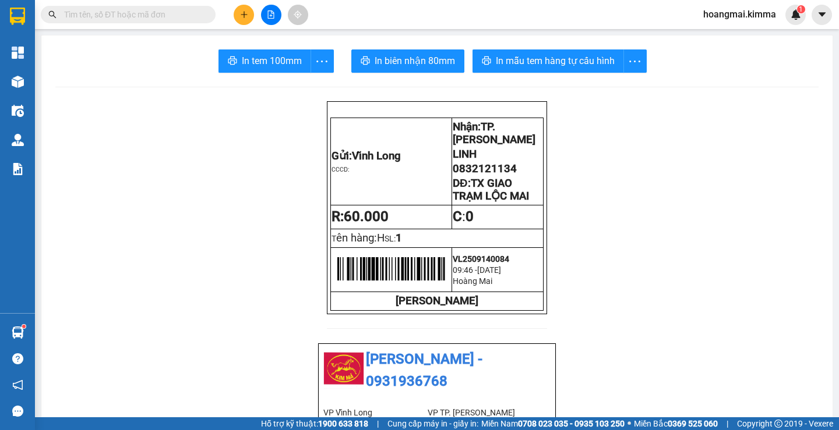
click at [168, 12] on input "text" at bounding box center [132, 14] width 137 height 13
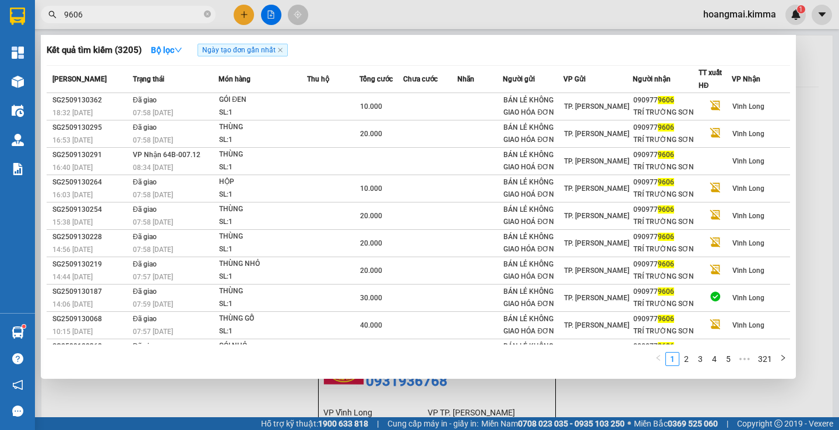
type input "9606"
click at [271, 405] on div at bounding box center [419, 215] width 839 height 430
